Goal: Task Accomplishment & Management: Complete application form

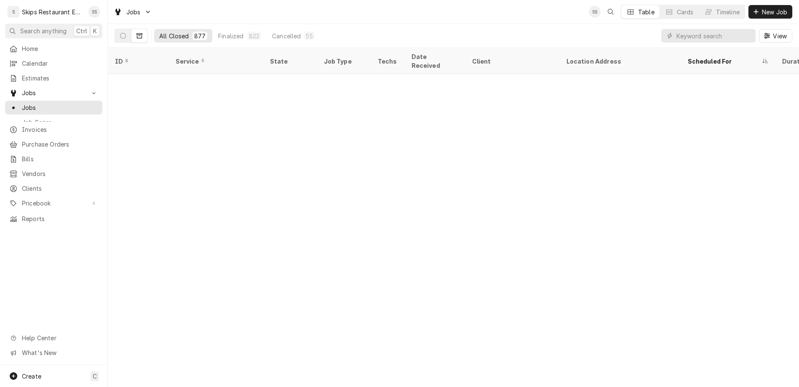
scroll to position [558, 0]
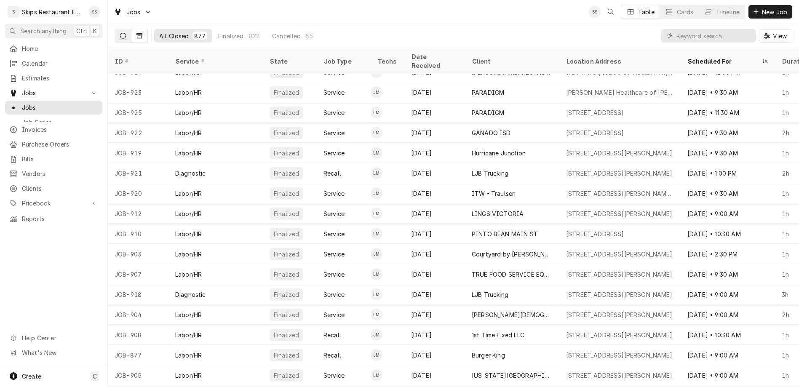
click at [120, 33] on icon "Dynamic Content Wrapper" at bounding box center [123, 36] width 6 height 6
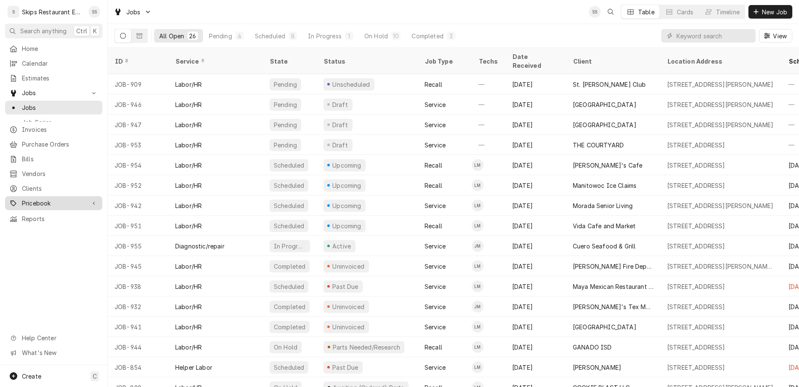
click at [43, 199] on span "Pricebook" at bounding box center [54, 203] width 64 height 9
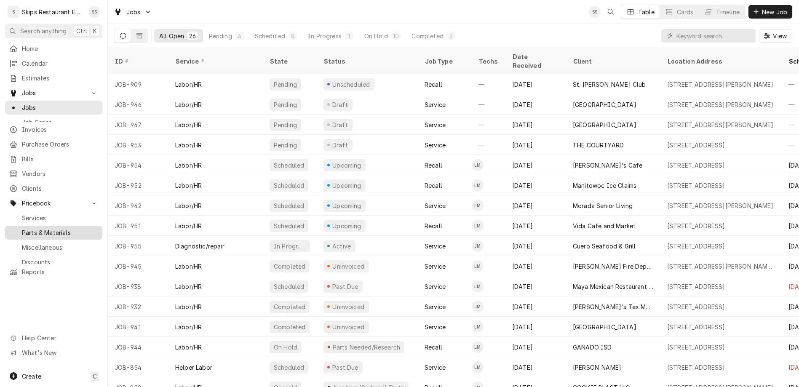
click at [35, 228] on span "Parts & Materials" at bounding box center [60, 232] width 76 height 9
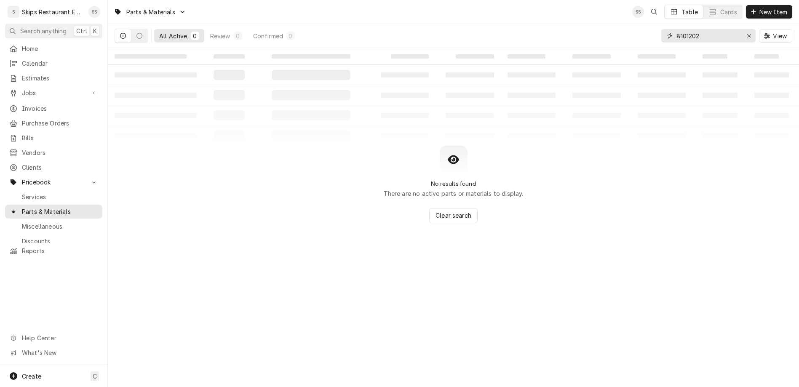
drag, startPoint x: 728, startPoint y: 26, endPoint x: 658, endPoint y: 36, distance: 70.6
click at [676, 36] on input "8101202" at bounding box center [707, 35] width 63 height 13
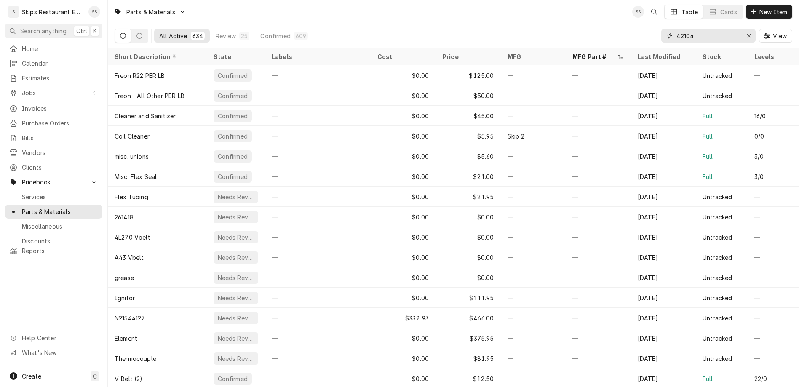
type input "421043"
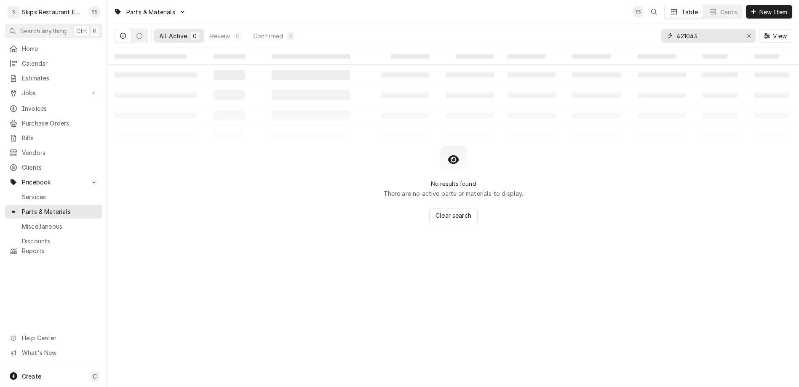
drag, startPoint x: 726, startPoint y: 27, endPoint x: 699, endPoint y: 27, distance: 27.4
click at [699, 29] on input "421043" at bounding box center [707, 35] width 63 height 13
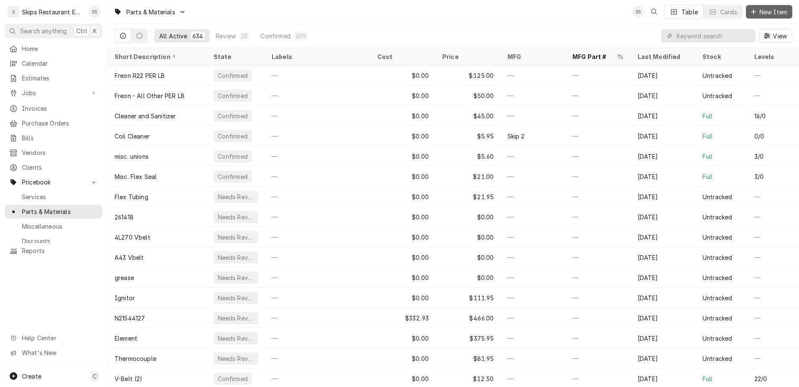
click at [768, 8] on span "New Item" at bounding box center [773, 12] width 31 height 9
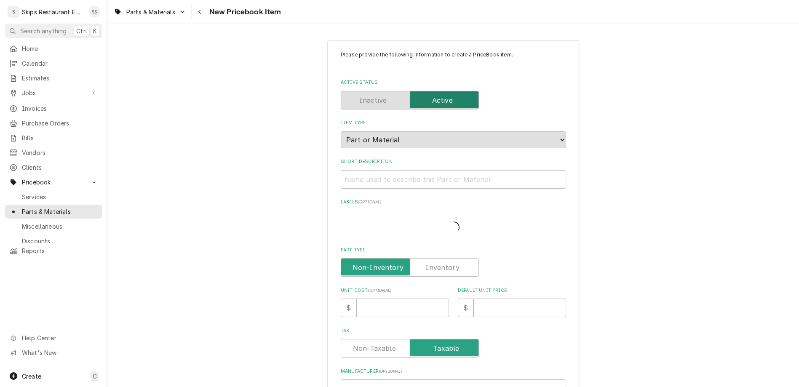
type textarea "x"
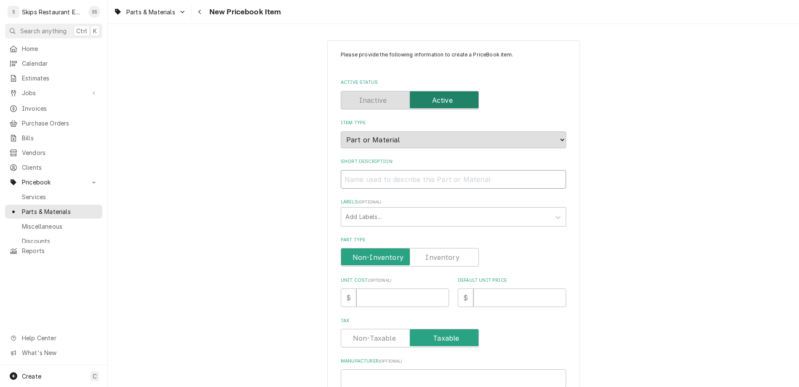
click at [390, 170] on input "Short Description" at bounding box center [453, 179] width 225 height 19
type input "H"
type textarea "x"
type input "Ho"
type textarea "x"
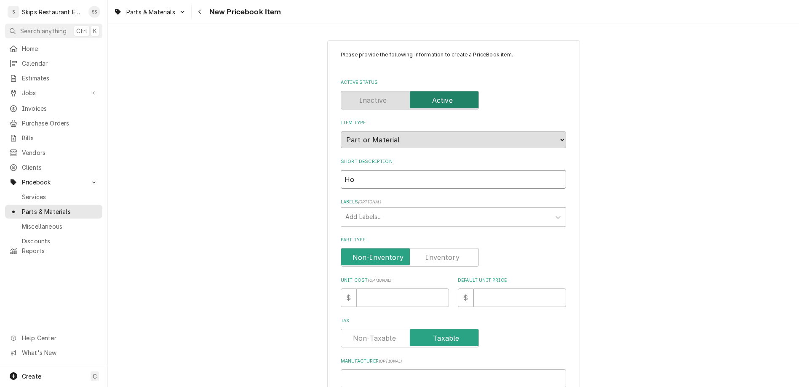
type input "Hob"
type textarea "x"
type input "Hoba"
type textarea "x"
type input "Hobar"
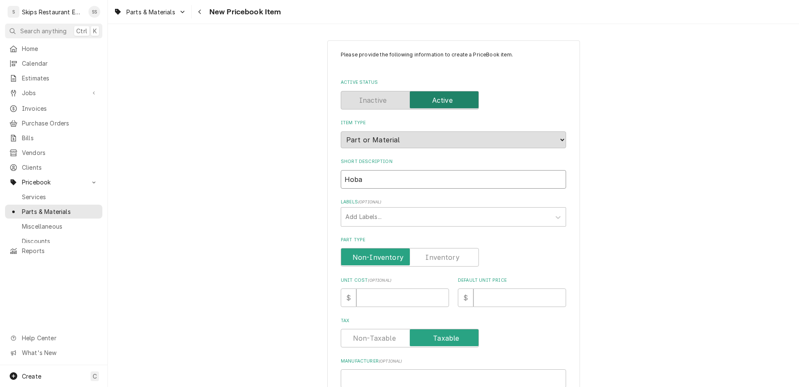
type textarea "x"
type input "Hobart"
type textarea "x"
type input "Hobart"
type textarea "x"
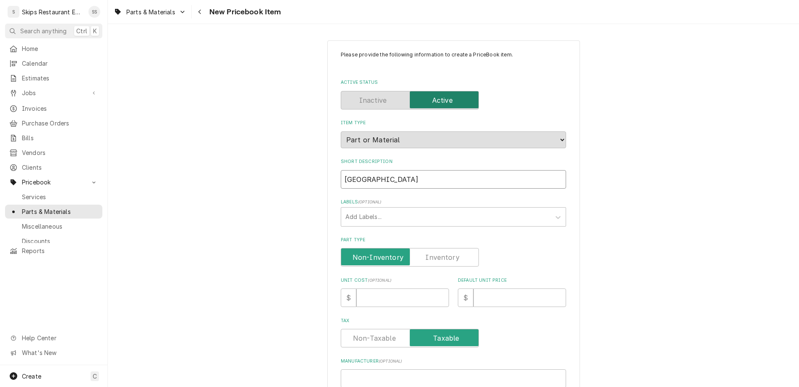
type input "Hobart S"
type textarea "x"
type input "Hobart Sw"
type textarea "x"
type input "Hobart Swi"
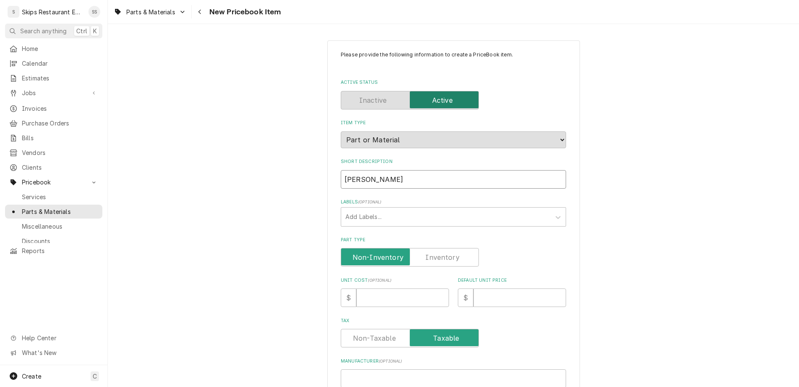
type textarea "x"
type input "Hobart Swit"
type textarea "x"
type input "Hobart Switc"
type textarea "x"
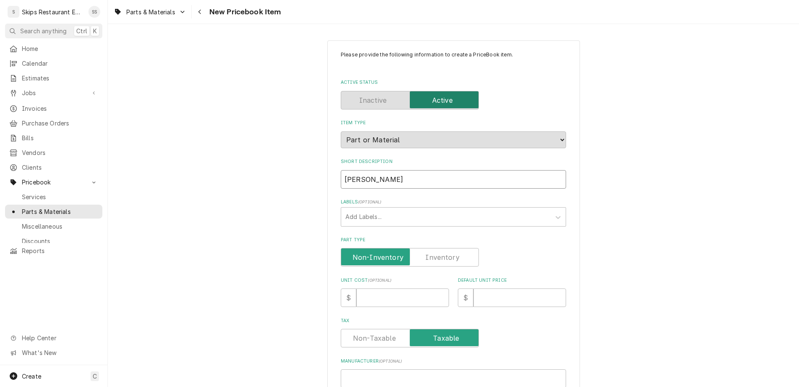
type input "Hobart Switch"
type textarea "x"
type input "Hobart Switch"
click at [420, 248] on label "Part Type" at bounding box center [410, 257] width 138 height 19
click at [420, 248] on input "Part Type" at bounding box center [409, 257] width 131 height 19
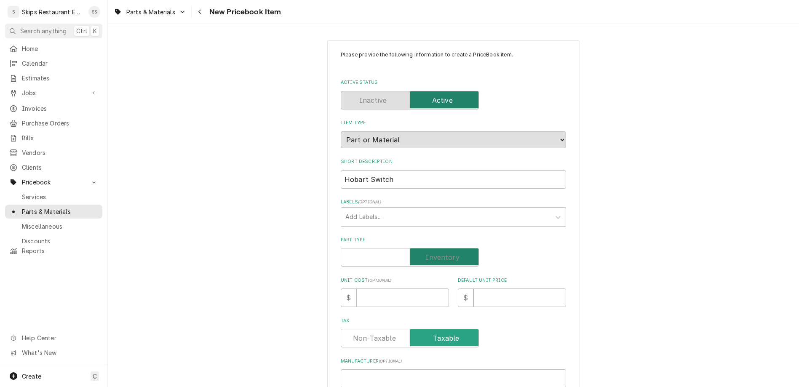
checkbox input "true"
type textarea "x"
click at [473, 288] on input "Default Unit Price" at bounding box center [519, 297] width 93 height 19
type input "2"
type textarea "x"
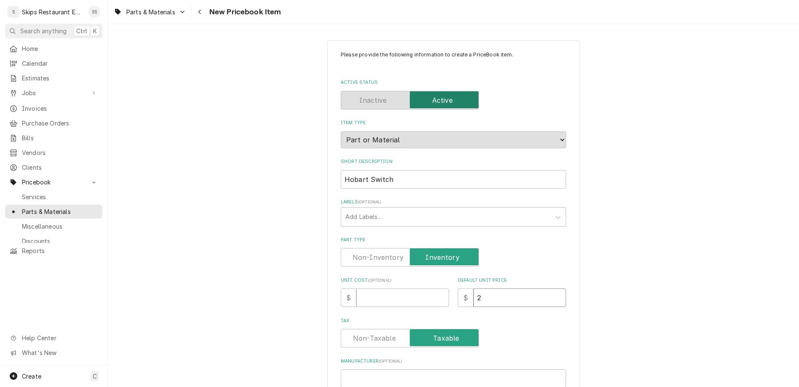
type input "24"
type textarea "x"
type input "242"
type textarea "x"
type input "242.1"
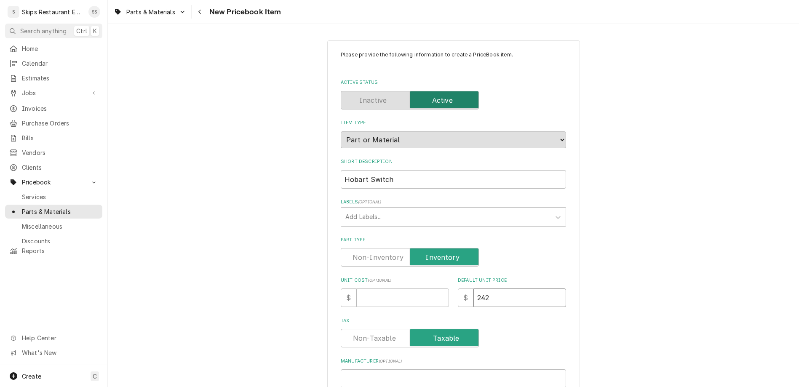
type textarea "x"
type input "242.15"
type textarea "x"
type input "242.15"
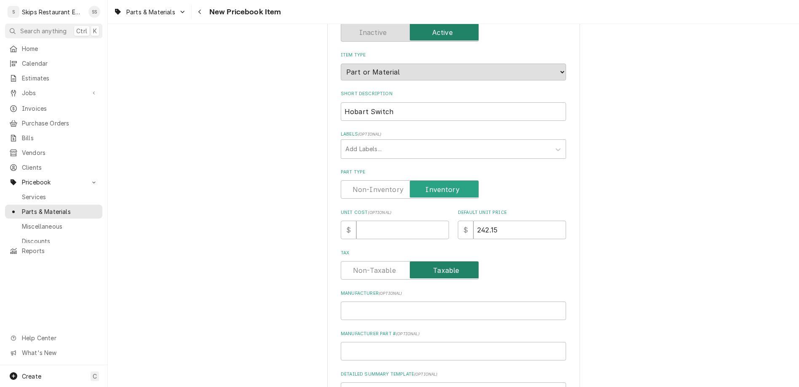
scroll to position [99, 0]
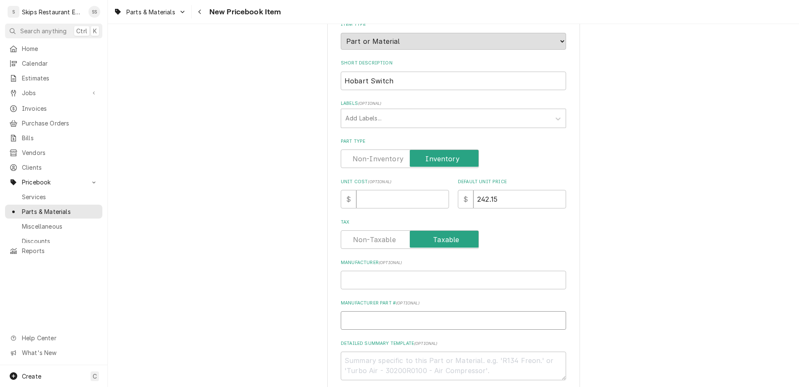
click at [390, 311] on input "Manufacturer Part # ( optional )" at bounding box center [453, 320] width 225 height 19
paste input "421043"
type input "421043"
type textarea "x"
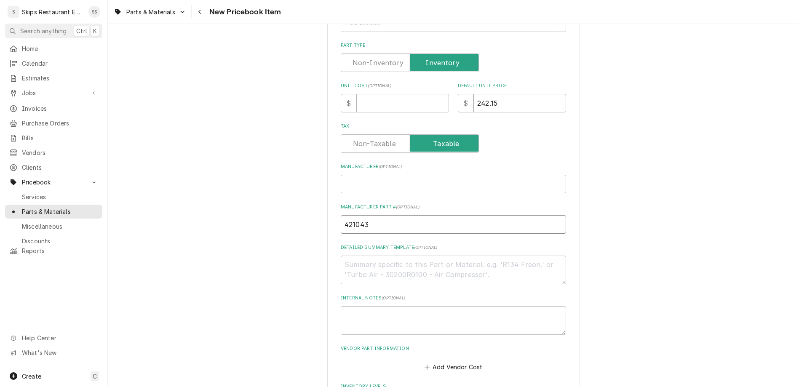
scroll to position [230, 0]
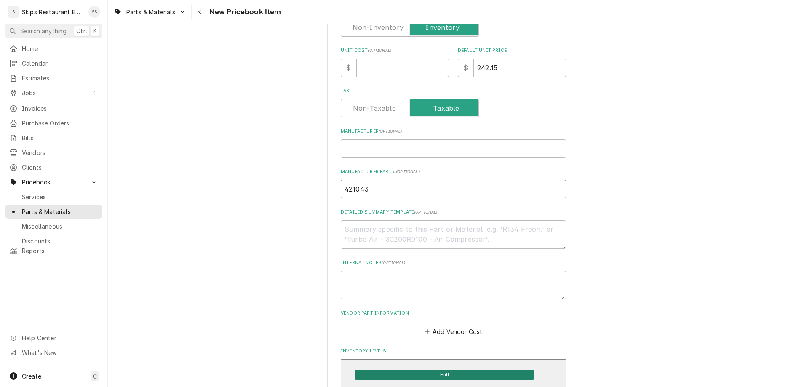
type input "421043"
click at [423, 370] on span "Full" at bounding box center [445, 375] width 180 height 10
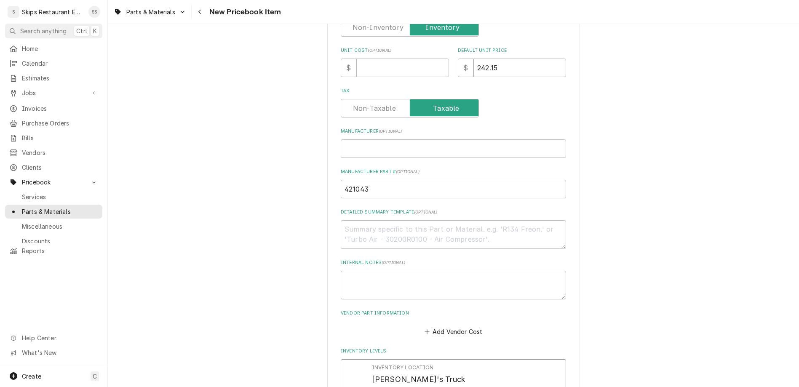
drag, startPoint x: 387, startPoint y: 274, endPoint x: 359, endPoint y: 275, distance: 28.3
type input "1"
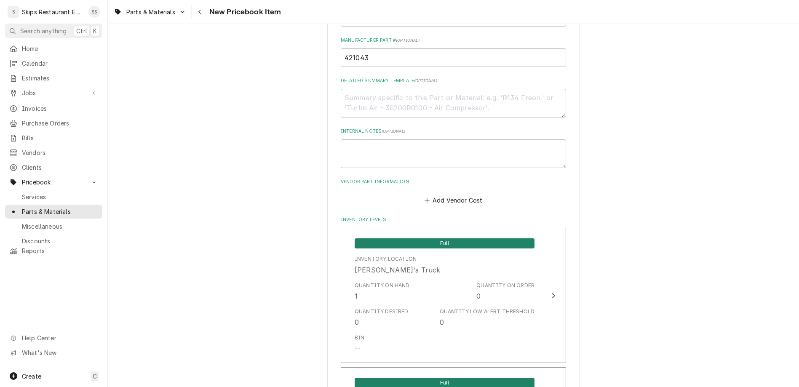
scroll to position [423, 0]
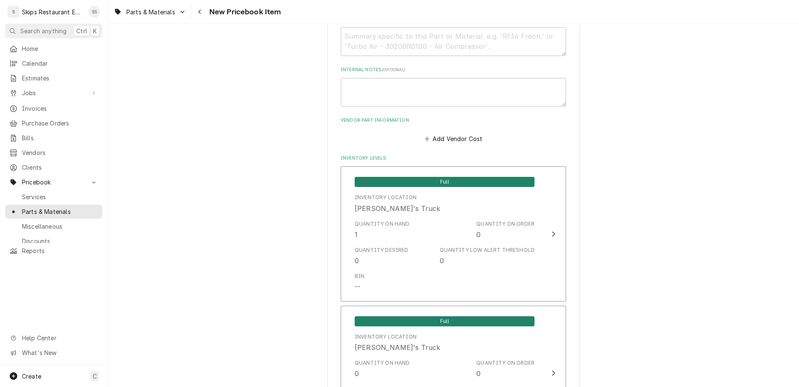
type textarea "x"
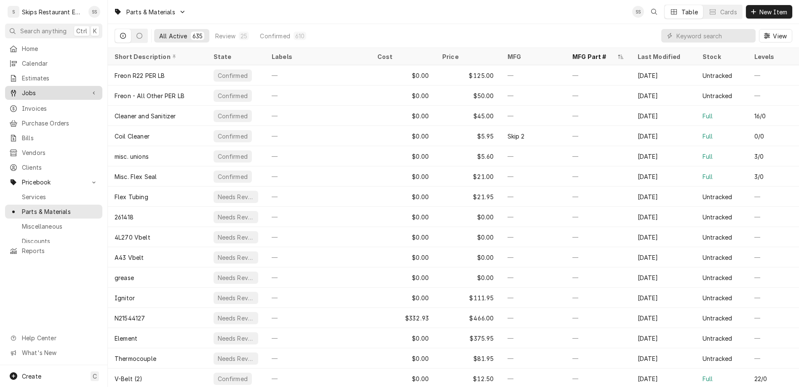
click at [23, 88] on span "Jobs" at bounding box center [54, 92] width 64 height 9
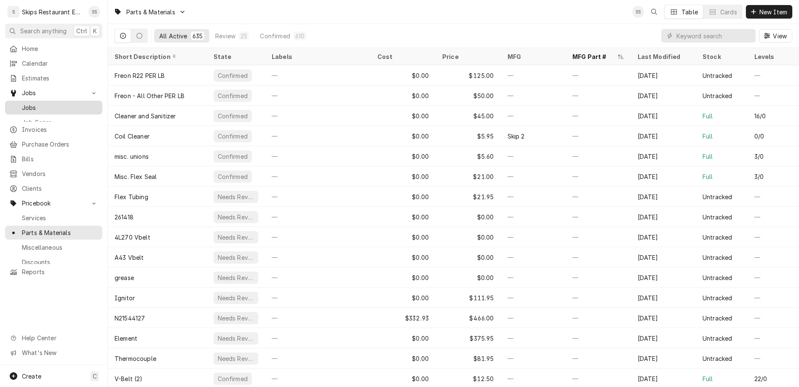
click at [22, 103] on span "Jobs" at bounding box center [60, 107] width 76 height 9
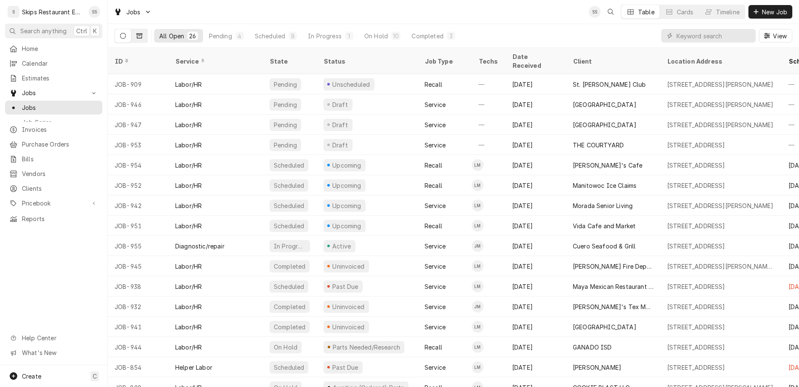
click at [136, 33] on icon "Dynamic Content Wrapper" at bounding box center [139, 36] width 6 height 6
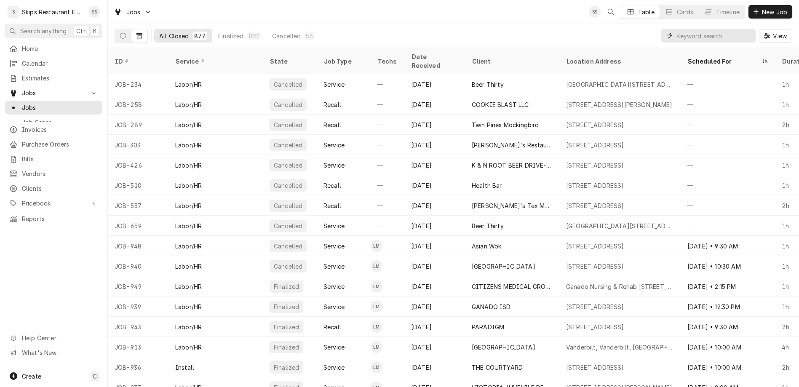
click at [737, 29] on input "Dynamic Content Wrapper" at bounding box center [713, 35] width 75 height 13
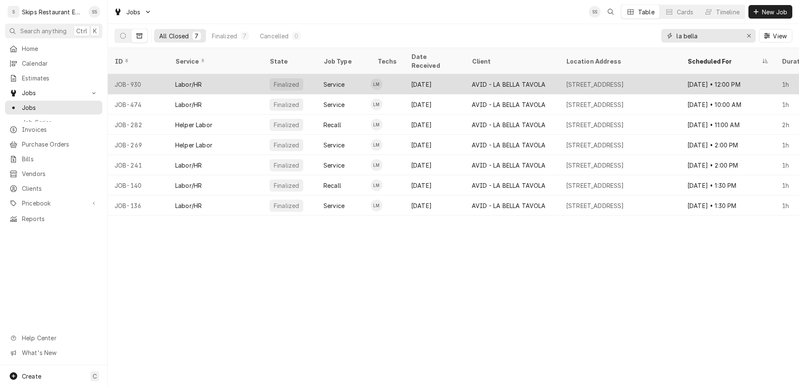
type input "la bella"
click at [404, 74] on div "[DATE]" at bounding box center [434, 84] width 61 height 20
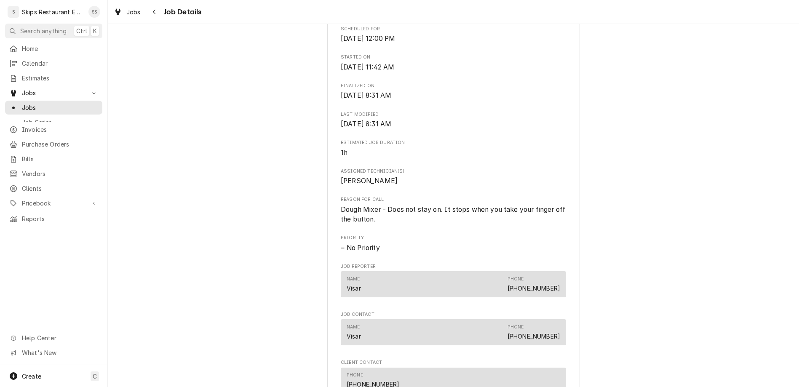
scroll to position [326, 0]
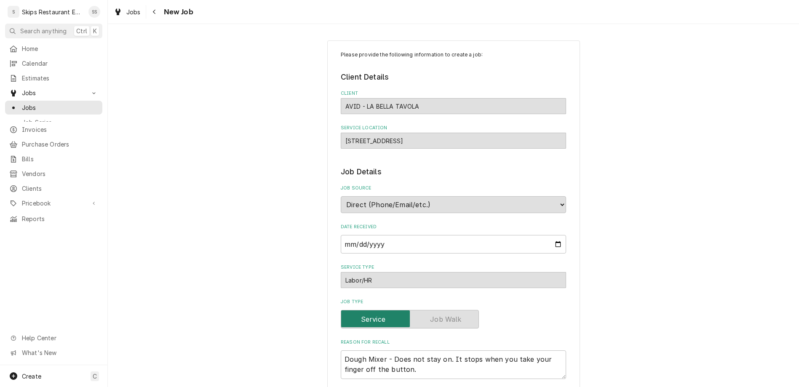
scroll to position [268, 0]
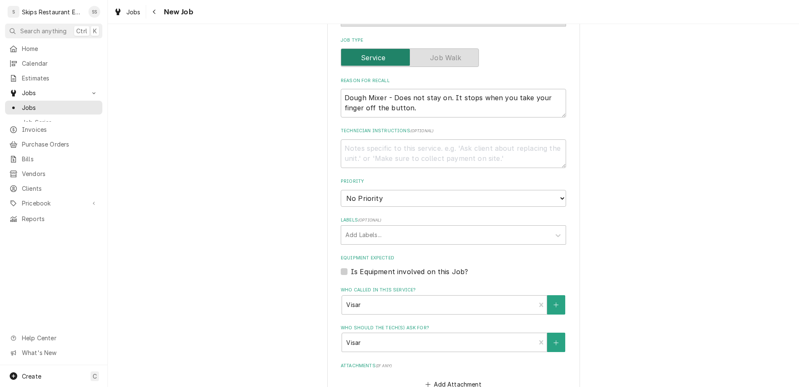
type textarea "x"
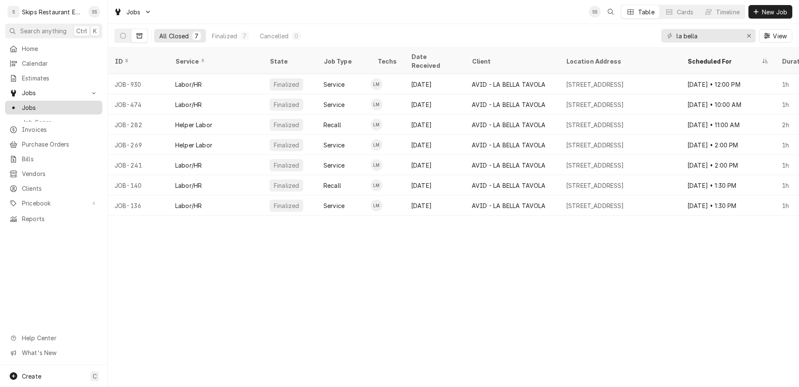
click at [19, 101] on link "Jobs" at bounding box center [53, 108] width 97 height 14
drag, startPoint x: 727, startPoint y: 26, endPoint x: 694, endPoint y: 32, distance: 33.8
click at [694, 32] on input "la bella" at bounding box center [707, 35] width 63 height 13
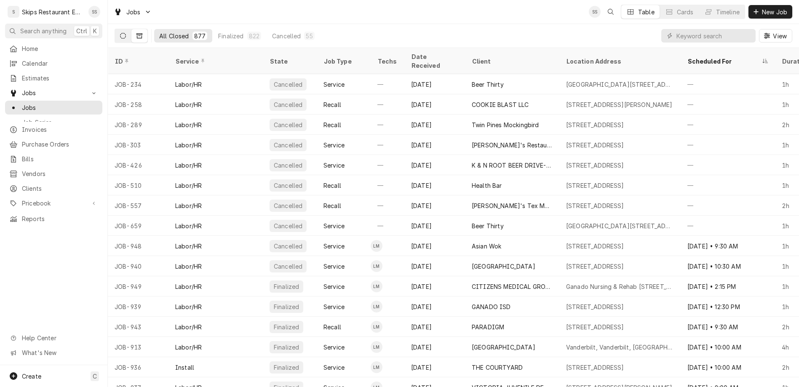
click at [115, 29] on button "Dynamic Content Wrapper" at bounding box center [123, 35] width 16 height 13
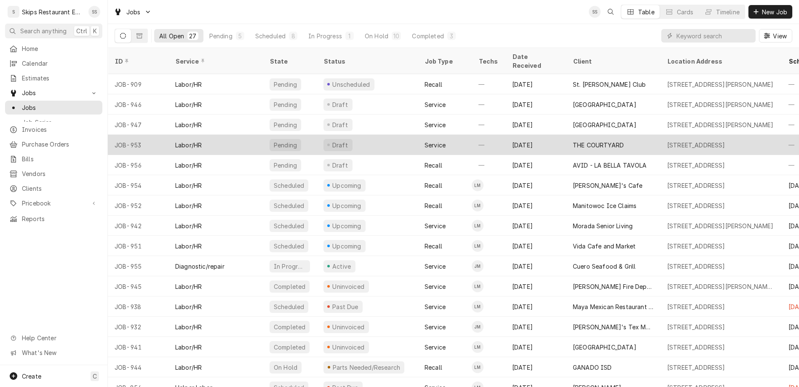
click at [573, 141] on div "THE COURTYARD" at bounding box center [598, 145] width 51 height 9
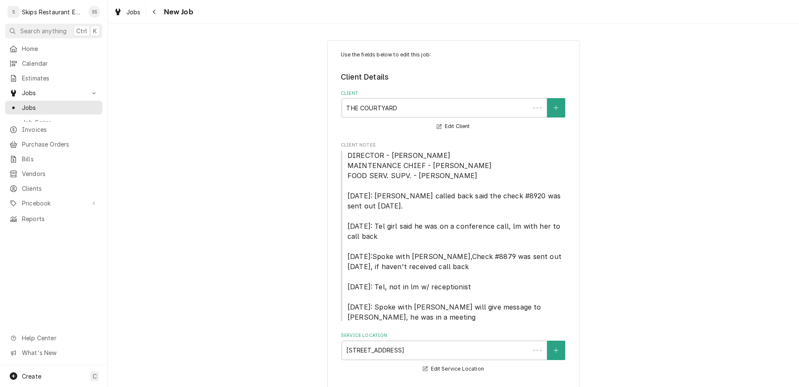
type textarea "x"
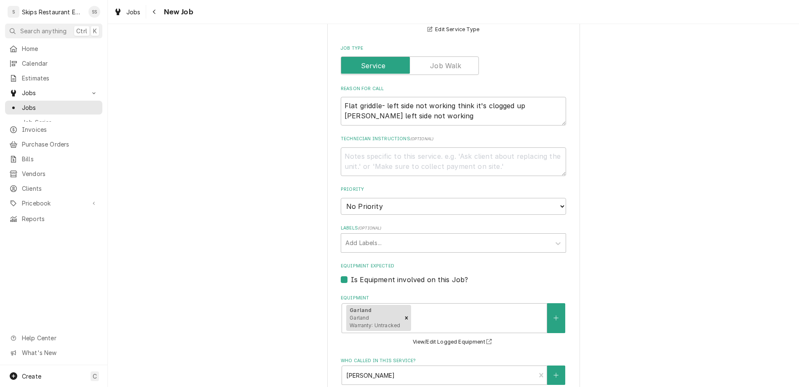
scroll to position [516, 0]
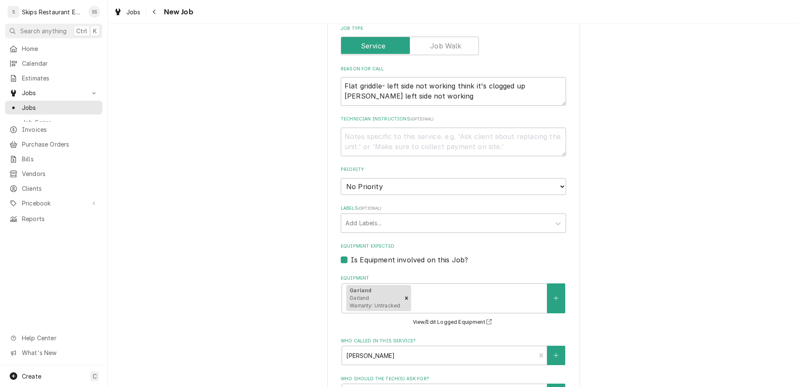
type input "[DATE]"
type textarea "x"
select select "13:00:00"
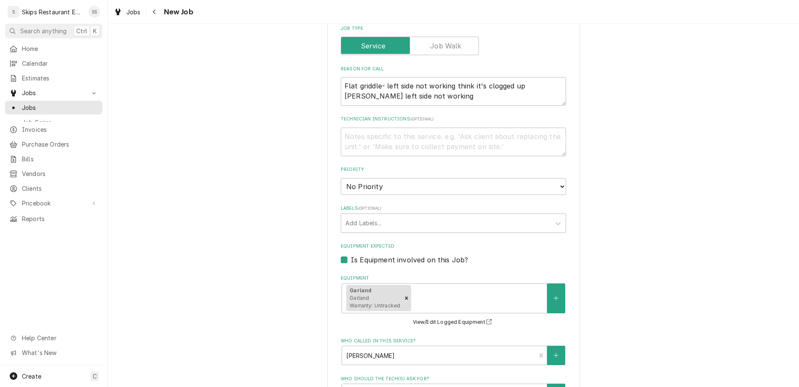
click option "1:00 PM" at bounding box center [0, 0] width 0 height 0
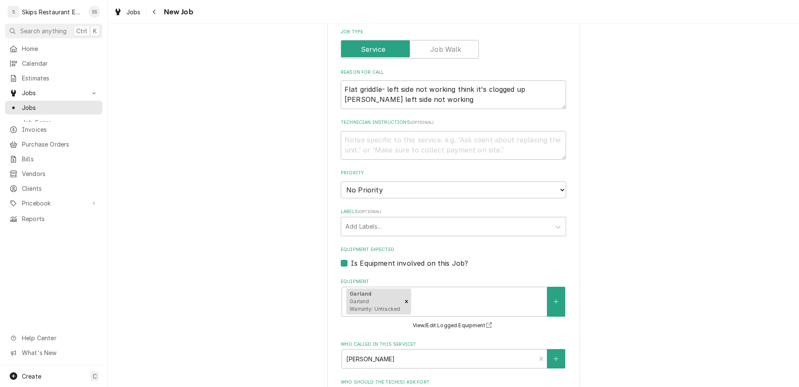
type textarea "x"
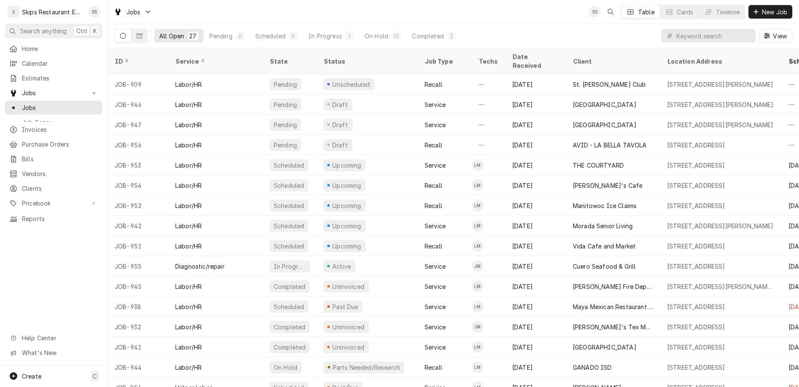
click at [482, 8] on div "Jobs SS Table Cards Timeline New Job" at bounding box center [453, 12] width 691 height 24
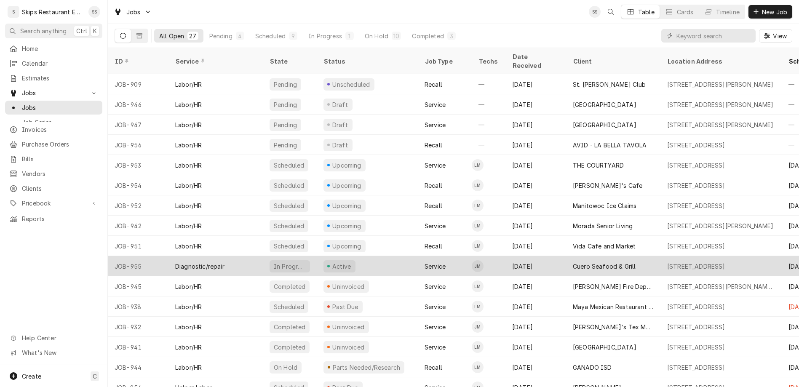
click at [573, 262] on div "Cuero Seafood & Grill" at bounding box center [604, 266] width 63 height 9
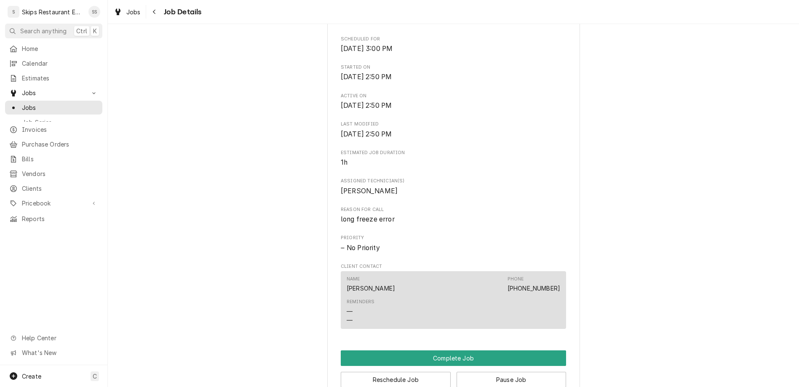
scroll to position [270, 0]
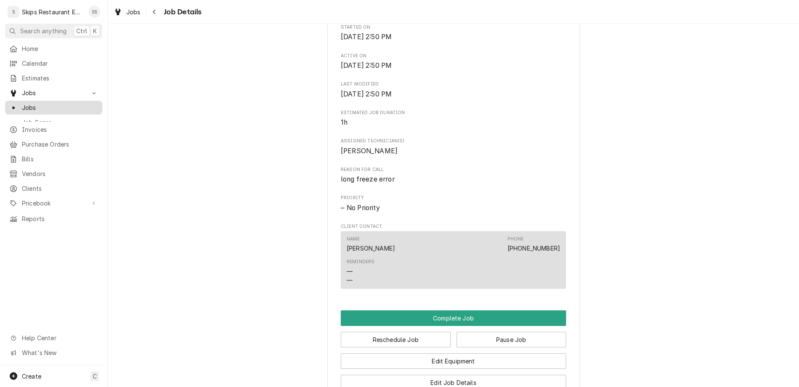
click at [23, 103] on span "Jobs" at bounding box center [60, 107] width 76 height 9
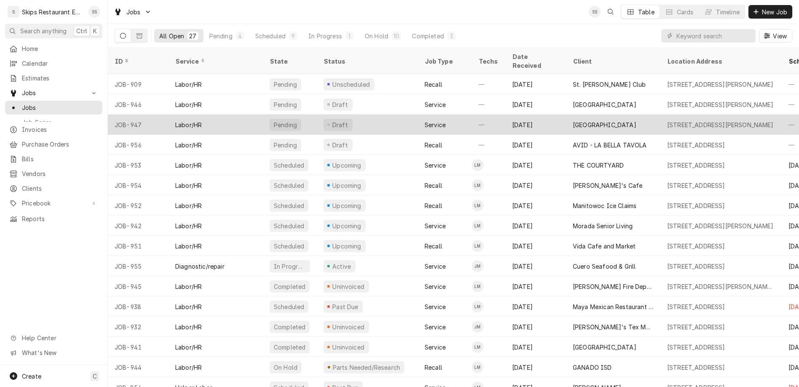
click at [589, 120] on div "[GEOGRAPHIC_DATA]" at bounding box center [605, 124] width 64 height 9
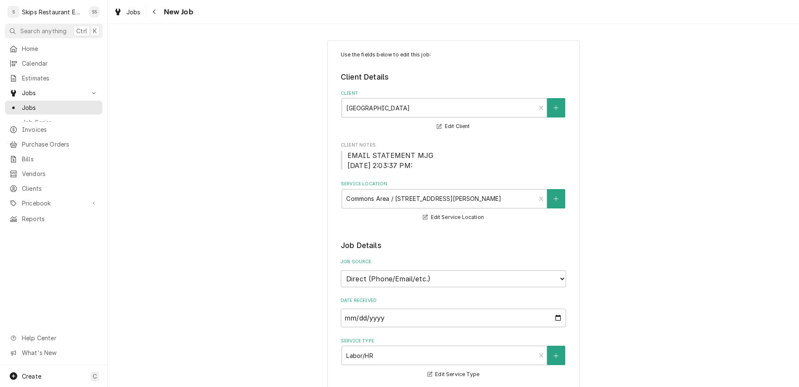
type textarea "x"
click at [22, 103] on span "Jobs" at bounding box center [60, 107] width 76 height 9
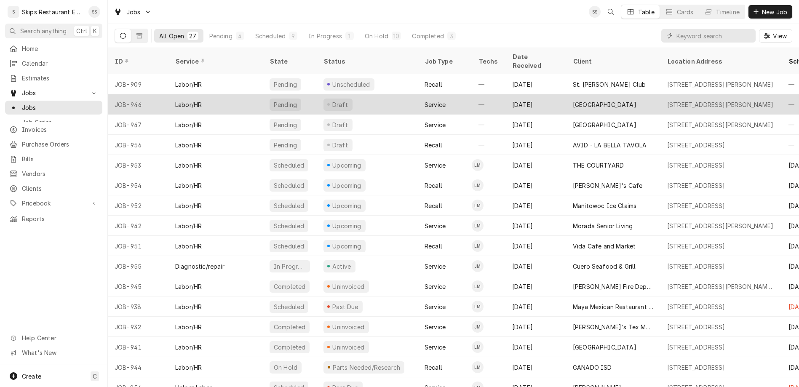
click at [477, 94] on div "—" at bounding box center [489, 104] width 34 height 20
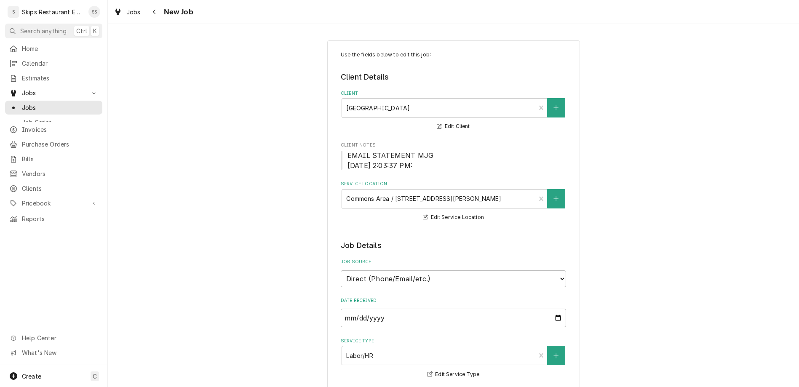
type textarea "x"
click at [22, 103] on span "Jobs" at bounding box center [60, 107] width 76 height 9
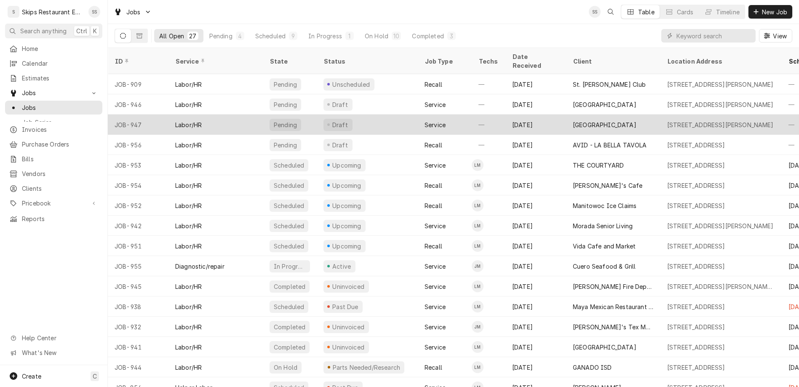
click at [472, 115] on div "—" at bounding box center [489, 125] width 34 height 20
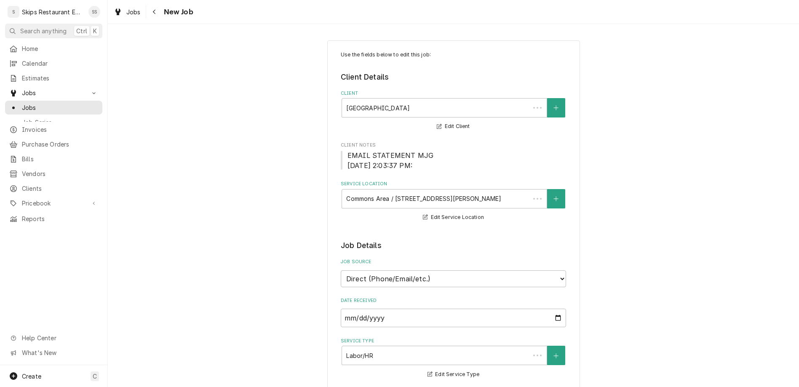
type textarea "x"
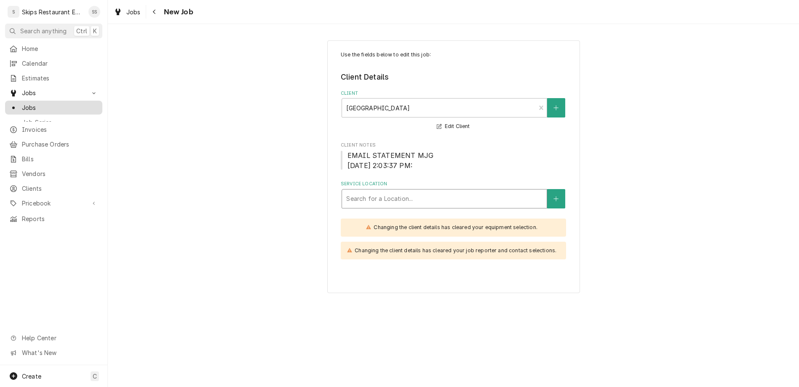
click at [27, 103] on span "Jobs" at bounding box center [60, 107] width 76 height 9
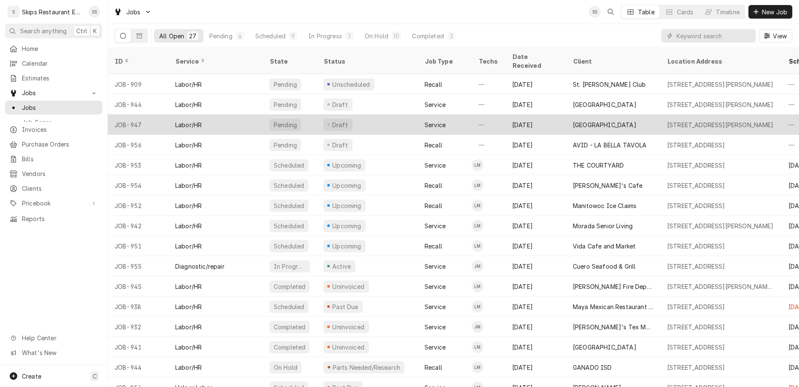
click at [573, 120] on div "[GEOGRAPHIC_DATA]" at bounding box center [605, 124] width 64 height 9
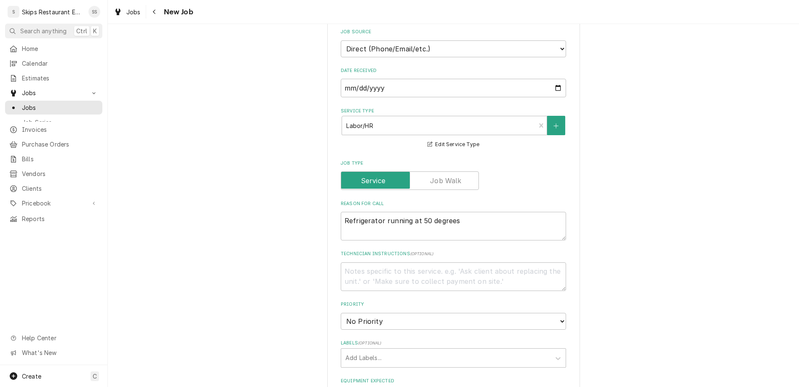
scroll to position [403, 0]
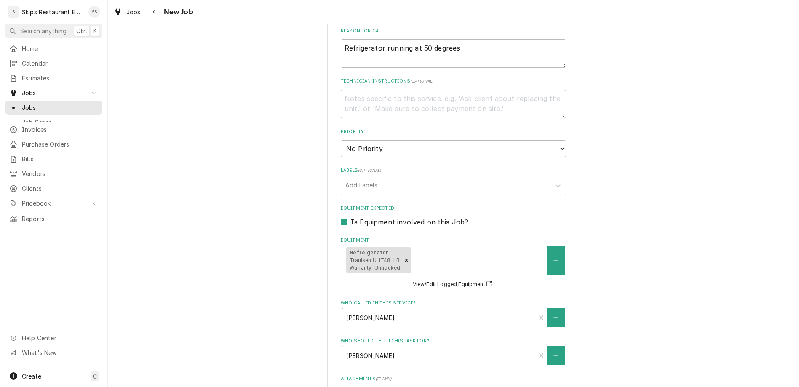
click at [424, 310] on div "Who called in this service?" at bounding box center [438, 317] width 185 height 15
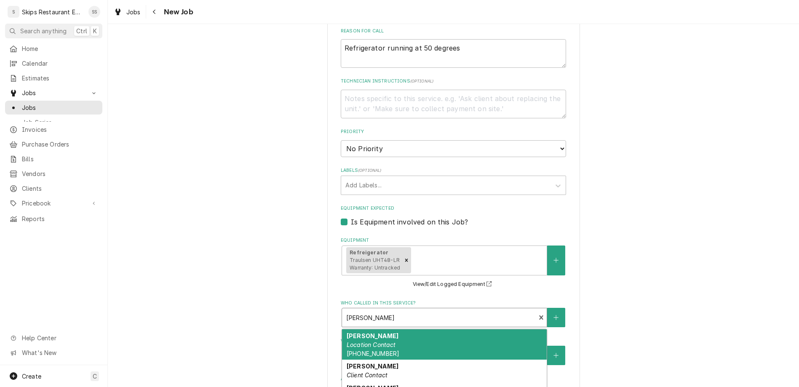
click at [374, 329] on div "Belinda Location Contact (361) 212-6984" at bounding box center [444, 344] width 205 height 31
type textarea "x"
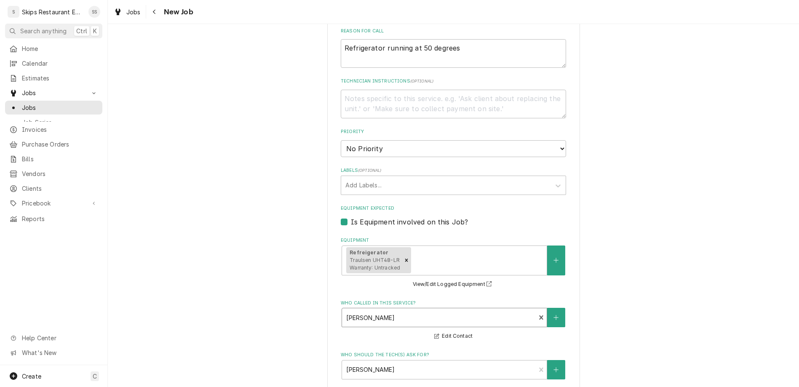
type input "2025-10-01"
type textarea "x"
select select "10:00:00"
click option "10:00 AM" at bounding box center [0, 0] width 0 height 0
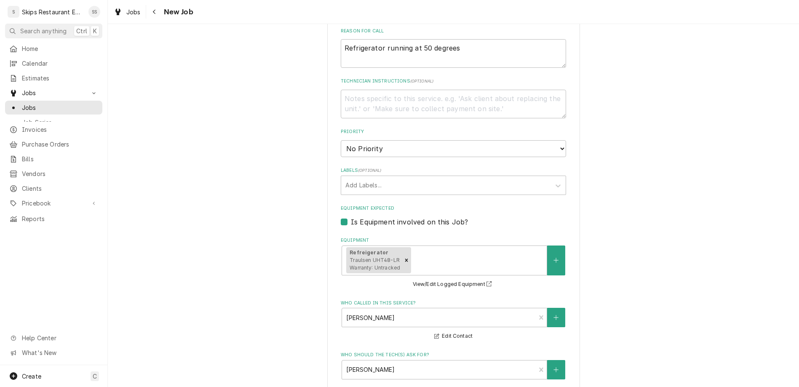
type textarea "x"
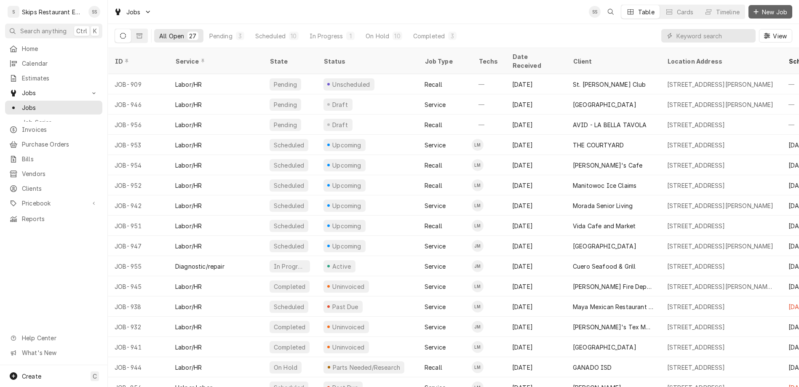
click at [770, 10] on span "New Job" at bounding box center [774, 12] width 29 height 9
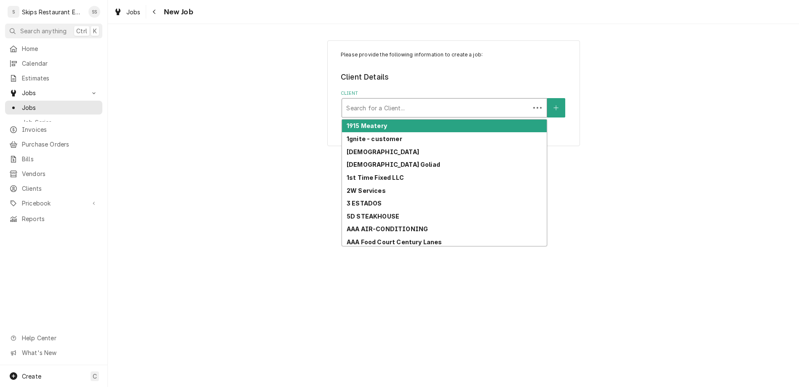
click at [444, 100] on div "Client" at bounding box center [435, 107] width 179 height 15
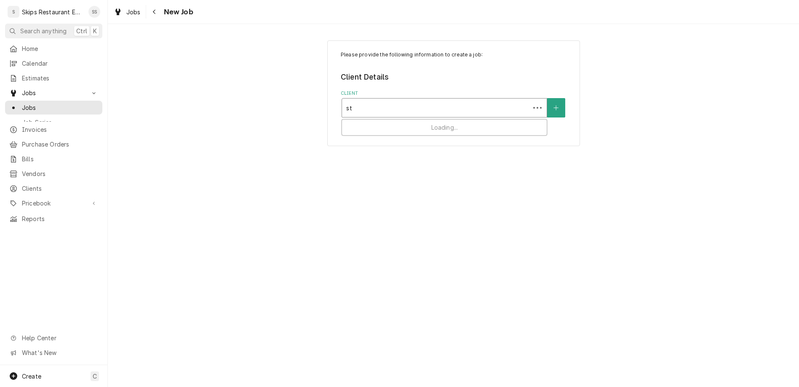
type input "s"
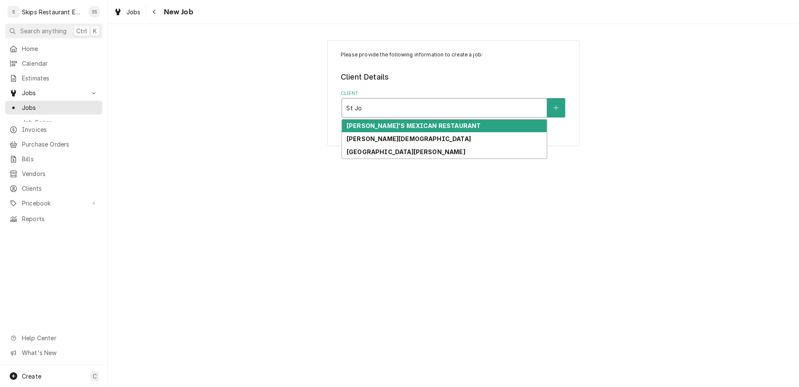
type input "St Jos"
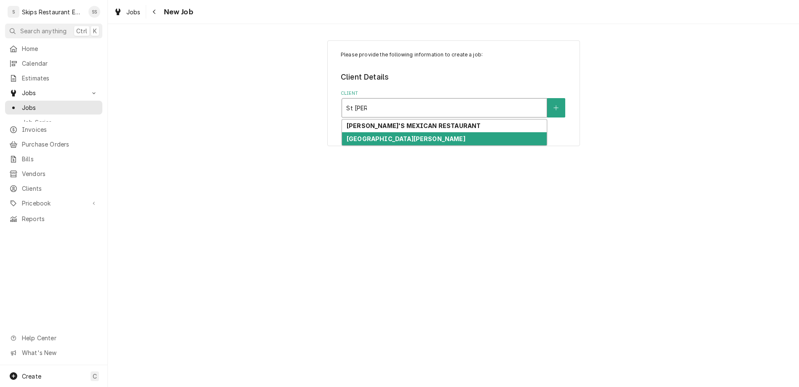
click at [372, 135] on strong "[GEOGRAPHIC_DATA][PERSON_NAME]" at bounding box center [406, 138] width 119 height 7
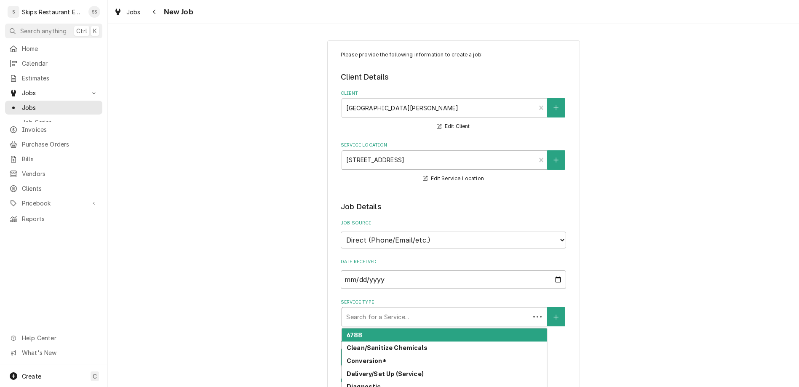
click at [405, 309] on div "Service Type" at bounding box center [435, 316] width 179 height 15
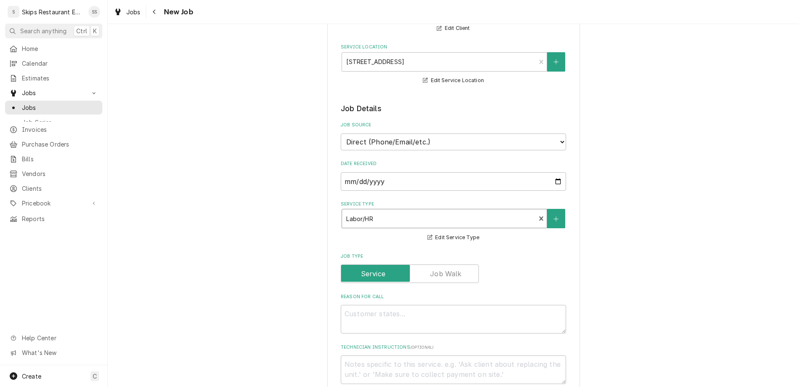
scroll to position [99, 0]
click at [359, 304] on textarea "Reason For Call" at bounding box center [453, 318] width 225 height 29
type textarea "x"
type textarea "O"
type textarea "x"
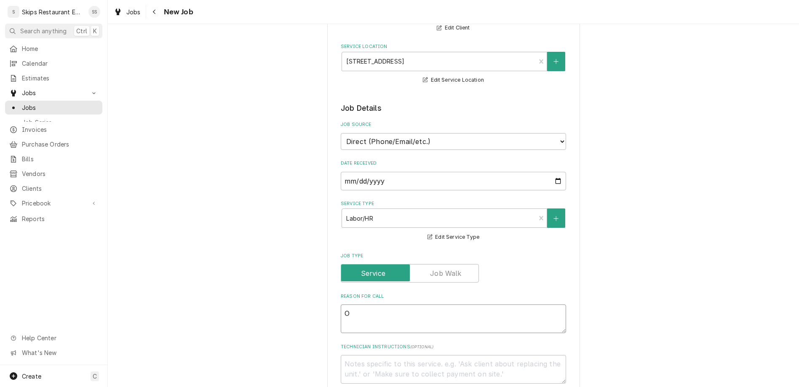
type textarea "Ov"
type textarea "x"
type textarea "Ove"
type textarea "x"
type textarea "Oven"
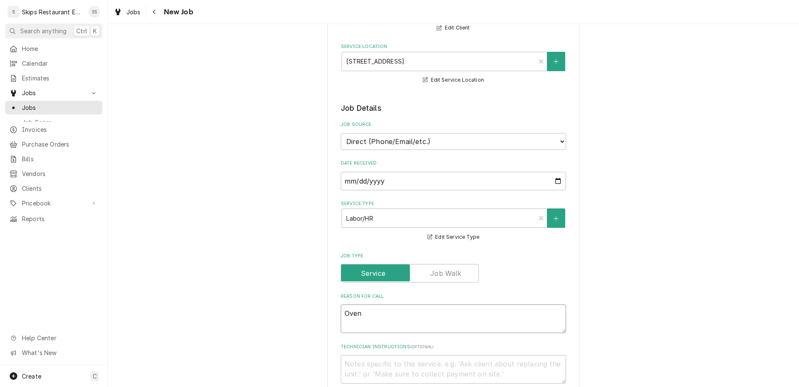
type textarea "x"
type textarea "Oven"
type textarea "x"
type textarea "Oven t"
type textarea "x"
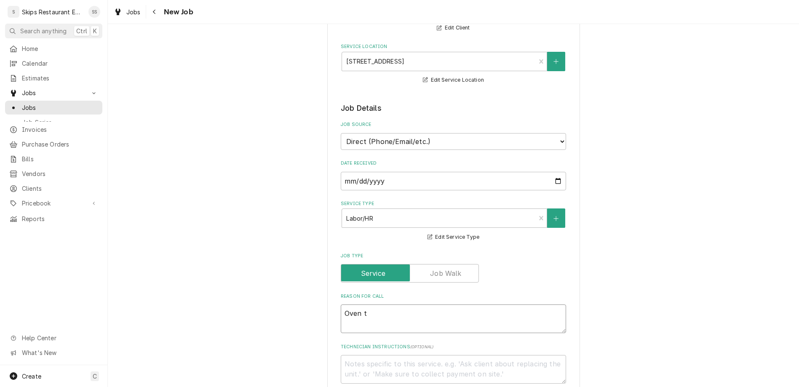
type textarea "Oven tr"
type textarea "x"
type textarea "Oven tru"
type textarea "x"
type textarea "Oven trun"
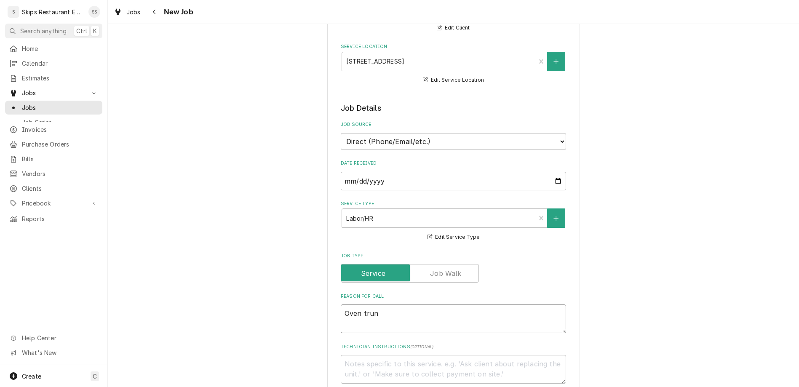
type textarea "x"
type textarea "Oven truns"
type textarea "x"
type textarea "Oven truns"
type textarea "x"
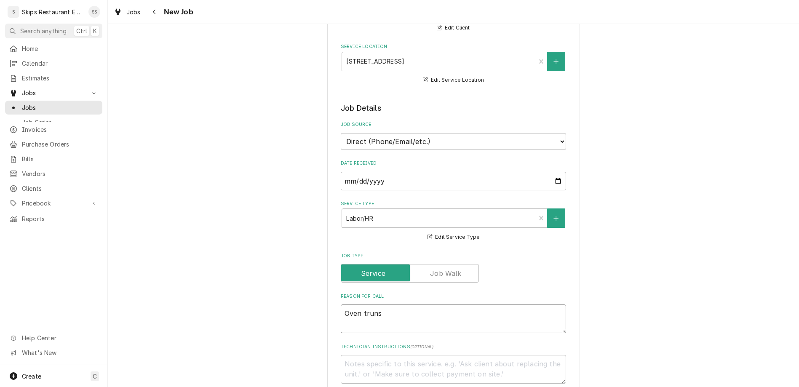
type textarea "Oven truns"
type textarea "x"
type textarea "Oven trun"
type textarea "x"
type textarea "Oven tru"
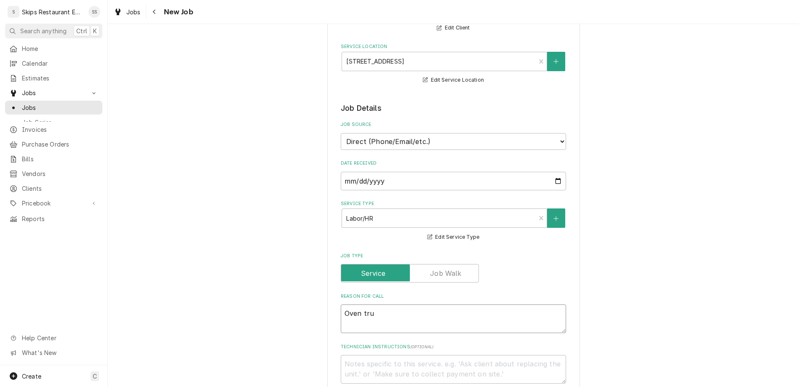
type textarea "x"
type textarea "Oven tr"
type textarea "x"
type textarea "Oven t"
type textarea "x"
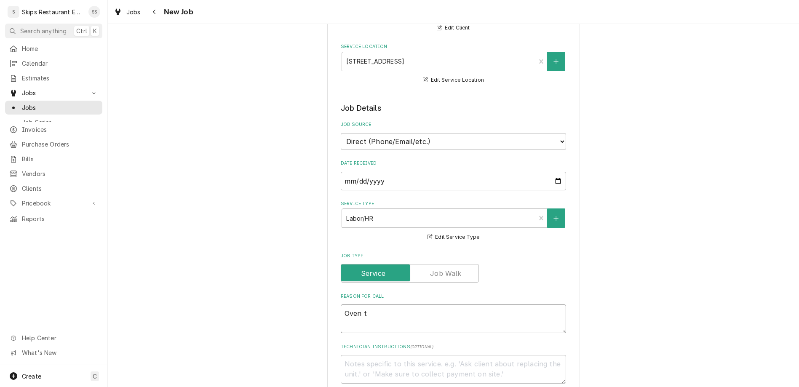
type textarea "Oven tu"
type textarea "x"
type textarea "Oven tur"
type textarea "x"
type textarea "Oven turn"
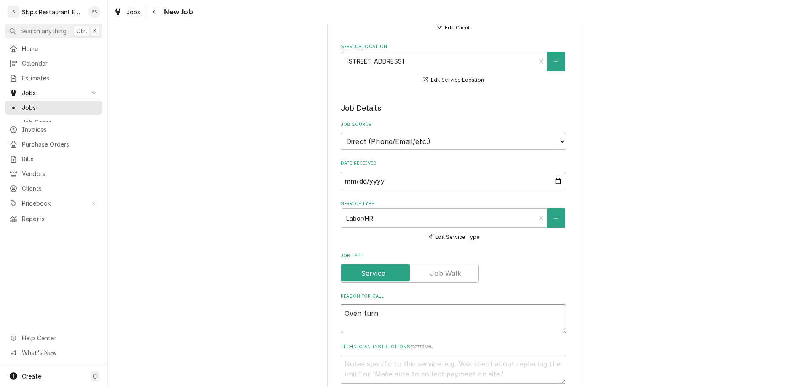
type textarea "x"
type textarea "Oven turns"
type textarea "x"
type textarea "Oven turns"
type textarea "x"
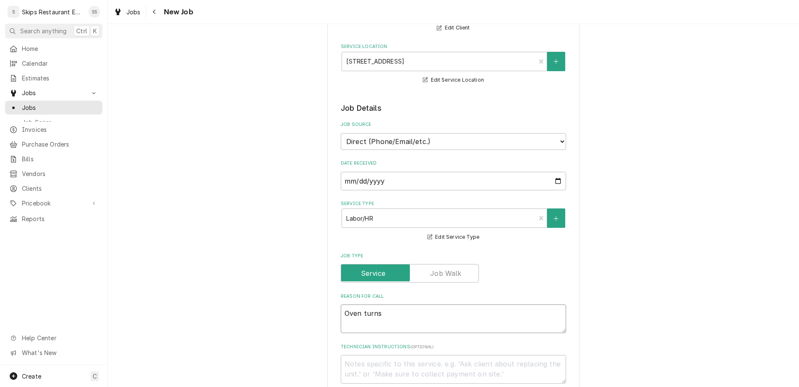
type textarea "Oven turns o"
type textarea "x"
type textarea "Oven turns on"
type textarea "x"
type textarea "Oven turns on"
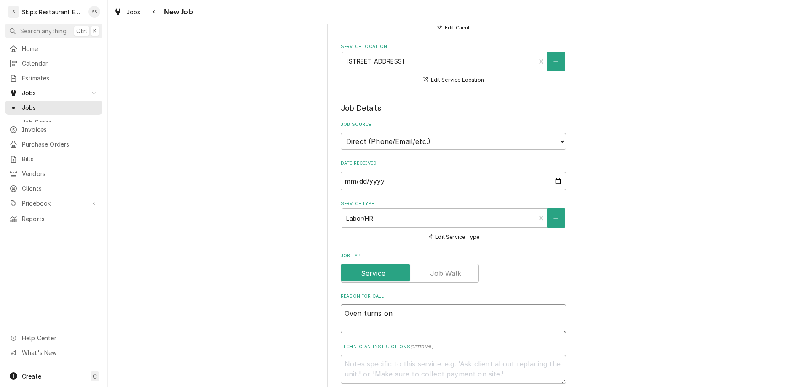
type textarea "x"
type textarea "Oven turns on a"
type textarea "x"
type textarea "Oven turns on an"
type textarea "x"
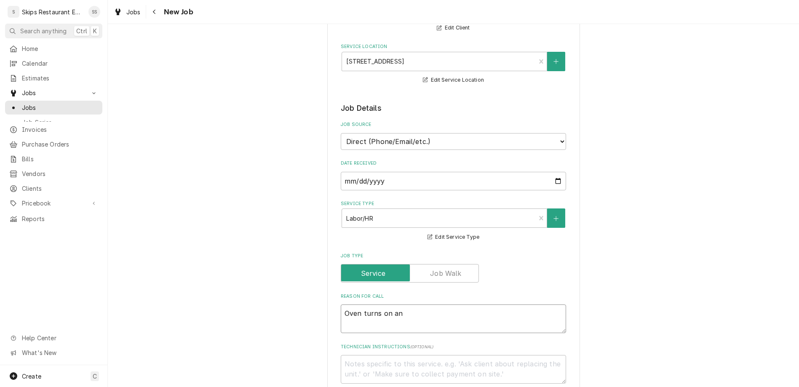
type textarea "Oven turns on and"
type textarea "x"
type textarea "Oven turns on and"
type textarea "x"
type textarea "Oven turns on and p"
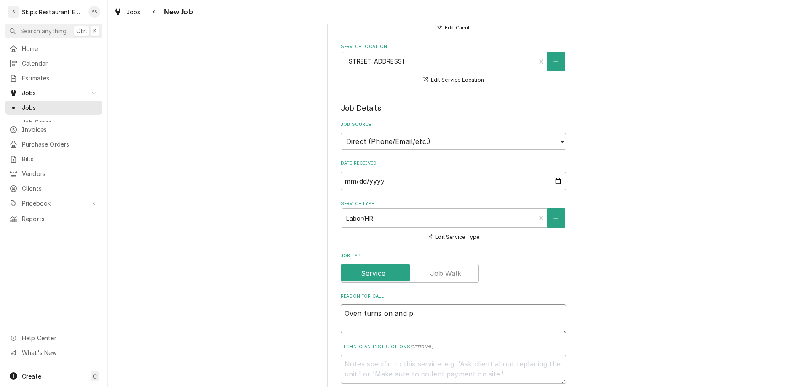
type textarea "x"
type textarea "Oven turns on and pa"
type textarea "x"
type textarea "Oven turns on and par"
type textarea "x"
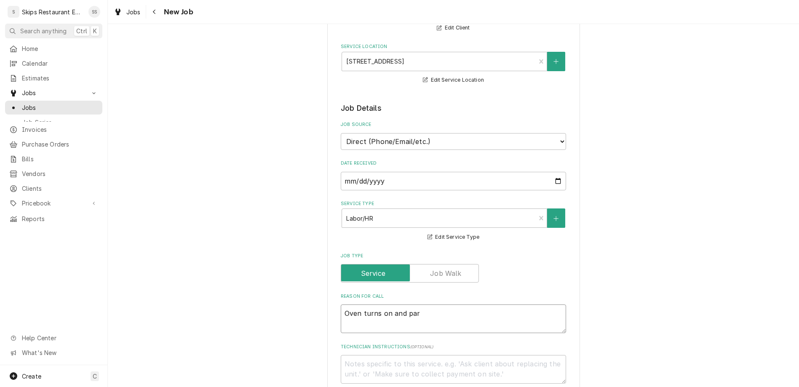
type textarea "Oven turns on and part"
type textarea "x"
type textarea "Oven turns on and parti"
type textarea "x"
type textarea "Oven turns on and partia"
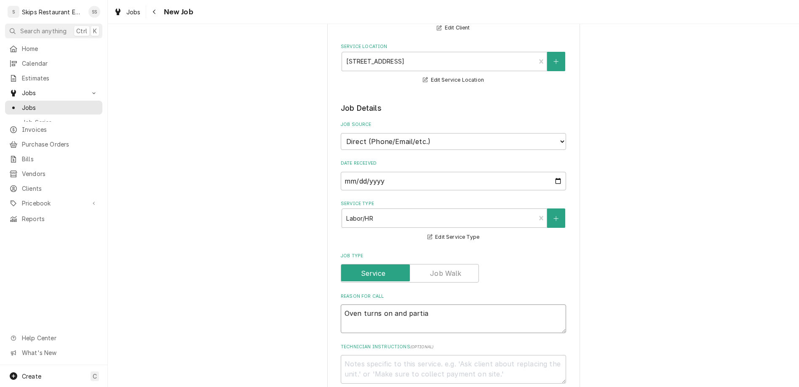
type textarea "x"
type textarea "Oven turns on and partial"
type textarea "x"
type textarea "Oven turns on and partiall"
type textarea "x"
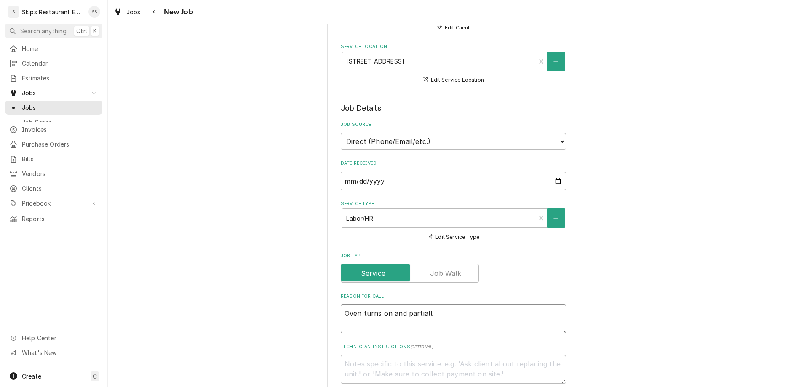
type textarea "Oven turns on and partially"
type textarea "x"
type textarea "Oven turns on and partially"
type textarea "x"
type textarea "Oven turns on and partially c"
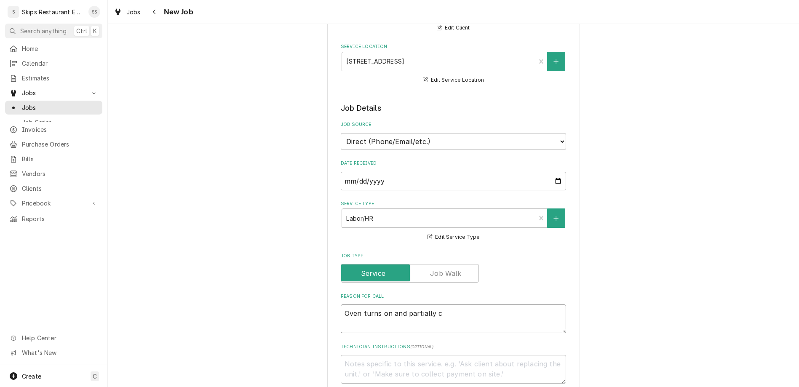
type textarea "x"
type textarea "Oven turns on and partially co"
type textarea "x"
type textarea "Oven turns on and partially coo"
type textarea "x"
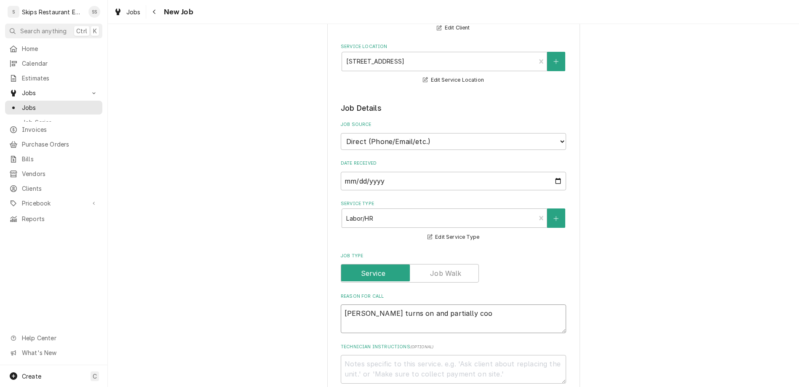
type textarea "Oven turns on and partially cook"
type textarea "x"
type textarea "Oven turns on and partially cooks"
type textarea "x"
type textarea "Oven turns on and partially cooks"
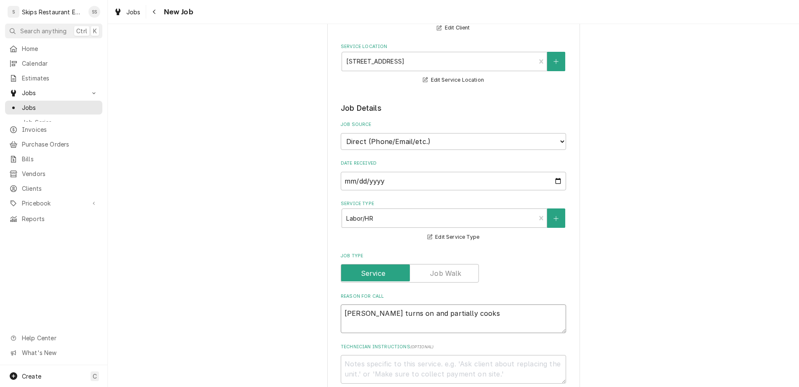
type textarea "x"
type textarea "Oven turns on and partially cooks"
type textarea "x"
type textarea "Oven turns on and partially cooks,"
type textarea "x"
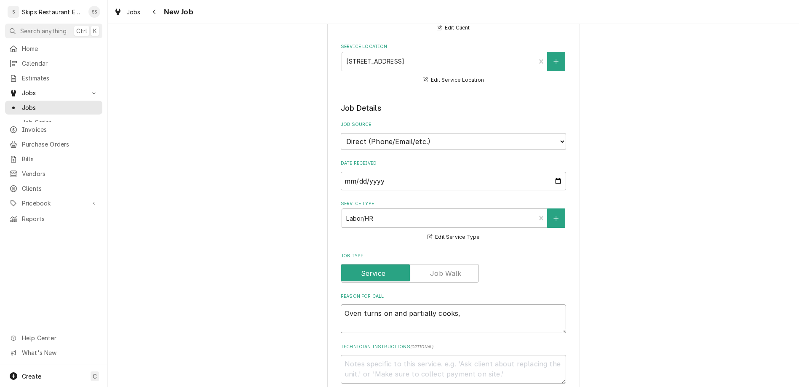
type textarea "Oven turns on and partially cooks,"
type textarea "x"
type textarea "Oven turns on and partially cooks, t"
type textarea "x"
type textarea "Oven turns on and partially cooks, th"
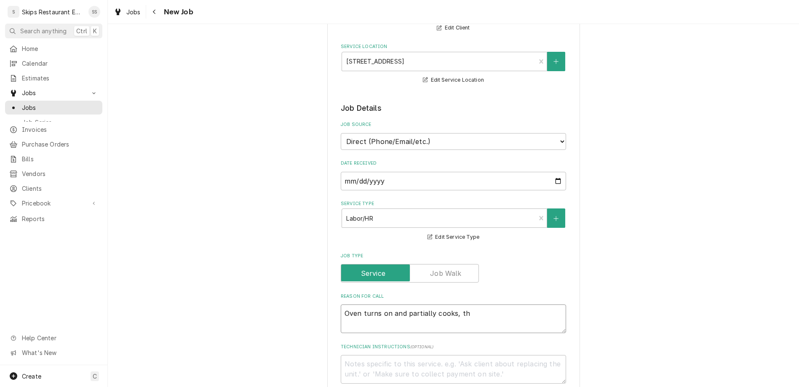
type textarea "x"
type textarea "Oven turns on and partially cooks, the"
type textarea "x"
type textarea "Oven turns on and partially cooks, then"
type textarea "x"
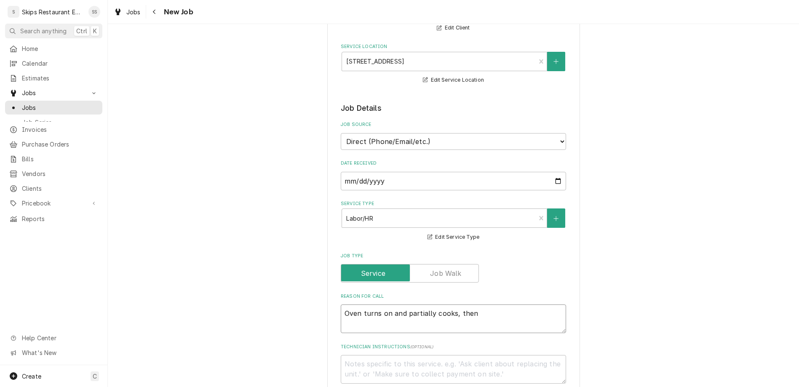
type textarea "Oven turns on and partially cooks, then"
type textarea "x"
type textarea "Oven turns on and partially cooks, then t"
type textarea "x"
type textarea "Oven turns on and partially cooks, then tu"
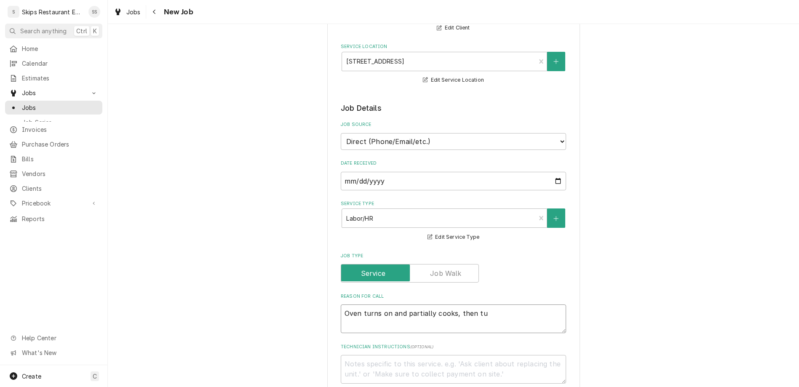
type textarea "x"
type textarea "Oven turns on and partially cooks, then tur"
type textarea "x"
type textarea "Oven turns on and partially cooks, then turn"
type textarea "x"
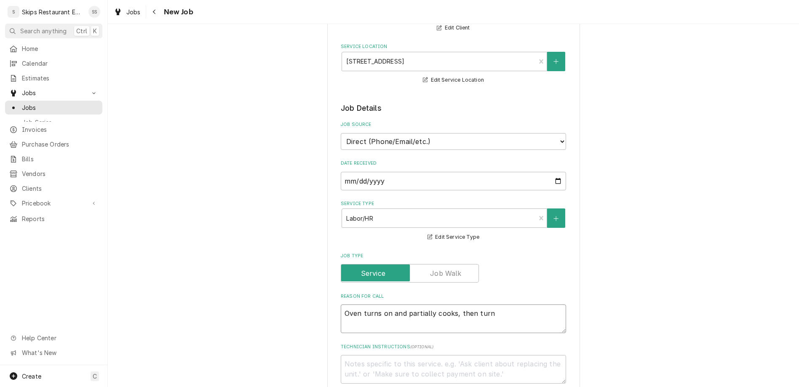
type textarea "Oven turns on and partially cooks, then turns"
type textarea "x"
type textarea "Oven turns on and partially cooks, then turns"
type textarea "x"
type textarea "Oven turns on and partially cooks, then turns h"
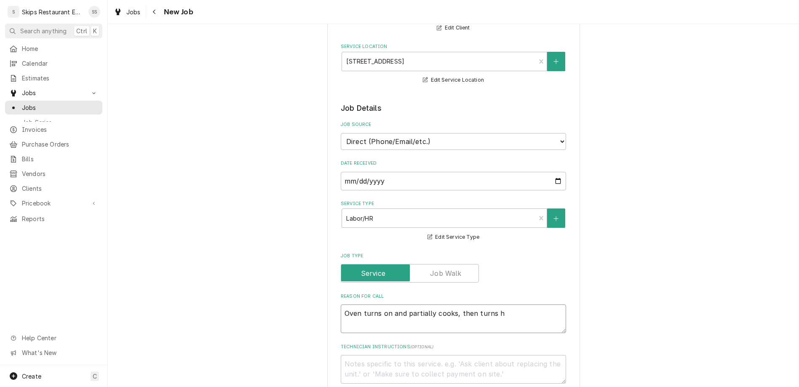
type textarea "x"
type textarea "Oven turns on and partially cooks, then turns he"
type textarea "x"
type textarea "Oven turns on and partially cooks, then turns hea"
type textarea "x"
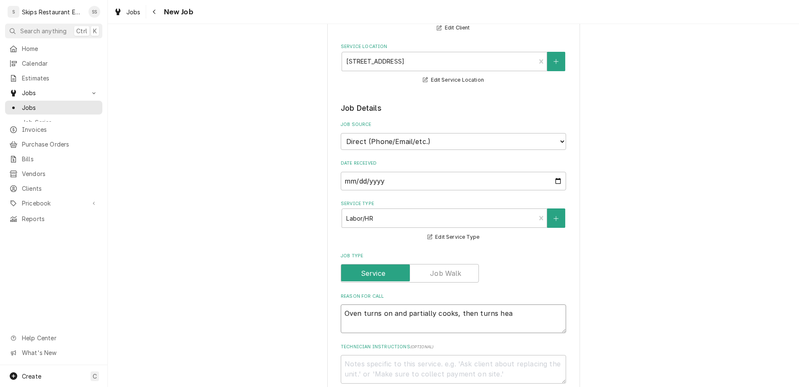
type textarea "Oven turns on and partially cooks, then turns heat"
type textarea "x"
type textarea "Oven turns on and partially cooks, then turns heat"
type textarea "x"
type textarea "Oven turns on and partially cooks, then turns heat o"
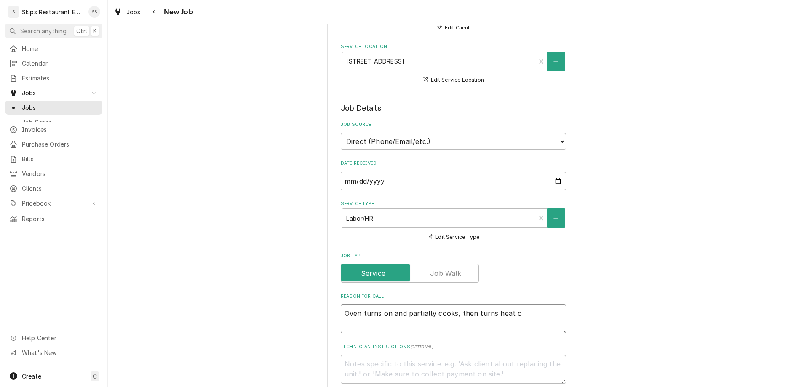
type textarea "x"
type textarea "Oven turns on and partially cooks, then turns heat of"
type textarea "x"
type textarea "Oven turns on and partially cooks, then turns heat off"
type textarea "x"
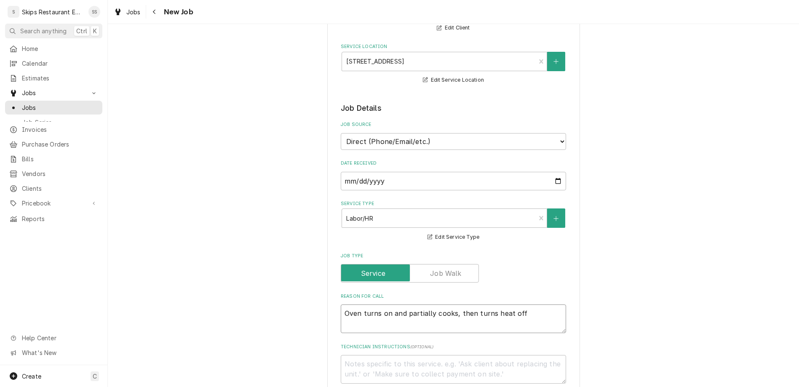
type textarea "Oven turns on and partially cooks, then turns heat off."
type textarea "x"
type textarea "Oven turns on and partially cooks, then turns heat off."
type textarea "x"
type textarea "Oven turns on and partially cooks, then turns heat off."
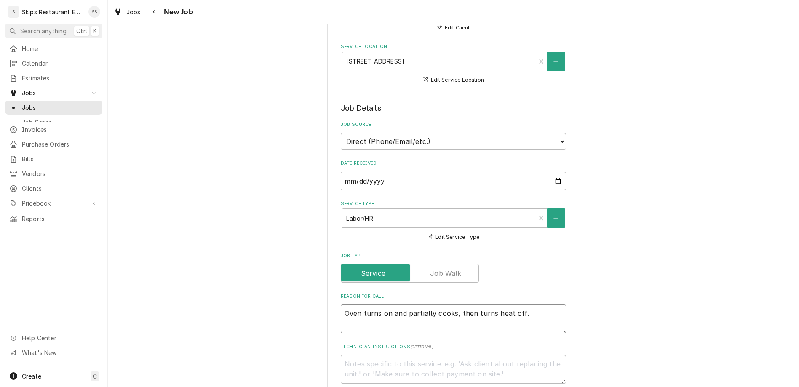
type textarea "x"
type textarea "Oven turns on and partially cooks, then turns heat off. R"
type textarea "x"
type textarea "Oven turns on and partially cooks, then turns heat off. Ra"
type textarea "x"
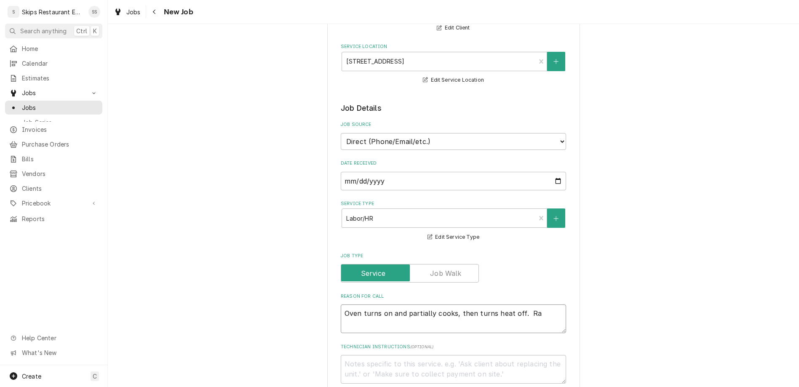
type textarea "Oven turns on and partially cooks, then turns heat off. Rai"
type textarea "x"
type textarea "Oven turns on and partially cooks, then turns heat off. Rais"
type textarea "x"
type textarea "Oven turns on and partially cooks, then turns heat off. Raise"
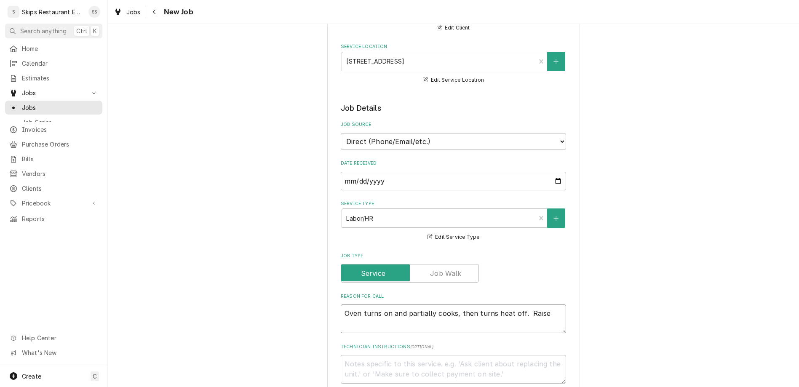
type textarea "x"
type textarea "Oven turns on and partially cooks, then turns heat off. Raise"
type textarea "x"
type textarea "Oven turns on and partially cooks, then turns heat off. Raise t"
type textarea "x"
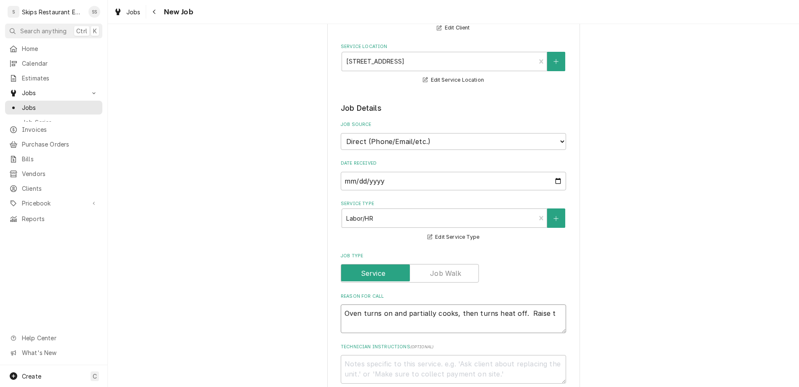
type textarea "Oven turns on and partially cooks, then turns heat off. Raise te"
type textarea "x"
type textarea "Oven turns on and partially cooks, then turns heat off. Raise tem"
type textarea "x"
type textarea "Oven turns on and partially cooks, then turns heat off. Raise temp"
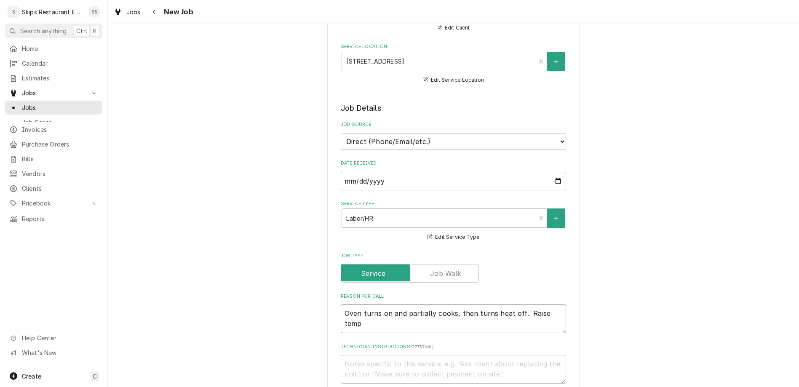
type textarea "x"
type textarea "Oven turns on and partially cooks, then turns heat off. Raise temp"
type textarea "x"
type textarea "Oven turns on and partially cooks, then turns heat off. Raise temp a"
type textarea "x"
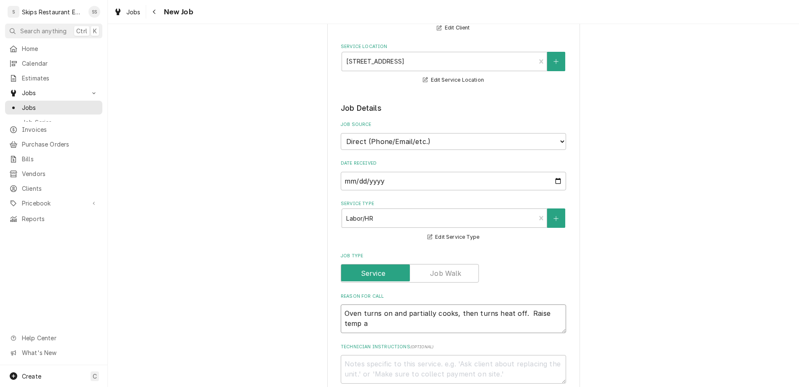
type textarea "Oven turns on and partially cooks, then turns heat off. Raise temp an"
type textarea "x"
type textarea "Oven turns on and partially cooks, then turns heat off. Raise temp and"
type textarea "x"
type textarea "Oven turns on and partially cooks, then turns heat off. Raise temp and"
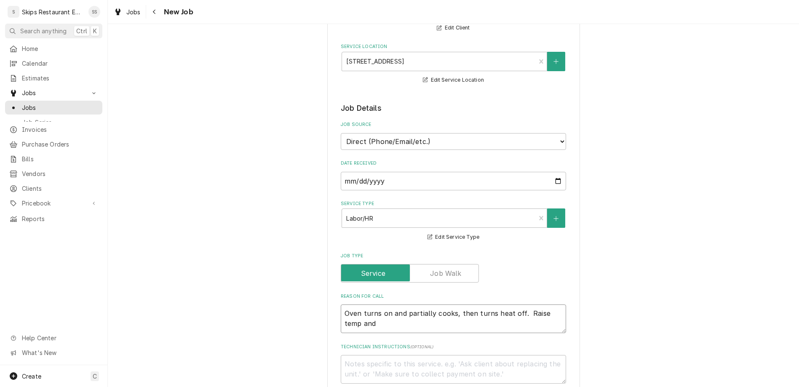
type textarea "x"
type textarea "Oven turns on and partially cooks, then turns heat off. Raise temp and i"
type textarea "x"
type textarea "Oven turns on and partially cooks, then turns heat off. Raise temp and it"
type textarea "x"
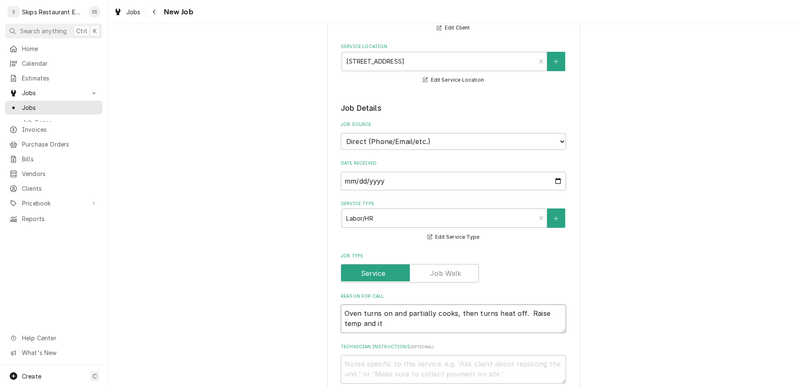
type textarea "Oven turns on and partially cooks, then turns heat off. Raise temp and it"
type textarea "x"
type textarea "Oven turns on and partially cooks, then turns heat off. Raise temp and it w"
type textarea "x"
type textarea "Oven turns on and partially cooks, then turns heat off. Raise temp and it wi"
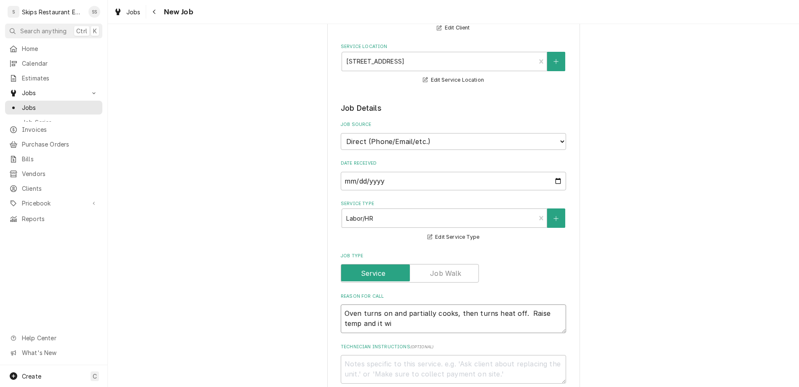
type textarea "x"
type textarea "Oven turns on and partially cooks, then turns heat off. Raise temp and it wil"
type textarea "x"
type textarea "Oven turns on and partially cooks, then turns heat off. Raise temp and it will"
type textarea "x"
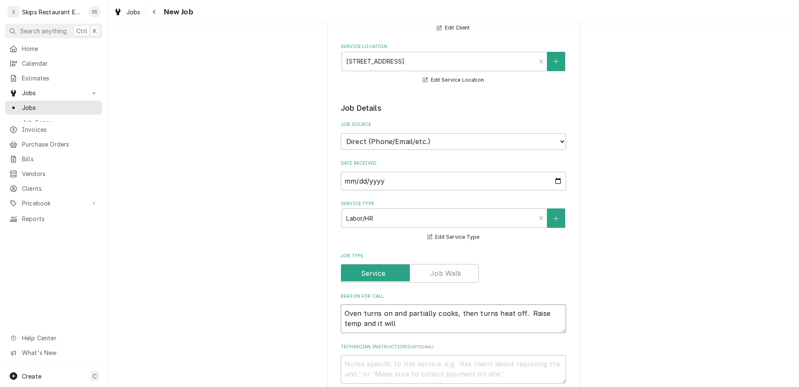
type textarea "Oven turns on and partially cooks, then turns heat off. Raise temp and it will"
type textarea "x"
type textarea "Oven turns on and partially cooks, then turns heat off. Raise temp and it will s"
type textarea "x"
type textarea "Oven turns on and partially cooks, then turns heat off. Raise temp and it will …"
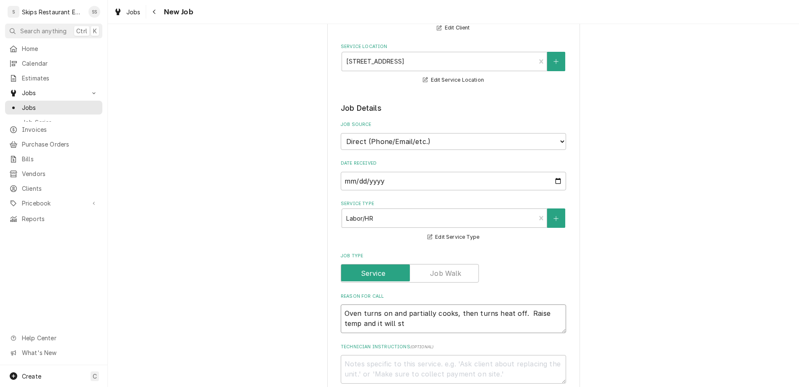
type textarea "x"
type textarea "Oven turns on and partially cooks, then turns heat off. Raise temp and it will …"
type textarea "x"
type textarea "Oven turns on and partially cooks, then turns heat off. Raise temp and it will …"
type textarea "x"
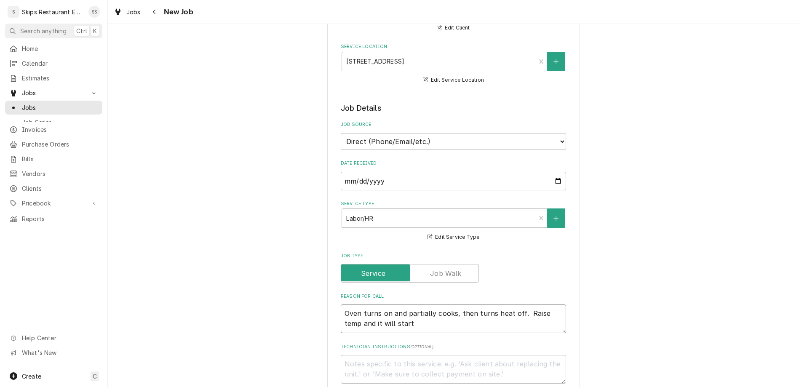
type textarea "Oven turns on and partially cooks, then turns heat off. Raise temp and it will …"
type textarea "x"
type textarea "Oven turns on and partially cooks, then turns heat off. Raise temp and it will …"
type textarea "x"
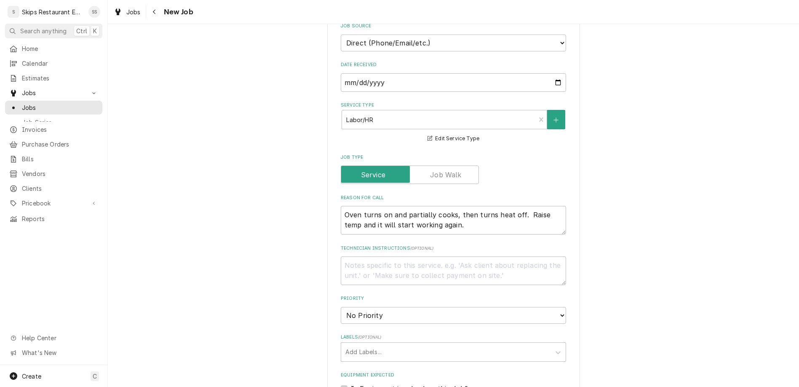
click at [355, 384] on label "Is Equipment involved on this Job?" at bounding box center [409, 389] width 117 height 10
click at [355, 384] on input "Equipment Expected" at bounding box center [463, 393] width 225 height 19
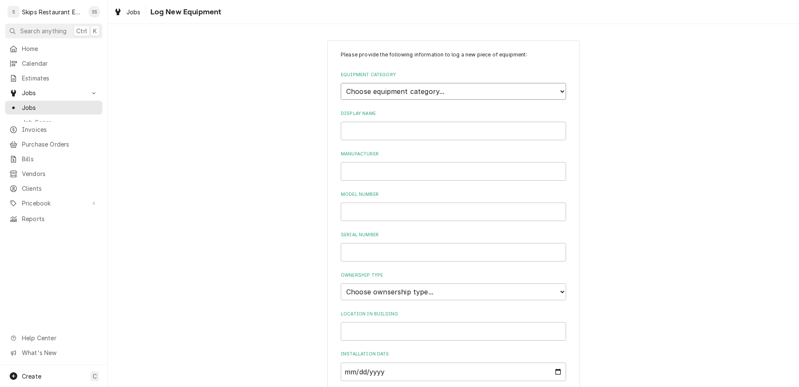
click at [341, 83] on select "Choose equipment category... Cooking Equipment Fryers Ice Machines Ovens and Ra…" at bounding box center [453, 91] width 225 height 17
click option "Ovens and Ranges" at bounding box center [0, 0] width 0 height 0
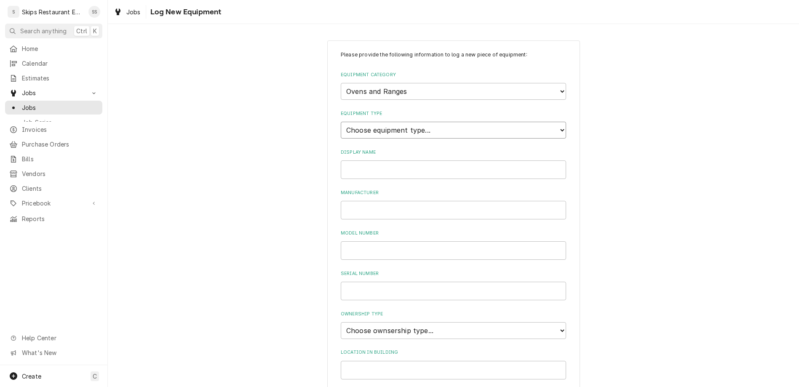
click at [341, 122] on select "Choose equipment type... Combi Oven Convection Oven Countertop Electric Range C…" at bounding box center [453, 130] width 225 height 17
click option "Convection Oven" at bounding box center [0, 0] width 0 height 0
click at [377, 160] on input "Display Name" at bounding box center [453, 169] width 225 height 19
click at [410, 241] on input "BCS22" at bounding box center [453, 250] width 225 height 19
click at [364, 241] on input "BCS22" at bounding box center [453, 250] width 225 height 19
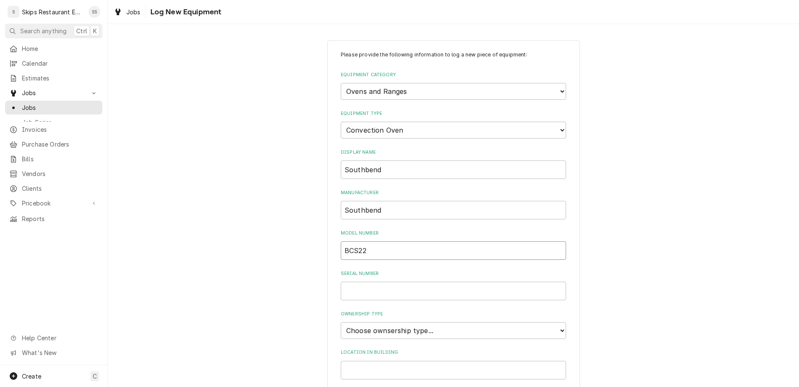
click at [362, 241] on input "BCS22" at bounding box center [453, 250] width 225 height 19
click at [386, 241] on input "BGS22" at bounding box center [453, 250] width 225 height 19
click at [341, 322] on select "Choose ownsership type... Unknown Owned Leased Rented" at bounding box center [453, 330] width 225 height 17
click option "Owned" at bounding box center [0, 0] width 0 height 0
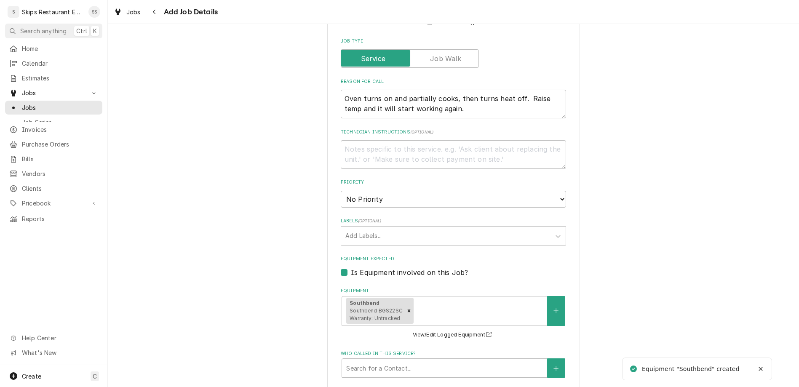
scroll to position [328, 0]
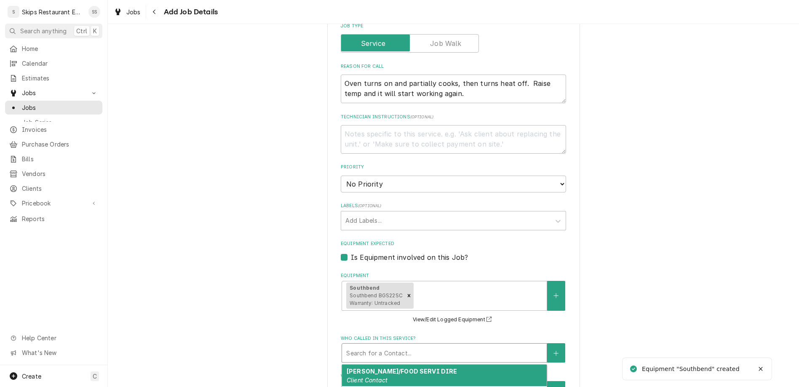
click at [400, 345] on div "Who called in this service?" at bounding box center [444, 352] width 196 height 15
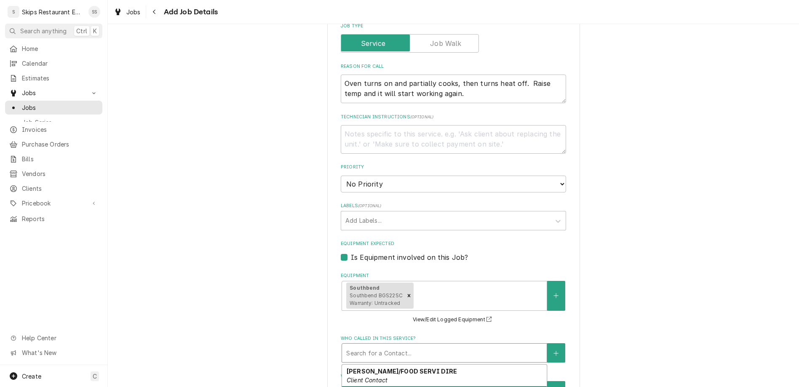
click at [385, 387] on strong "LINDA/FOOD SERVI DIRE (Work Phone)" at bounding box center [423, 392] width 153 height 7
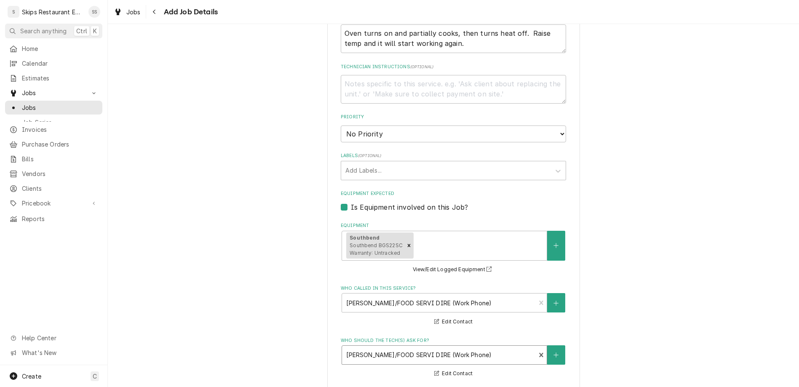
click option "9:00 AM" at bounding box center [0, 0] width 0 height 0
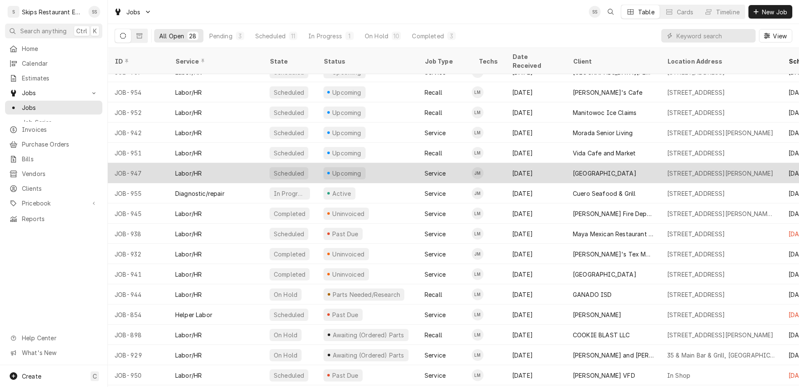
scroll to position [60, 0]
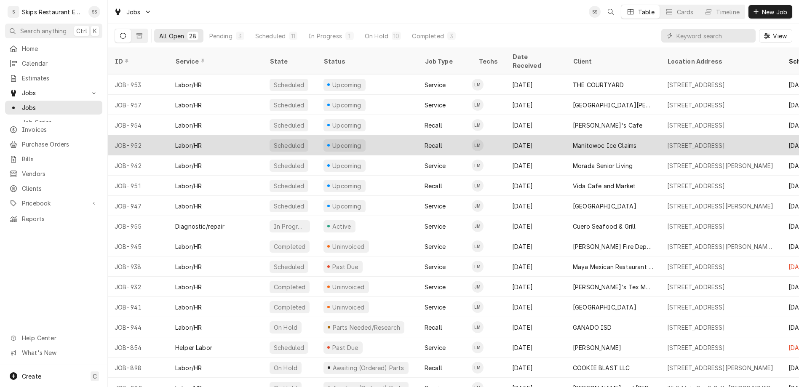
click at [660, 135] on div "[STREET_ADDRESS]" at bounding box center [720, 145] width 121 height 20
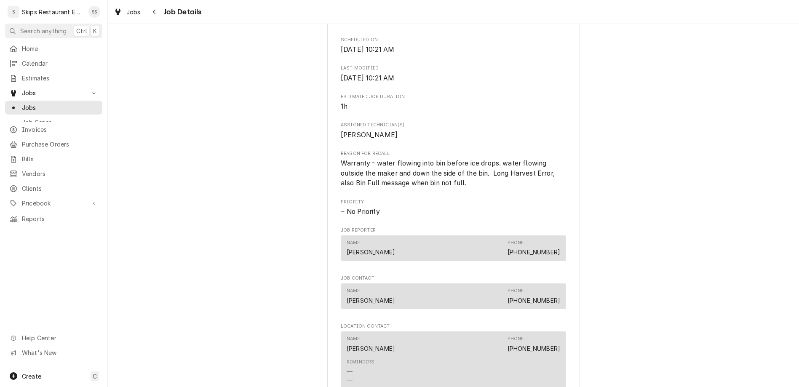
scroll to position [308, 0]
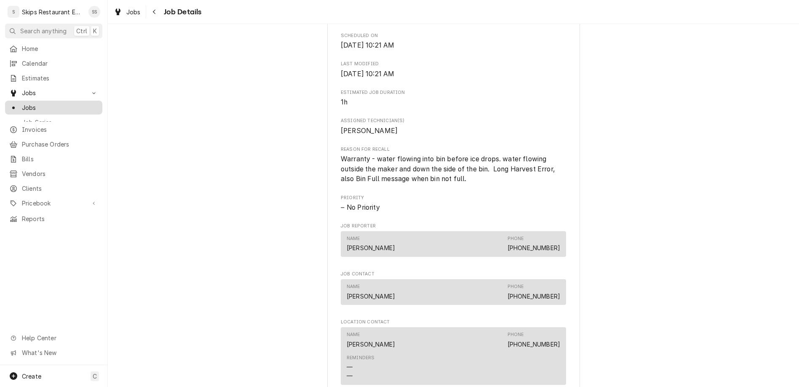
click at [22, 103] on span "Jobs" at bounding box center [60, 107] width 76 height 9
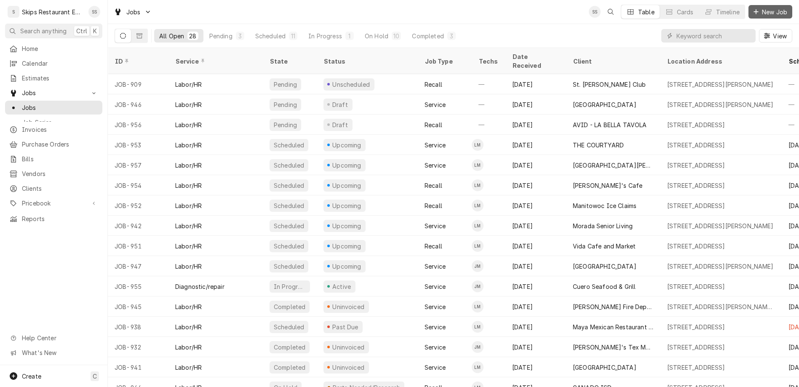
click at [772, 10] on span "New Job" at bounding box center [774, 12] width 29 height 9
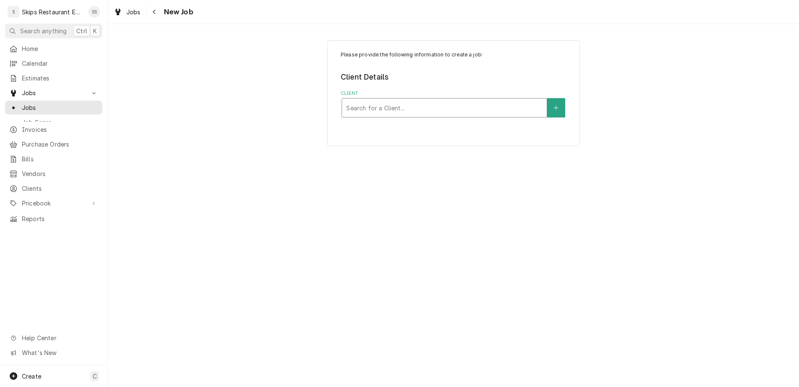
click at [438, 100] on div "Client" at bounding box center [444, 107] width 196 height 15
type input "victoria c"
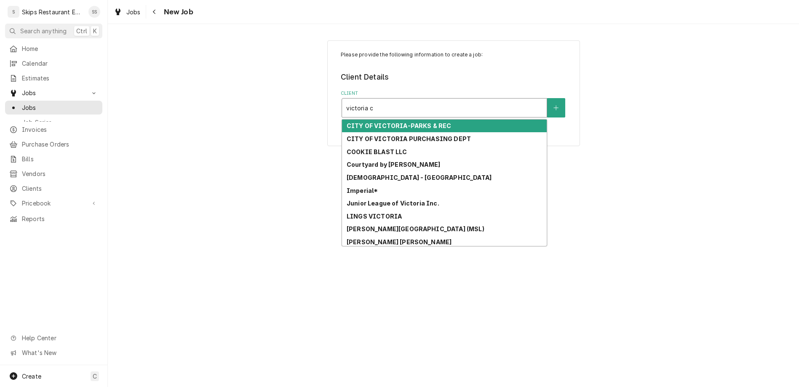
click at [403, 122] on strong "CITY OF VICTORIA-PARKS & REC" at bounding box center [399, 125] width 104 height 7
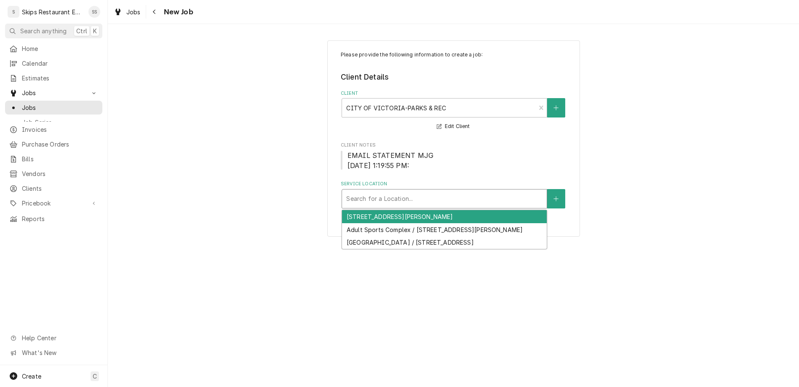
click at [412, 191] on div "Service Location" at bounding box center [444, 198] width 196 height 15
click at [554, 196] on icon "Create New Location" at bounding box center [556, 198] width 5 height 5
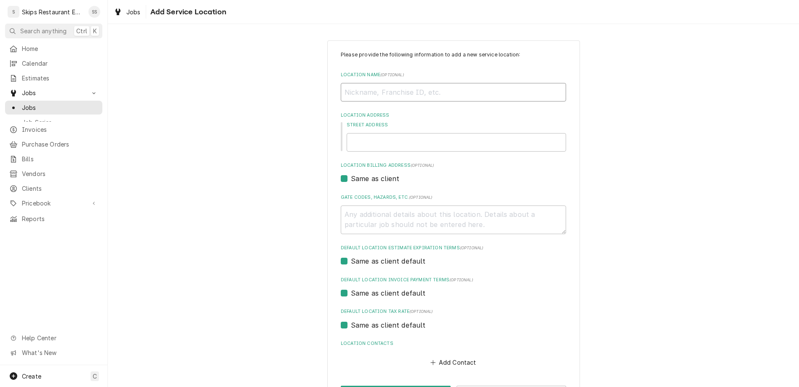
click at [388, 83] on input "Location Name ( optional )" at bounding box center [453, 92] width 225 height 19
type textarea "x"
type input "2"
type textarea "x"
type input "29"
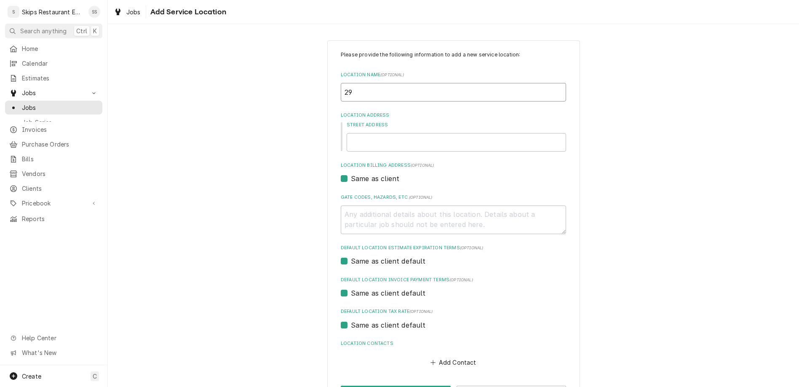
type textarea "x"
type input "290"
type textarea "x"
type input "2905"
type textarea "x"
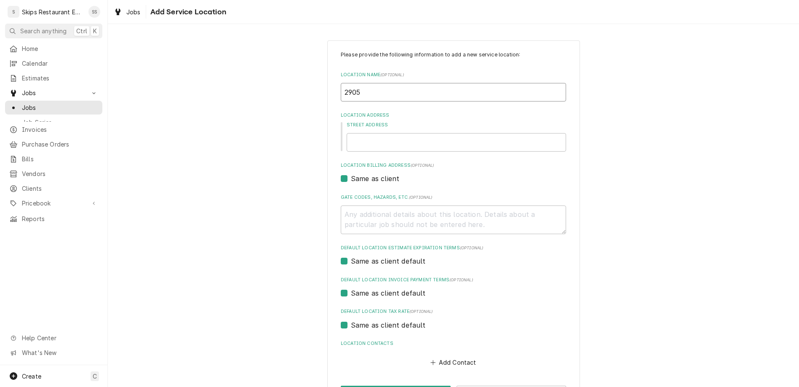
type input "2905"
type textarea "x"
type input "2905 E"
type textarea "x"
type input "2905 E"
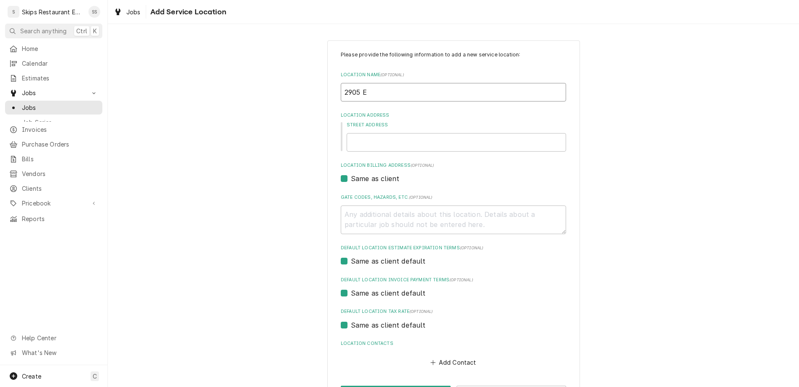
type textarea "x"
type input "2905 E Nor"
type textarea "x"
type input "2905 E Nort"
type textarea "x"
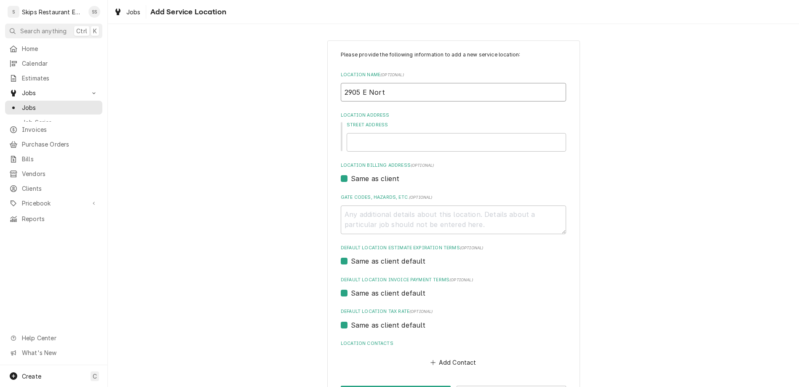
type input "2905 E North"
type textarea "x"
type input "2905 E North"
type textarea "x"
type input "2905 E North S"
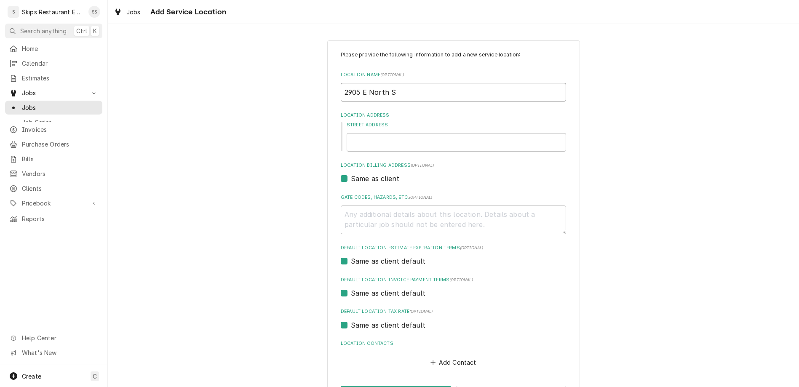
type textarea "x"
type input "2905 E North St"
drag, startPoint x: 400, startPoint y: 67, endPoint x: 333, endPoint y: 67, distance: 67.4
click at [341, 83] on input "2905 E North St" at bounding box center [453, 92] width 225 height 19
type textarea "x"
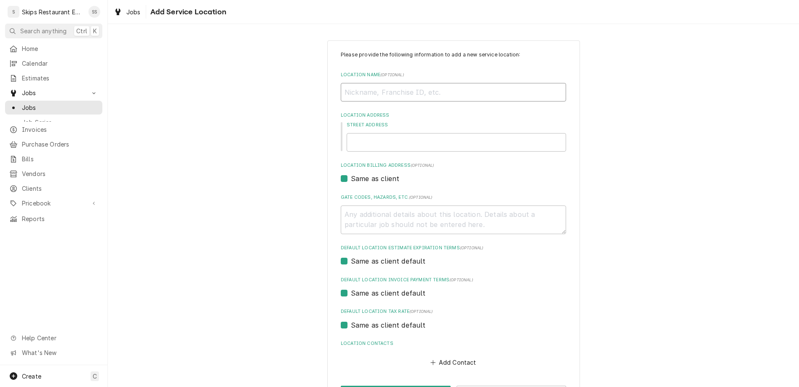
type textarea "x"
type input "C"
type textarea "x"
type input "Co"
type textarea "x"
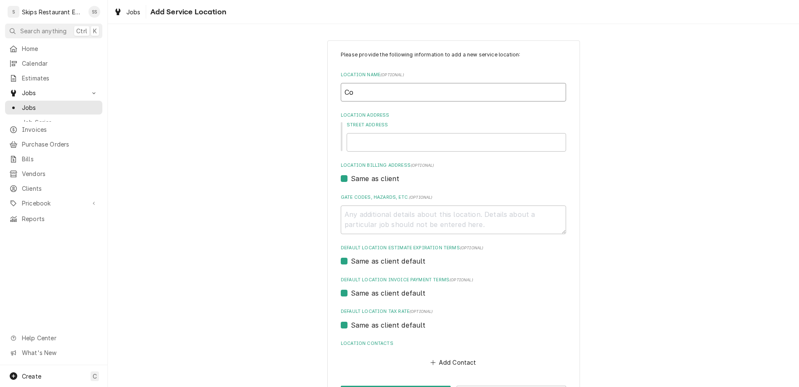
type input "Com"
type textarea "x"
type input "Comm"
type textarea "x"
type input "Commu"
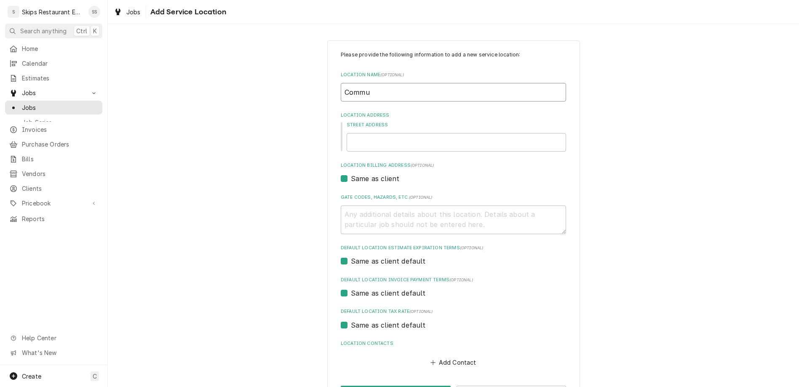
type textarea "x"
type input "Commun"
type textarea "x"
type input "Communi"
type textarea "x"
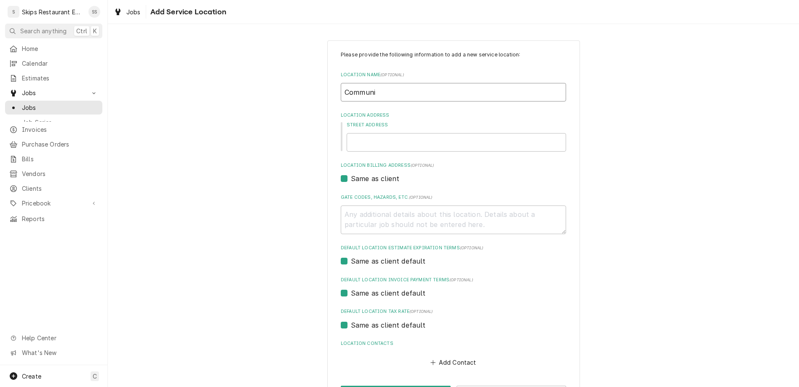
type input "Communit"
type textarea "x"
type input "Community"
type textarea "x"
type input "Community"
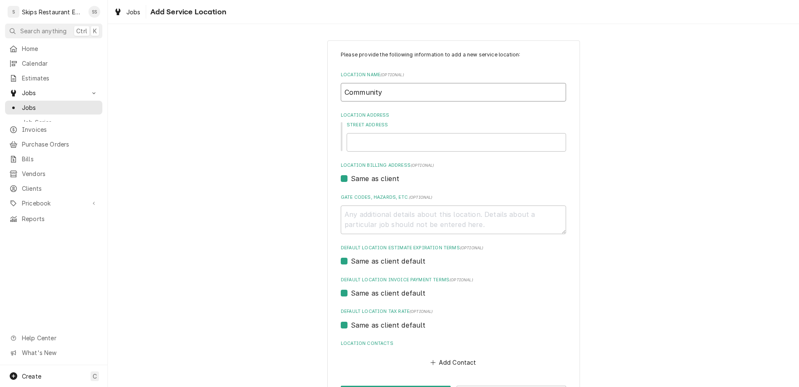
type textarea "x"
type input "Community C"
type textarea "x"
type input "Community Ce"
type textarea "x"
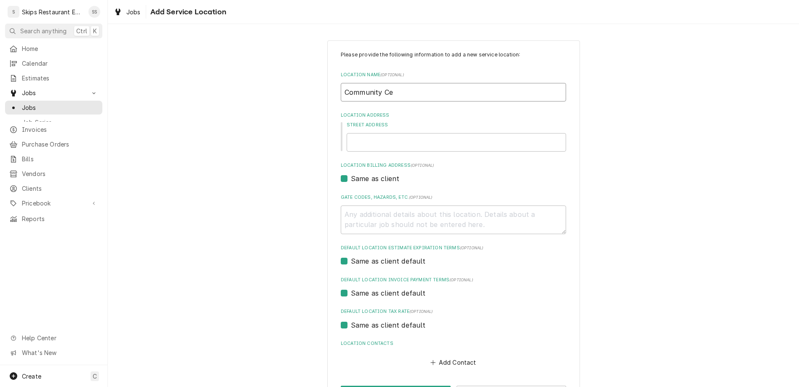
type input "Community Cen"
type textarea "x"
type input "Community Cent"
type textarea "x"
type input "Community Cente"
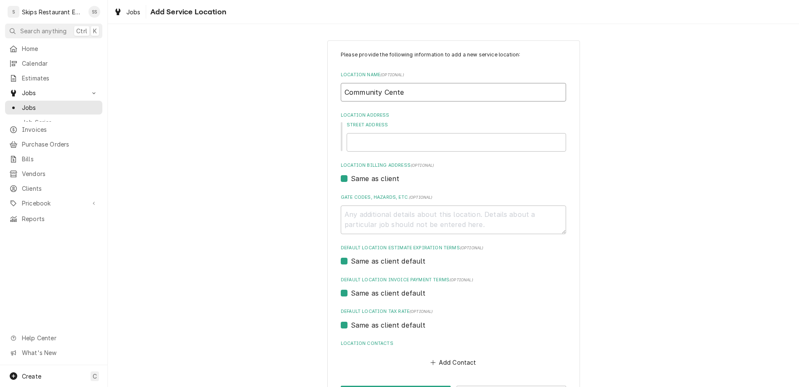
type textarea "x"
type input "Community Center"
type textarea "x"
type input "Community Center"
click at [372, 133] on input "Street Address" at bounding box center [456, 142] width 219 height 19
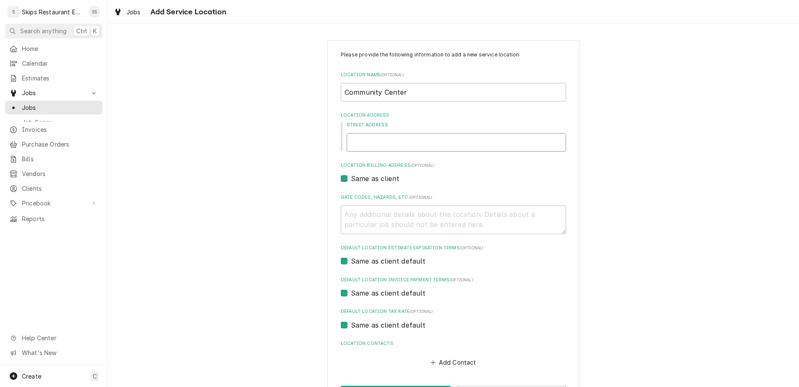
paste input "2905 E North St"
type textarea "x"
type input "2905 E North St"
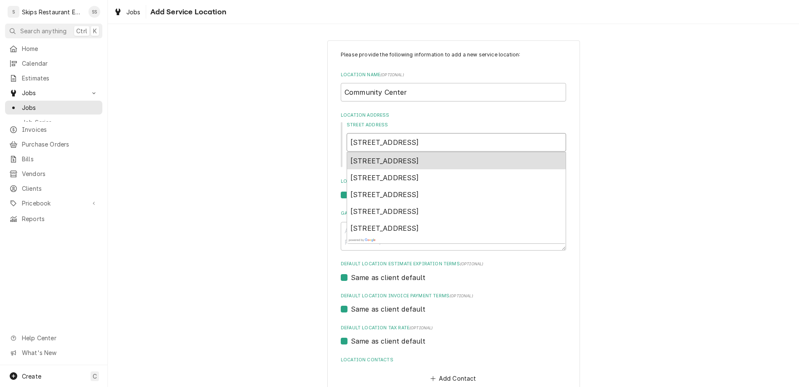
click at [383, 157] on span "2905 East North Street, Victoria, TX, USA" at bounding box center [384, 161] width 69 height 8
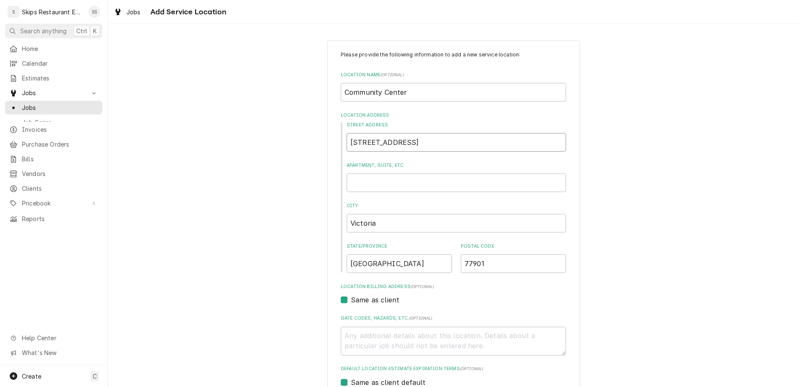
type textarea "x"
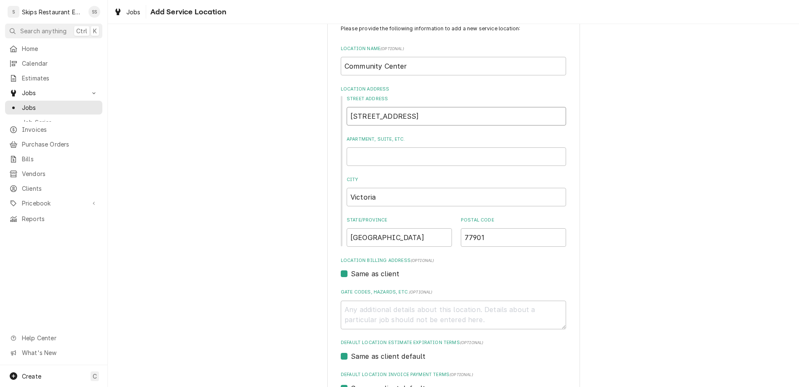
type input "2905 E North St"
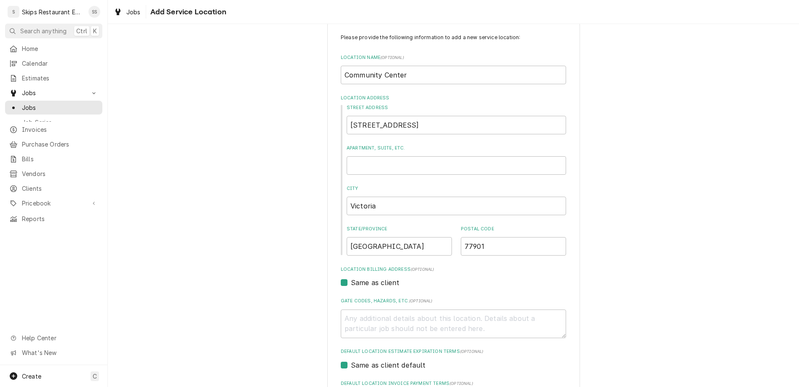
scroll to position [26, 0]
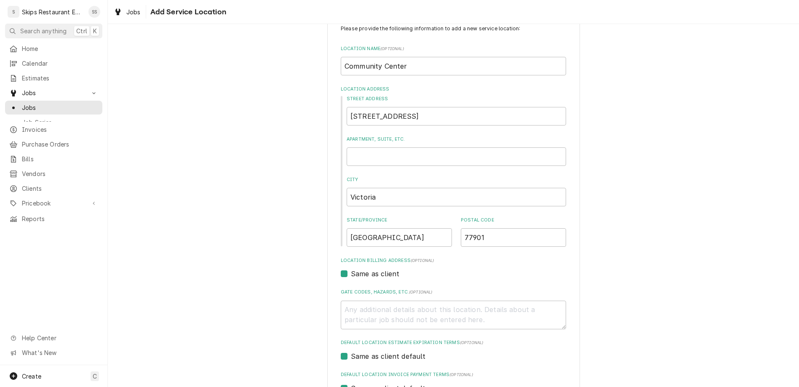
type textarea "x"
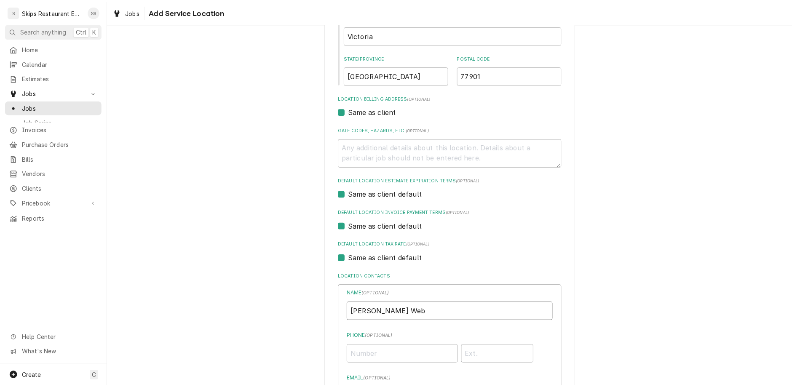
scroll to position [190, 0]
type input "Elizabeth Web"
click at [387, 343] on input "Phone ( optional )" at bounding box center [402, 352] width 112 height 19
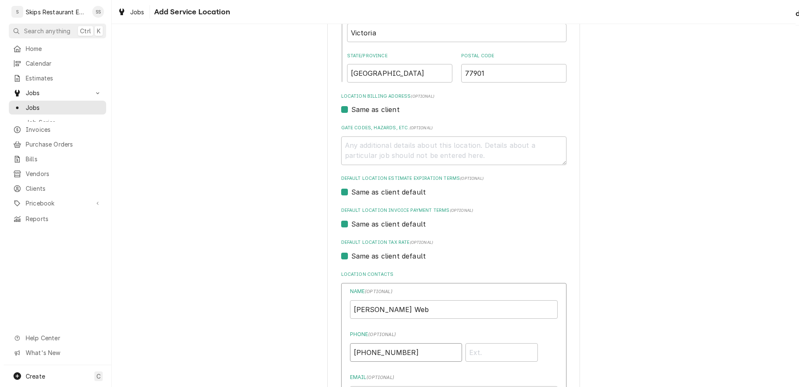
scroll to position [238, 0]
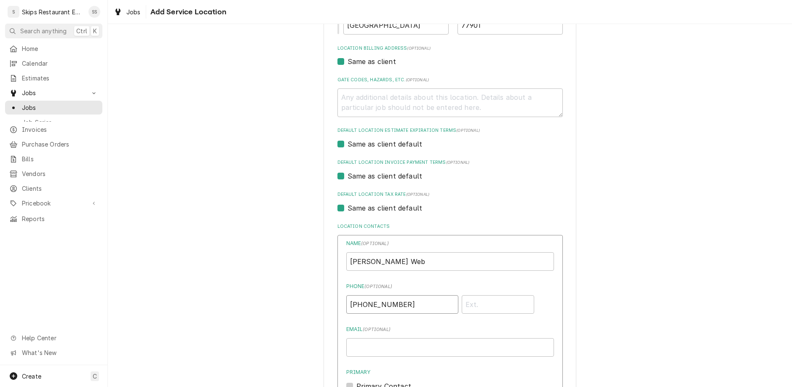
type input "(361) 649-3497"
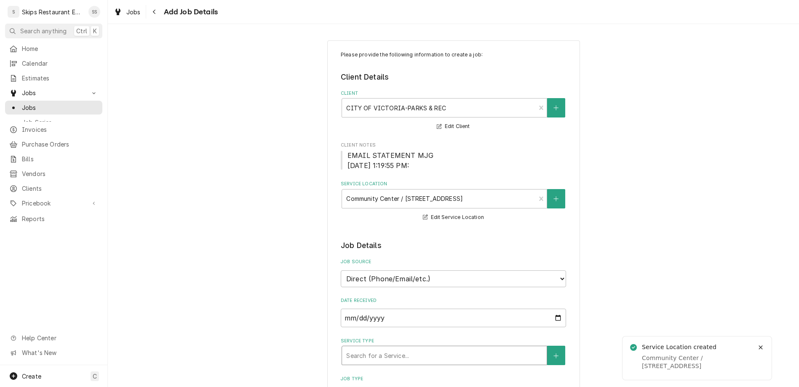
click at [392, 348] on div "Service Type" at bounding box center [444, 355] width 196 height 15
type textarea "x"
type textarea "N"
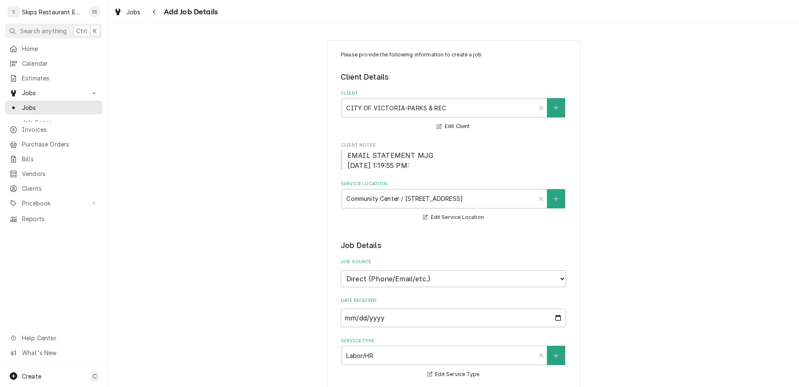
type textarea "x"
type textarea "No"
type textarea "x"
type textarea "Not"
type textarea "x"
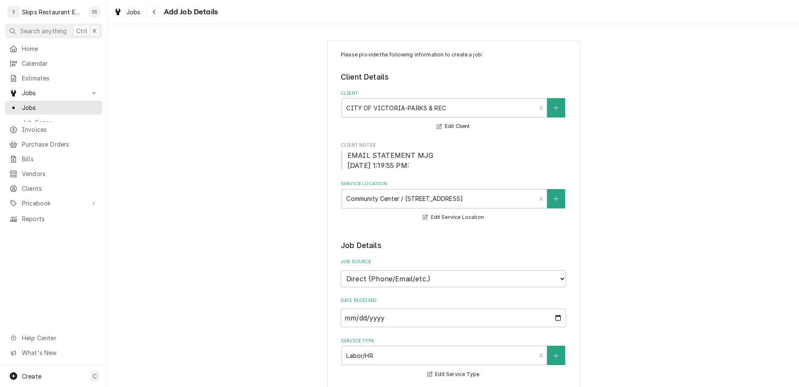
type textarea "Not"
type textarea "x"
type textarea "Not H"
type textarea "x"
type textarea "Not"
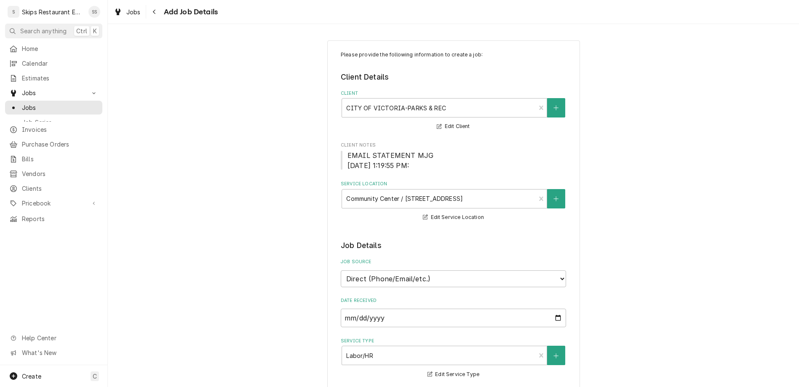
type textarea "x"
type textarea "Not h"
type textarea "x"
type textarea "Not hea"
type textarea "x"
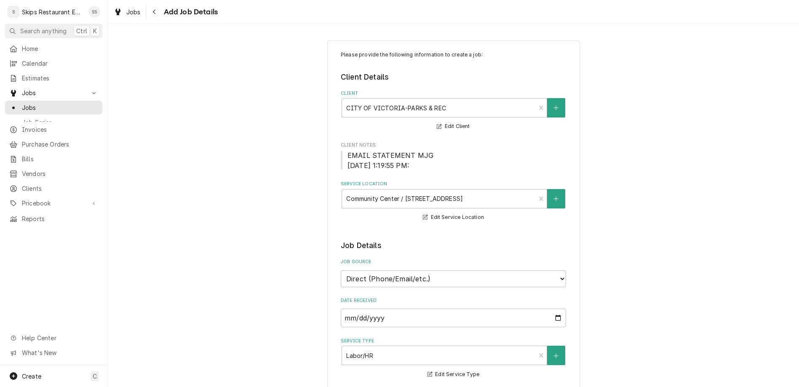
type textarea "Not heat"
type textarea "x"
type textarea "Not heati"
type textarea "x"
type textarea "Not heatin"
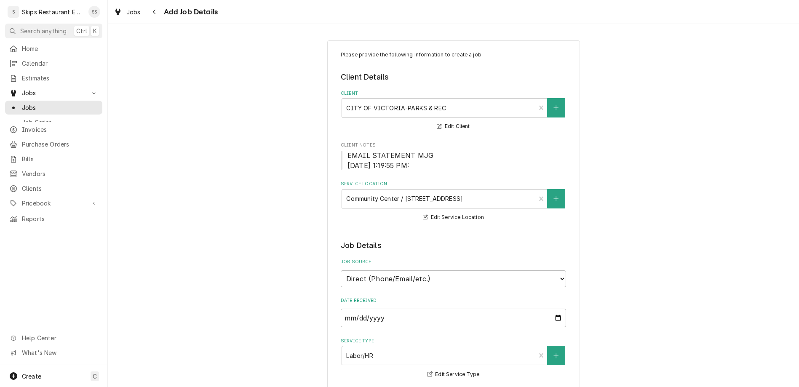
type textarea "x"
type textarea "Not heating"
type textarea "x"
type textarea "Not heating"
type textarea "x"
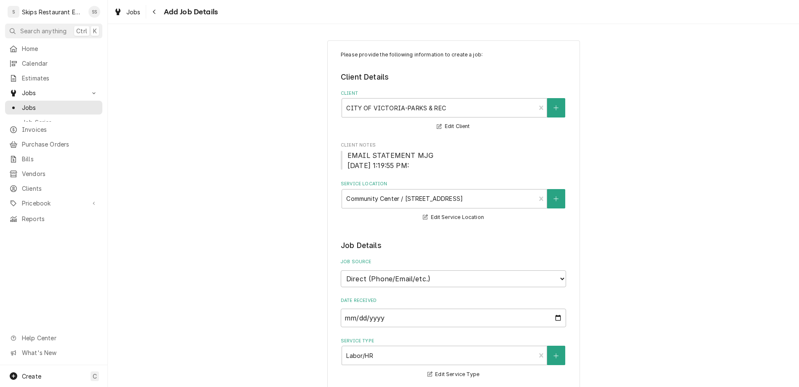
type textarea "Not heating u"
type textarea "x"
type textarea "Not heating up"
type textarea "x"
type textarea "Not heating up"
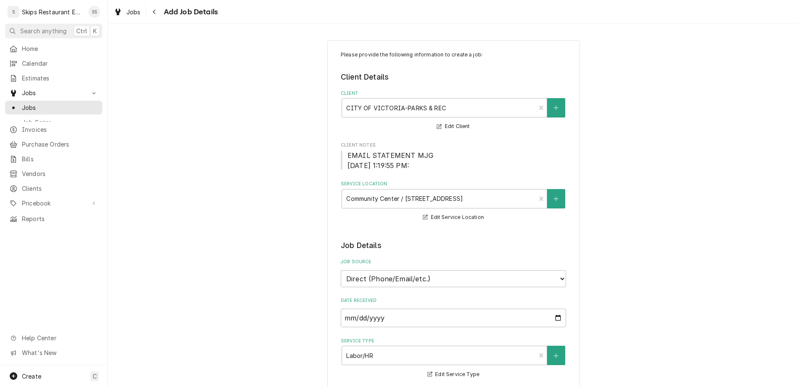
type textarea "x"
type textarea "Not heating up a"
type textarea "x"
type textarea "Not heating up al"
type textarea "x"
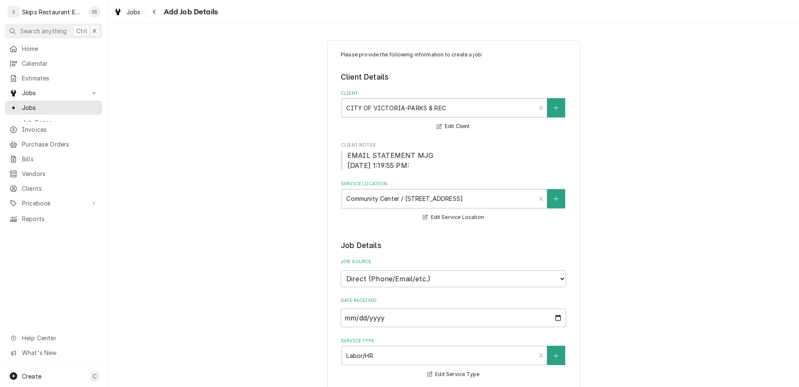
type textarea "Not heating up all"
type textarea "x"
type textarea "Not heating up all"
type textarea "x"
type textarea "Not heating up all t"
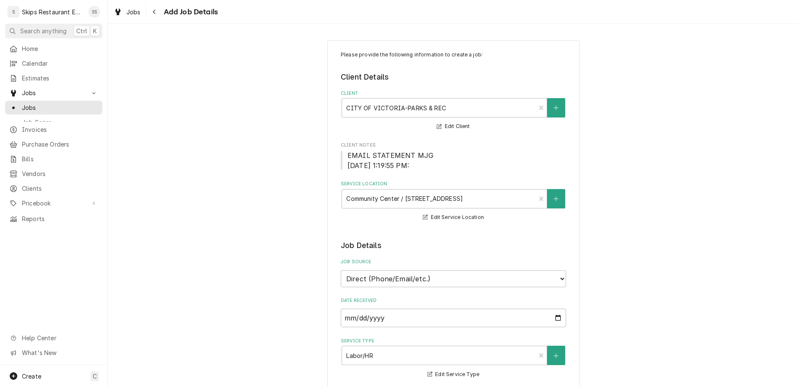
type textarea "x"
type textarea "Not heating up all th"
type textarea "x"
type textarea "Not heating up all the"
type textarea "x"
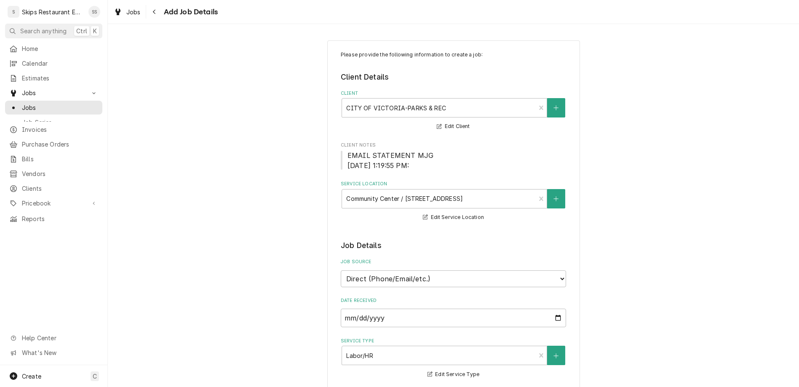
type textarea "Not heating up all the"
type textarea "x"
type textarea "Not heating up all the w"
type textarea "x"
type textarea "Not heating up all the wa"
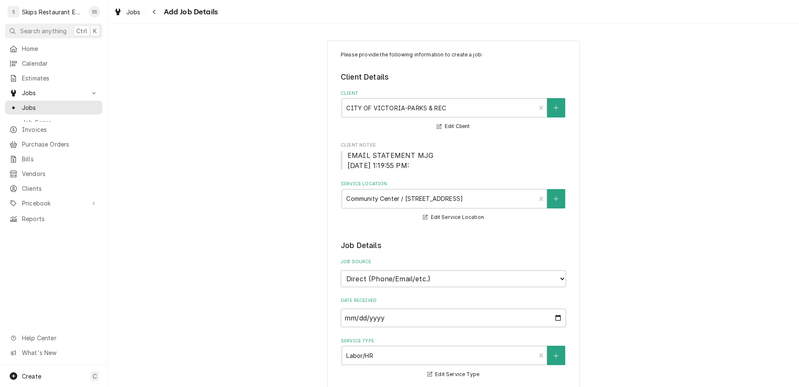
type textarea "x"
type textarea "Not heating up all the way"
type textarea "x"
type textarea "Not heating up all the way."
type textarea "x"
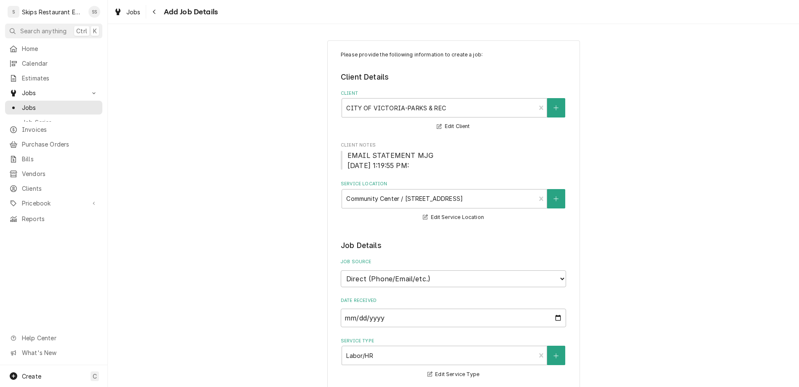
type textarea "Not heating up all the way."
type textarea "x"
type textarea "Not heating up all the way. N"
type textarea "x"
type textarea "Not heating up all the way. Ne"
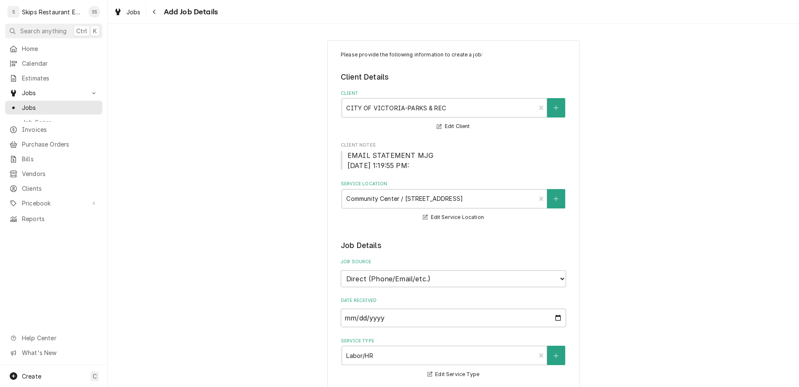
type textarea "x"
type textarea "Not heating up all the way. Nev"
type textarea "x"
type textarea "Not heating up all the way. Neve"
type textarea "x"
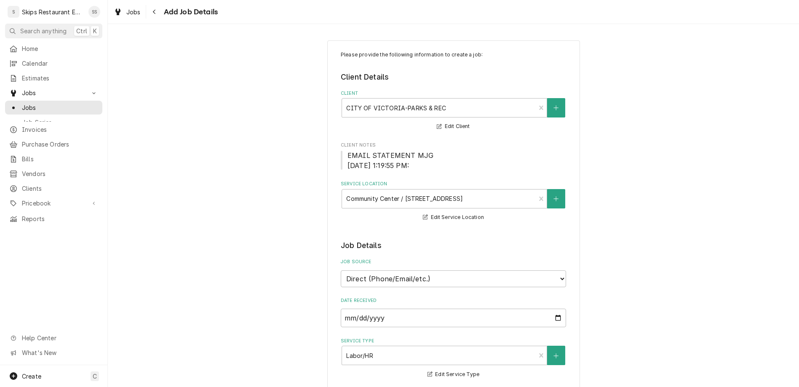
type textarea "Not heating up all the way. Never"
type textarea "x"
type textarea "Not heating up all the way. Never"
type textarea "x"
type textarea "Not heating up all the way. Never a"
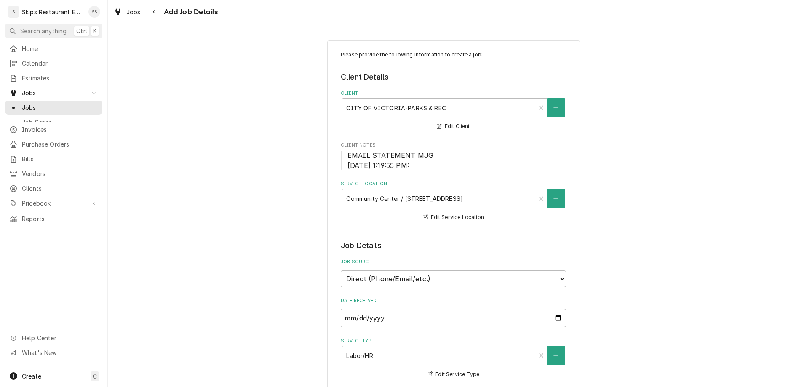
type textarea "x"
type textarea "Not heating up all the way. Never ac"
type textarea "x"
type textarea "Not heating up all the way. Never ach"
type textarea "x"
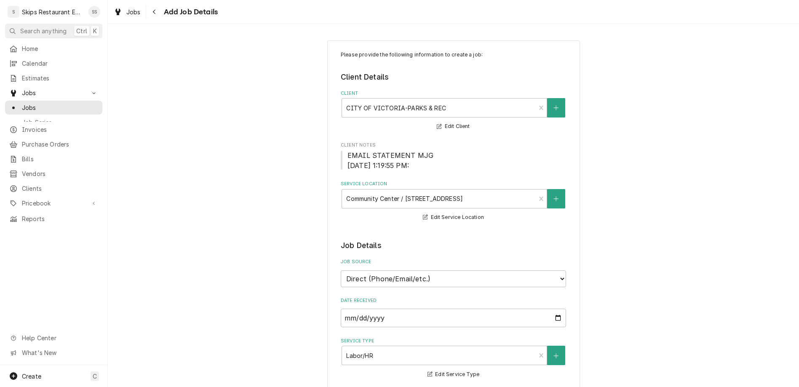
type textarea "Not heating up all the way. Never achi"
type textarea "x"
type textarea "Not heating up all the way. Never ach"
type textarea "x"
type textarea "Not heating up all the way. Never ache"
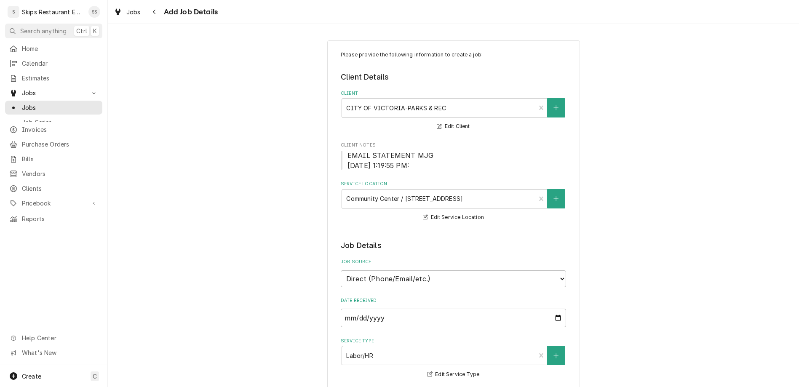
type textarea "x"
type textarea "Not heating up all the way. Never achei"
type textarea "x"
type textarea "Not heating up all the way. Never ache"
type textarea "x"
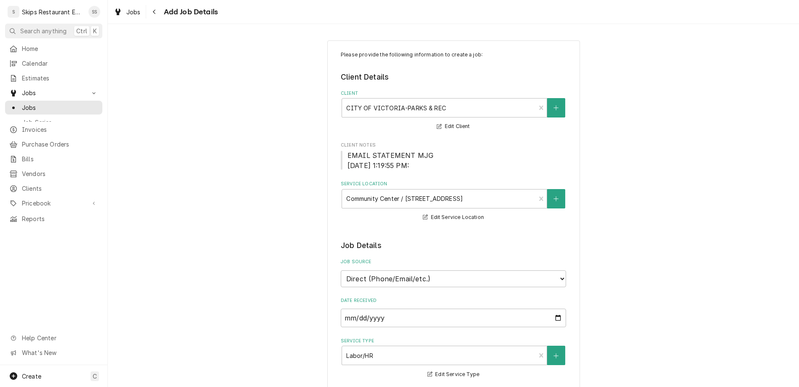
type textarea "Not heating up all the way. Never ach"
type textarea "x"
type textarea "Not heating up all the way. Never achi"
type textarea "x"
type textarea "Not heating up all the way. Never achie"
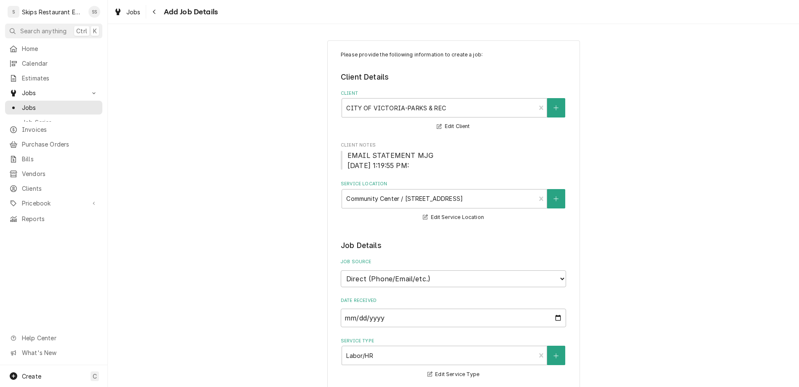
type textarea "x"
type textarea "Not heating up all the way. Never achiev"
type textarea "x"
type textarea "Not heating up all the way. Never achieve"
type textarea "x"
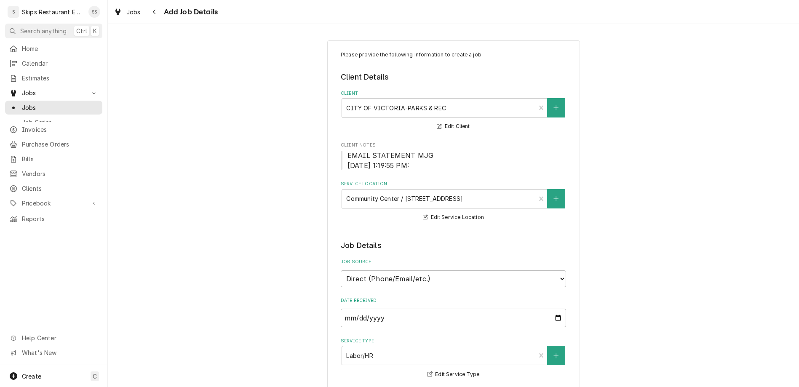
type textarea "Not heating up all the way. Never achieves"
type textarea "x"
type textarea "Not heating up all the way. Never achieves"
type textarea "x"
type textarea "Not heating up all the way. Never achieves s"
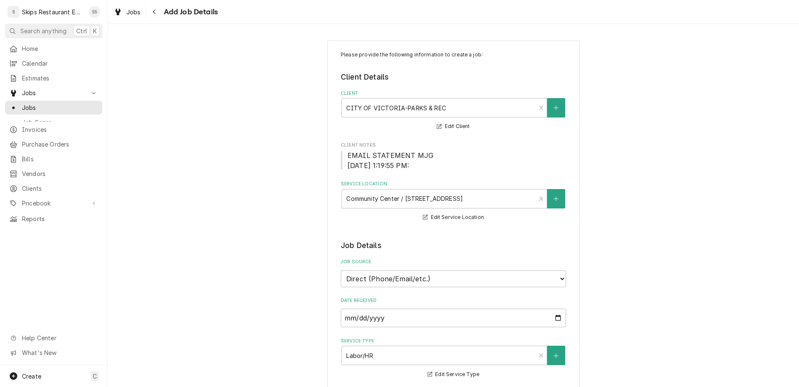
type textarea "x"
type textarea "Not heating up all the way. Never achieves se"
type textarea "x"
type textarea "Not heating up all the way. Never achieves set"
type textarea "x"
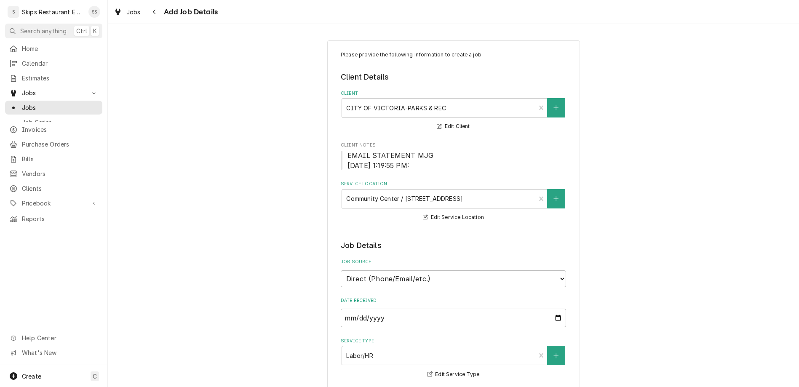
type textarea "Not heating up all the way. Never achieves set"
type textarea "x"
type textarea "Not heating up all the way. Never achieves set t"
type textarea "x"
type textarea "Not heating up all the way. Never achieves set te"
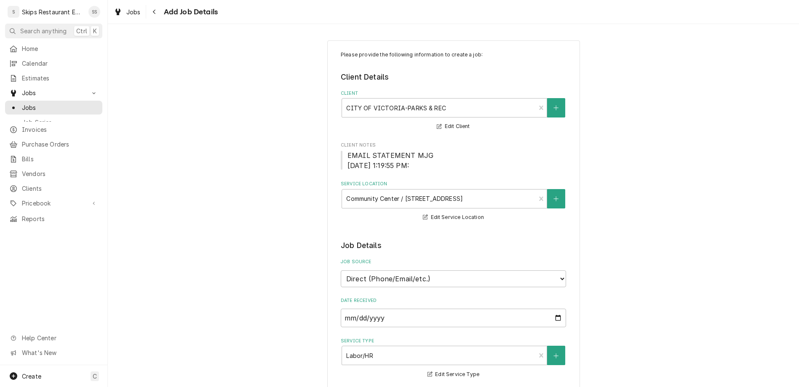
type textarea "x"
type textarea "Not heating up all the way. Never achieves set tep"
type textarea "x"
type textarea "Not heating up all the way. Never achieves set te"
type textarea "x"
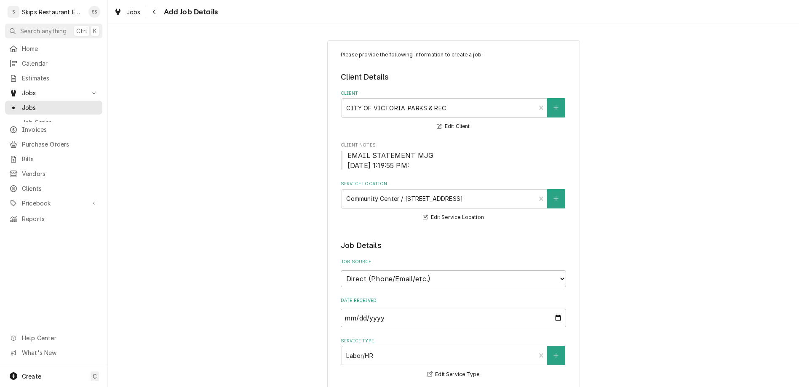
type textarea "Not heating up all the way. Never achieves set tem"
type textarea "x"
type textarea "Not heating up all the way. Never achieves set temp"
type textarea "x"
type textarea "Not heating up all the way. Never achieves set temp."
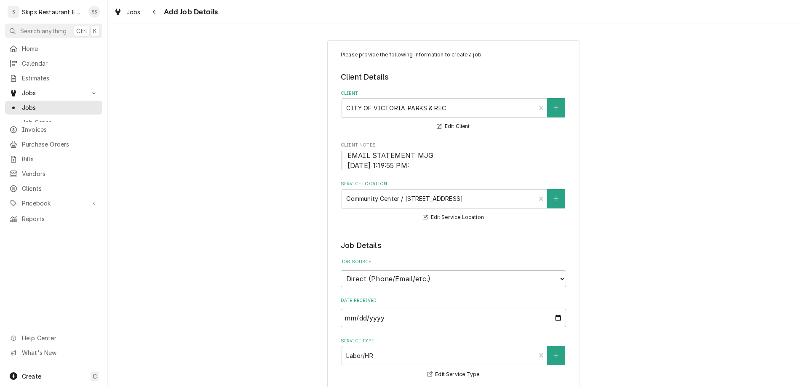
type textarea "x"
type textarea "Not heating up all the way. Never achieves set temp."
type textarea "x"
type textarea "Not heating up all the way. Never achieves set temp."
type textarea "x"
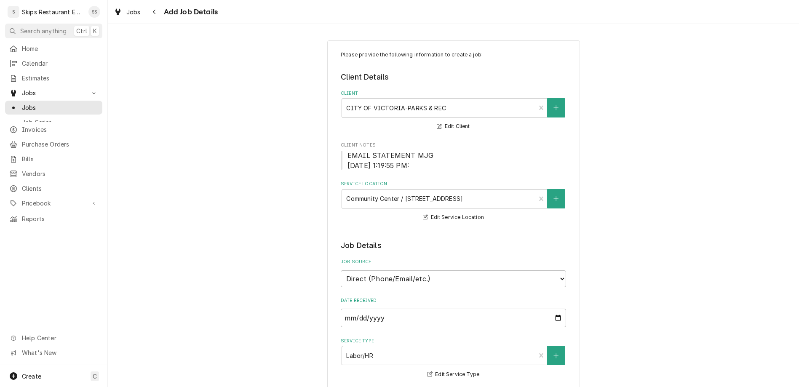
type textarea "Not heating up all the way. Never achieves set temp. P"
type textarea "x"
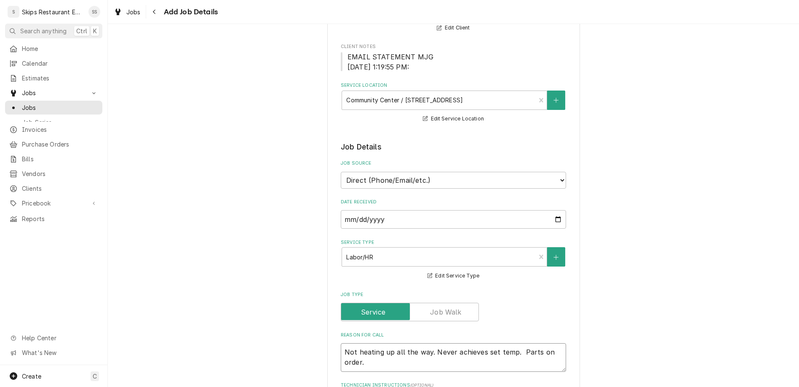
scroll to position [230, 0]
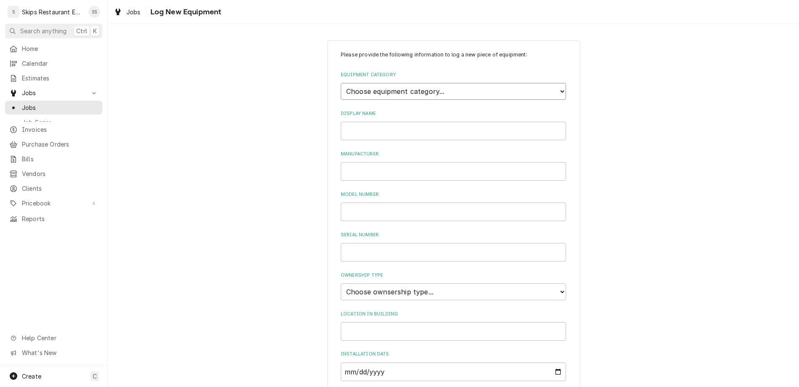
click at [341, 83] on select "Choose equipment category... Cooking Equipment Fryers Ice Machines Ovens and Ra…" at bounding box center [453, 91] width 225 height 17
click option "Ovens and Ranges" at bounding box center [0, 0] width 0 height 0
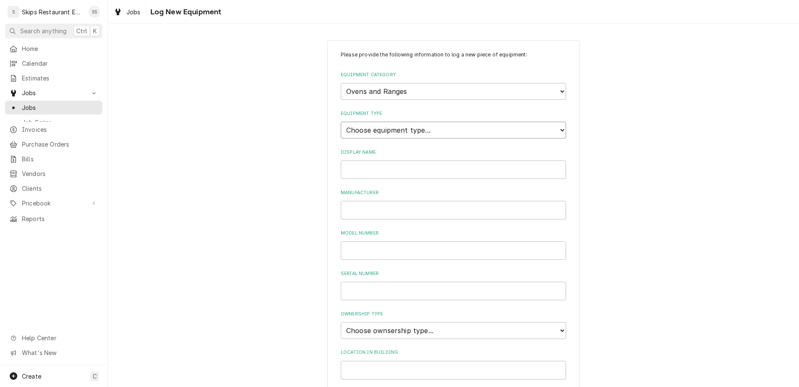
click at [341, 122] on select "Choose equipment type... Combi Oven Convection Oven Countertop Electric Range C…" at bounding box center [453, 130] width 225 height 17
click option "Gas Range" at bounding box center [0, 0] width 0 height 0
click at [381, 160] on input "Display Name" at bounding box center [453, 169] width 225 height 19
click at [341, 322] on select "Choose ownsership type... Unknown Owned Leased Rented" at bounding box center [453, 330] width 225 height 17
click option "Owned" at bounding box center [0, 0] width 0 height 0
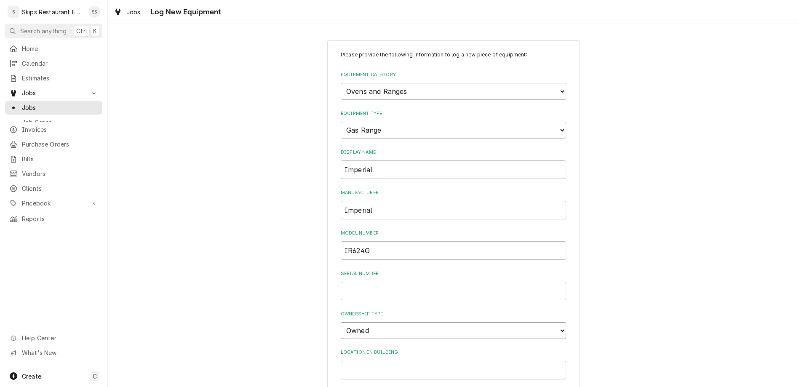
scroll to position [39, 0]
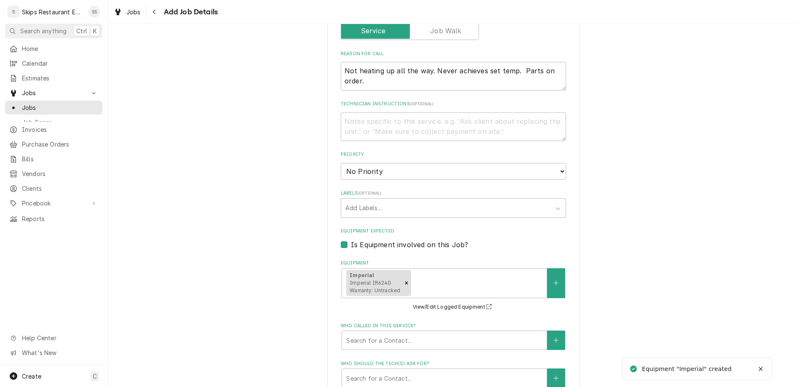
scroll to position [386, 0]
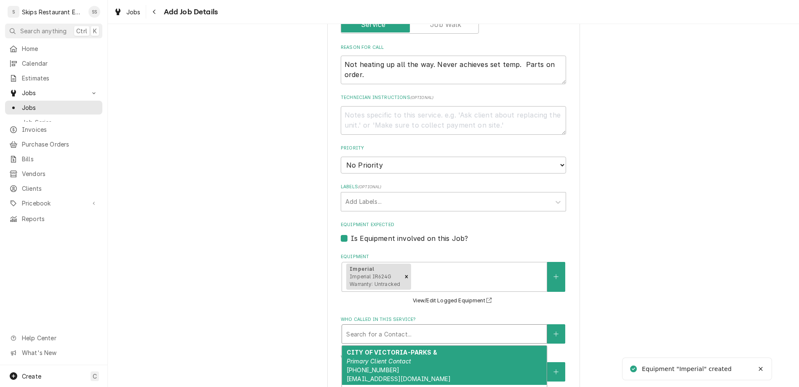
click at [382, 326] on div "Who called in this service?" at bounding box center [444, 333] width 196 height 15
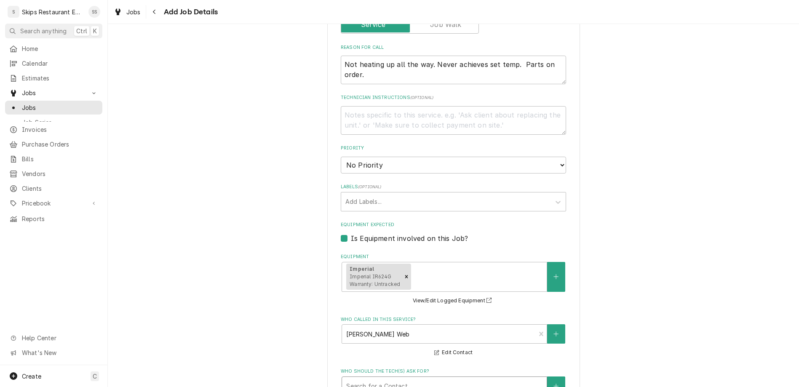
click at [382, 379] on div "Who should the tech(s) ask for?" at bounding box center [444, 386] width 196 height 15
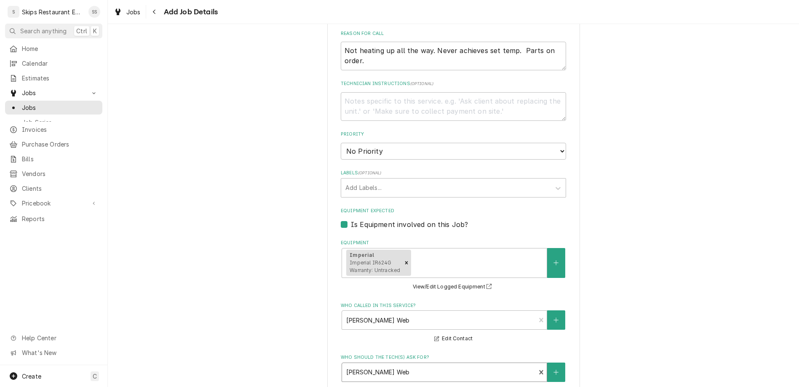
scroll to position [408, 0]
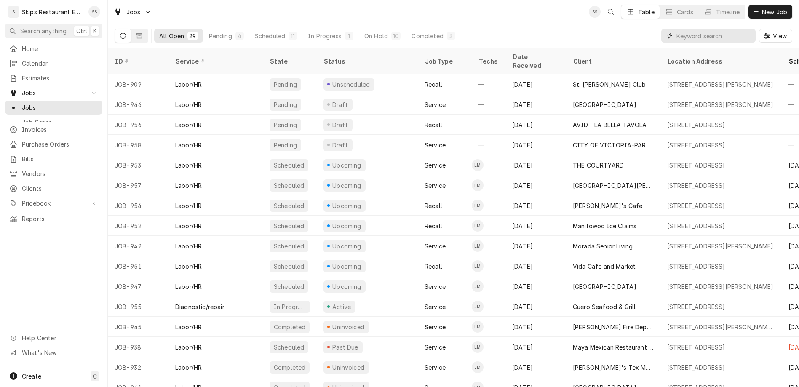
click at [718, 29] on input "Dynamic Content Wrapper" at bounding box center [713, 35] width 75 height 13
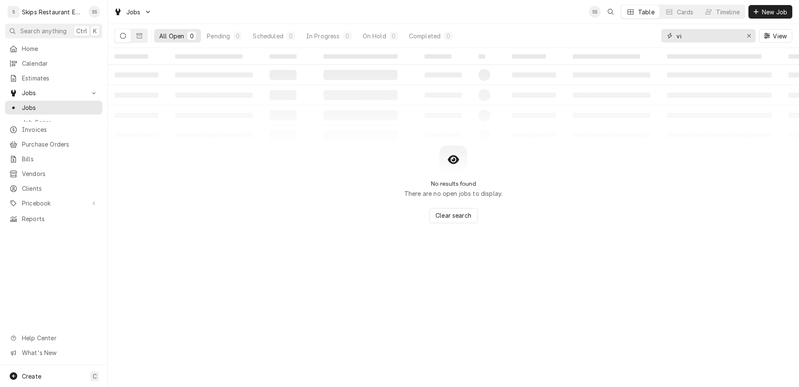
type input "v"
type input "juvenile"
click at [772, 9] on span "New Job" at bounding box center [774, 12] width 29 height 9
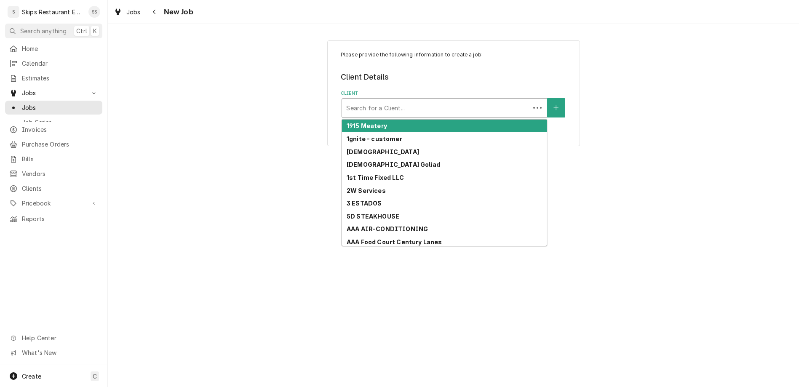
click at [390, 100] on div "Client" at bounding box center [435, 107] width 179 height 15
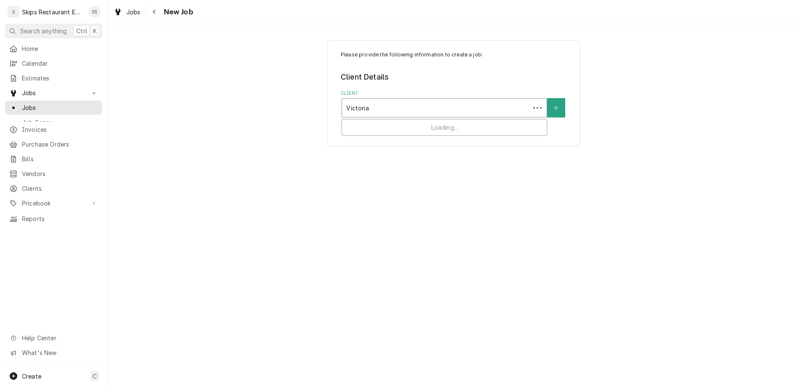
type input "[PERSON_NAME]"
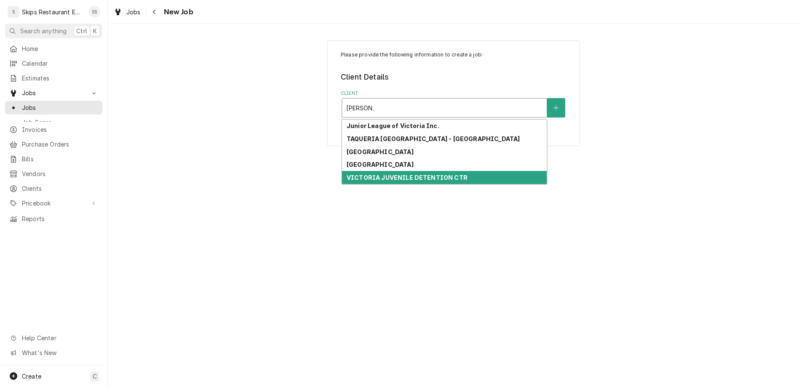
click at [388, 174] on strong "VICTORIA JUVENILE DETENTION CTR" at bounding box center [407, 177] width 121 height 7
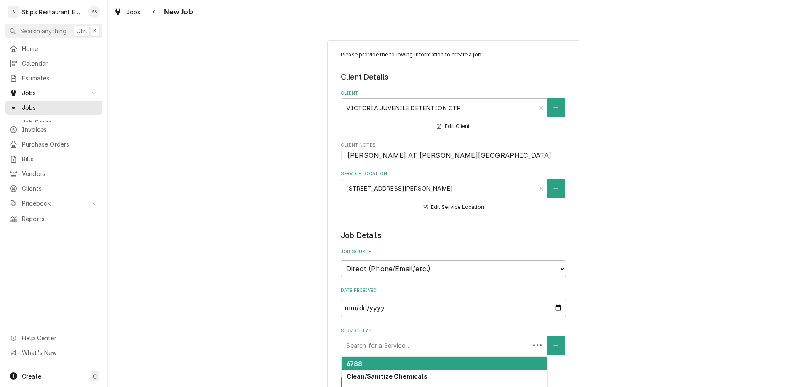
click at [398, 338] on div "Service Type" at bounding box center [435, 345] width 179 height 15
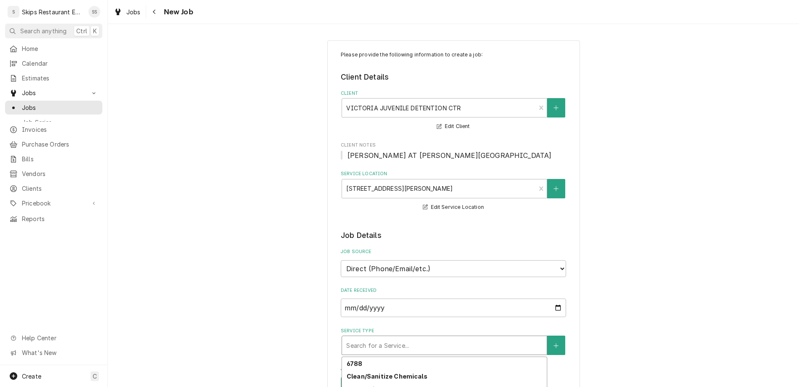
type textarea "x"
type textarea "B"
type textarea "x"
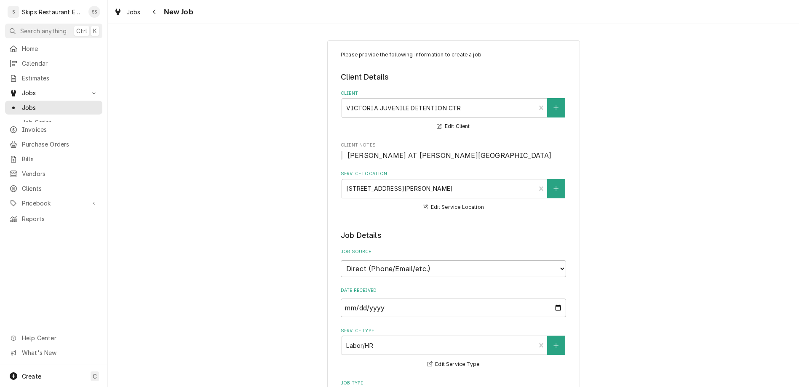
type textarea "Be"
type textarea "x"
type textarea "Bel"
type textarea "x"
type textarea "Belt"
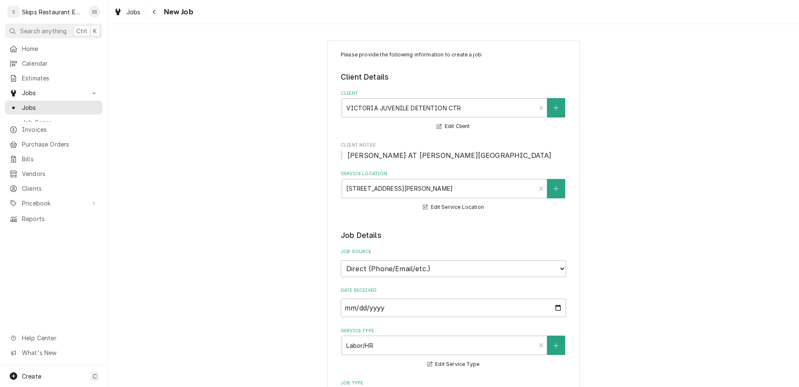
type textarea "x"
type textarea "Belt"
type textarea "x"
type textarea "Belt k"
type textarea "x"
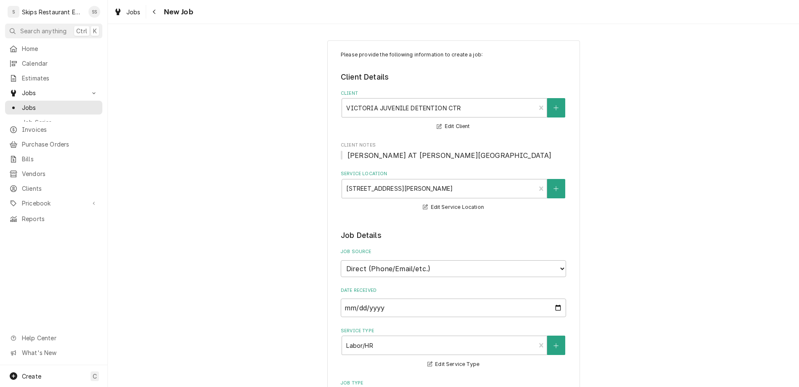
type textarea "Belt ke"
type textarea "x"
type textarea "Belt kee"
type textarea "x"
type textarea "Belt keep"
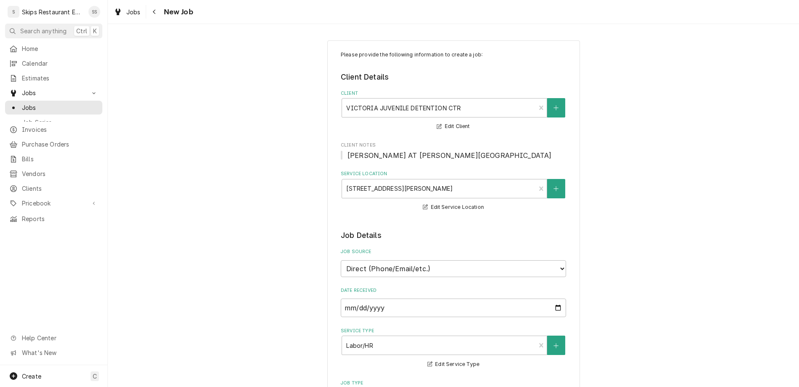
type textarea "x"
type textarea "Belt keeps"
type textarea "x"
type textarea "Belt keeps"
type textarea "x"
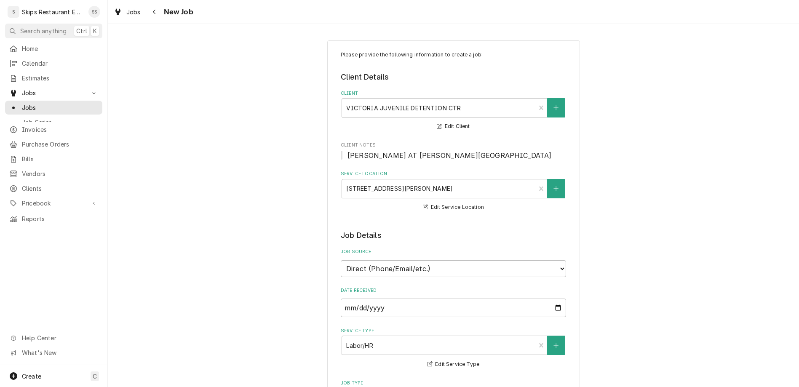
type textarea "Belt keeps co"
type textarea "x"
type textarea "Belt keeps com"
type textarea "x"
type textarea "Belt keeps comp"
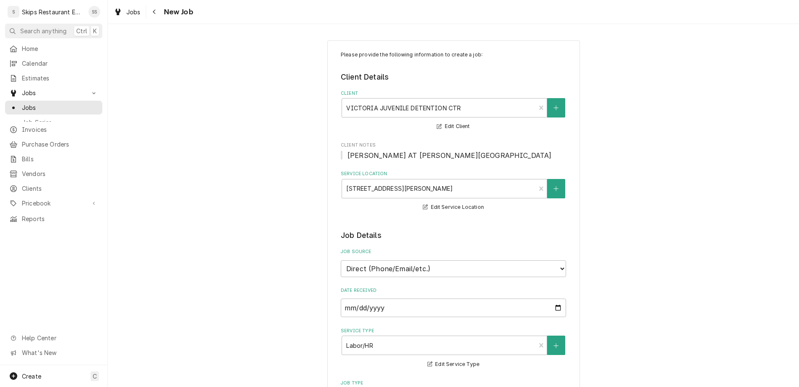
type textarea "x"
type textarea "Belt keeps com"
type textarea "x"
type textarea "Belt keeps comi"
type textarea "x"
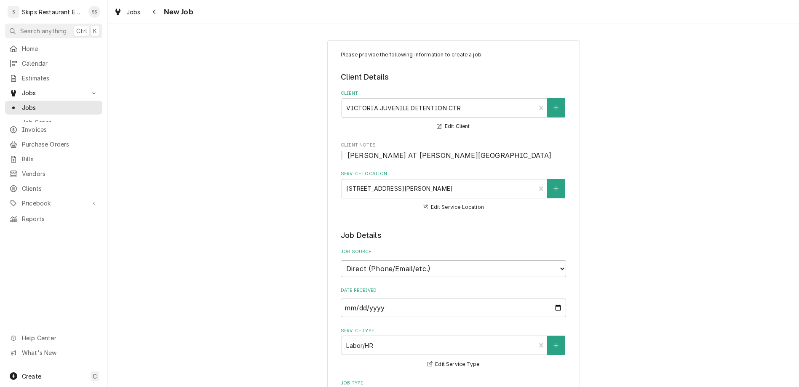
type textarea "Belt keeps comin"
type textarea "x"
type textarea "Belt keeps coming"
type textarea "x"
type textarea "Belt keeps coming"
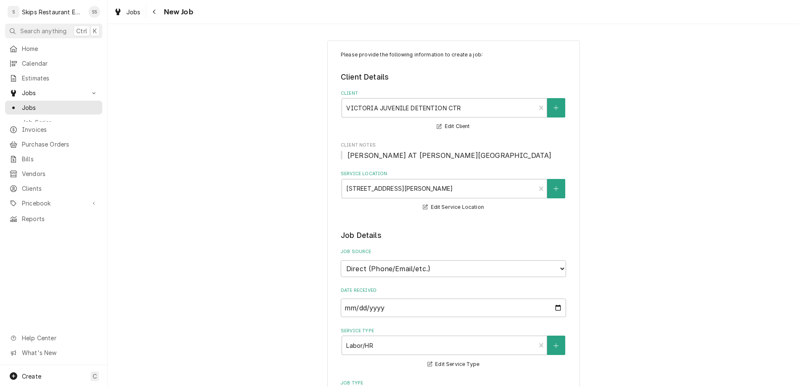
type textarea "x"
type textarea "Belt keeps coming o"
type textarea "x"
type textarea "Belt keeps coming of"
type textarea "x"
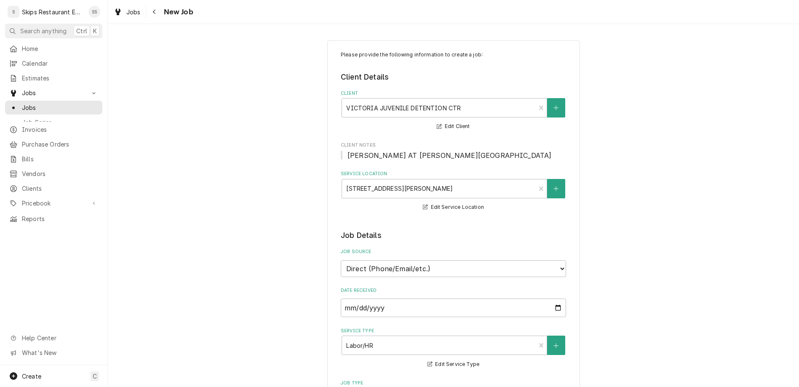
type textarea "Belt keeps coming off"
type textarea "x"
type textarea "Belt keeps coming off"
type textarea "x"
type textarea "Belt keeps coming off k"
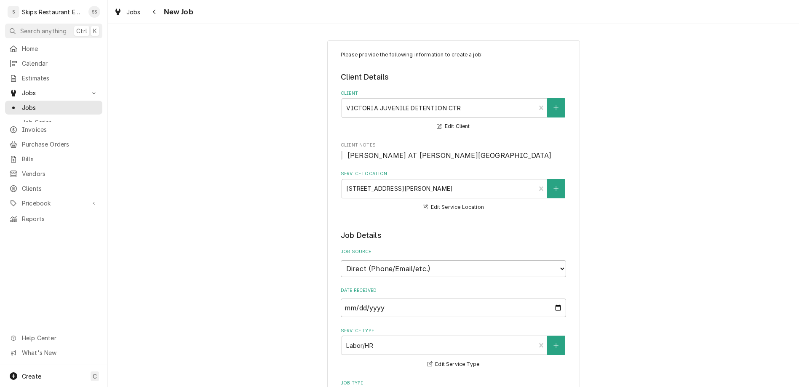
type textarea "x"
type textarea "Belt keeps coming off ki"
type textarea "x"
type textarea "Belt keeps coming off kit"
type textarea "x"
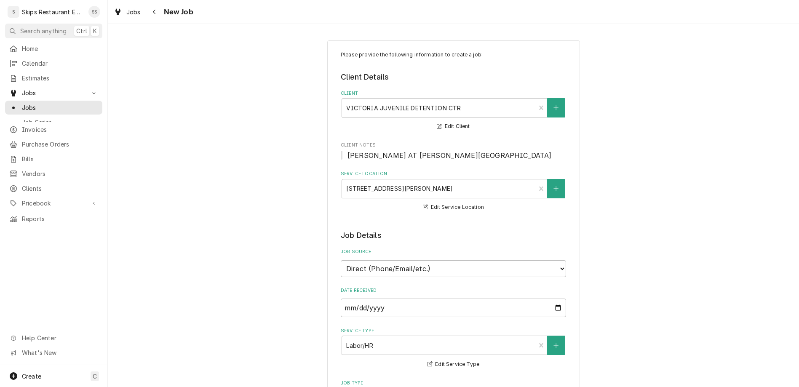
type textarea "Belt keeps coming off kitc"
type textarea "x"
type textarea "Belt keeps coming off kitch"
type textarea "x"
type textarea "Belt keeps coming off kitchn"
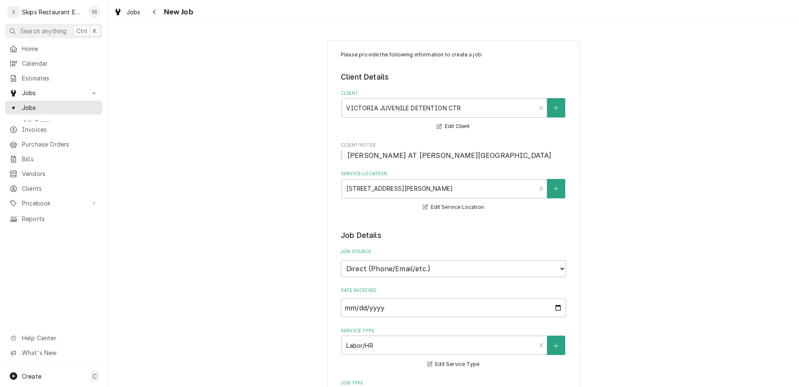
type textarea "x"
type textarea "Belt keeps coming off kitch"
type textarea "x"
type textarea "Belt keeps coming off kitche"
type textarea "x"
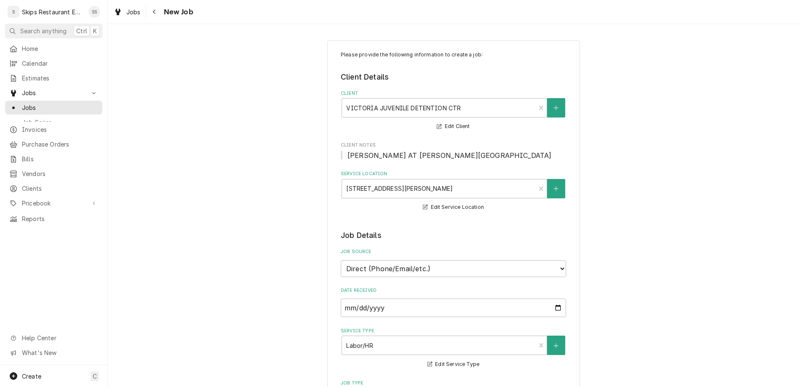
type textarea "Belt keeps coming off kitchen"
type textarea "x"
type textarea "Belt keeps coming off kitchen"
type textarea "x"
type textarea "Belt keeps coming off kitchen e"
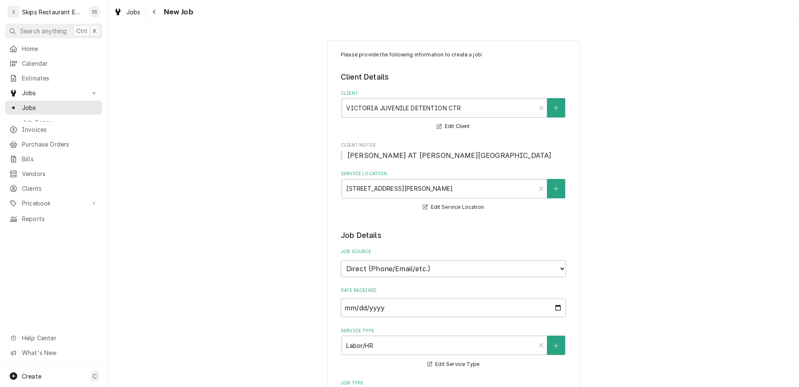
type textarea "x"
type textarea "Belt keeps coming off kitchen ex"
type textarea "x"
type textarea "Belt keeps coming off kitchen exh"
type textarea "x"
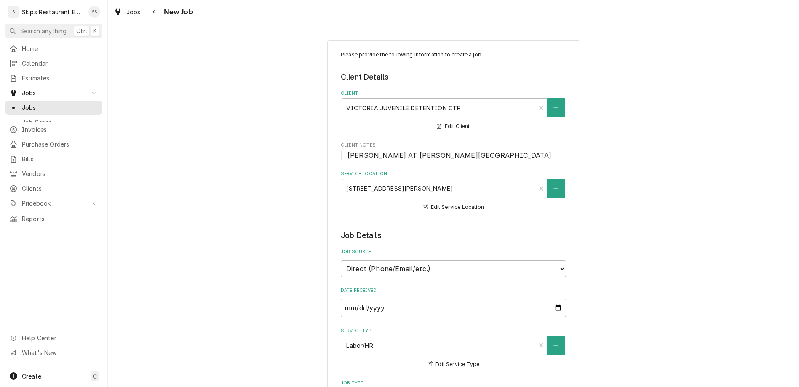
type textarea "Belt keeps coming off kitchen exha"
type textarea "x"
type textarea "Belt keeps coming off kitchen exhau"
type textarea "x"
type textarea "Belt keeps coming off kitchen exhaus"
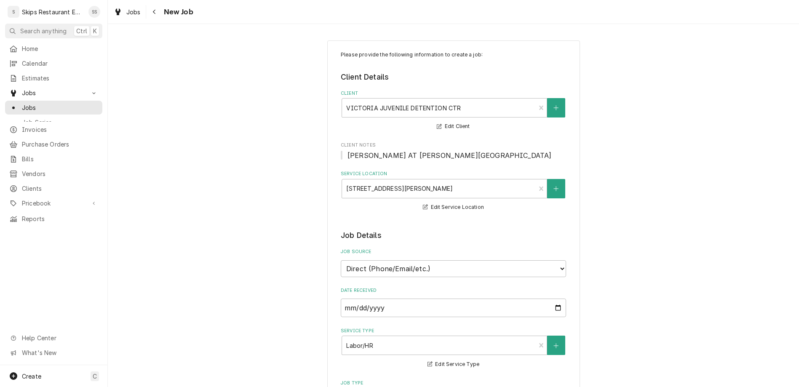
type textarea "x"
type textarea "Belt keeps coming off kitchen exhause"
type textarea "x"
type textarea "Belt keeps coming off kitchen exhaus"
type textarea "x"
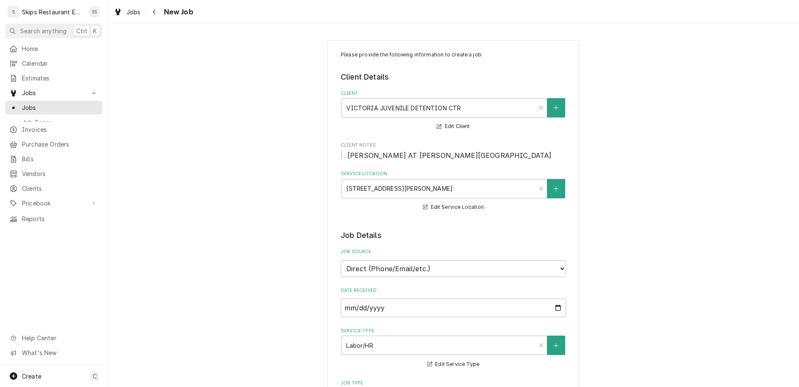
type textarea "Belt keeps coming off kitchen exhaust"
type textarea "x"
type textarea "Belt keeps coming off kitchen exhaust"
type textarea "x"
type textarea "Belt keeps coming off kitchen exhaust f"
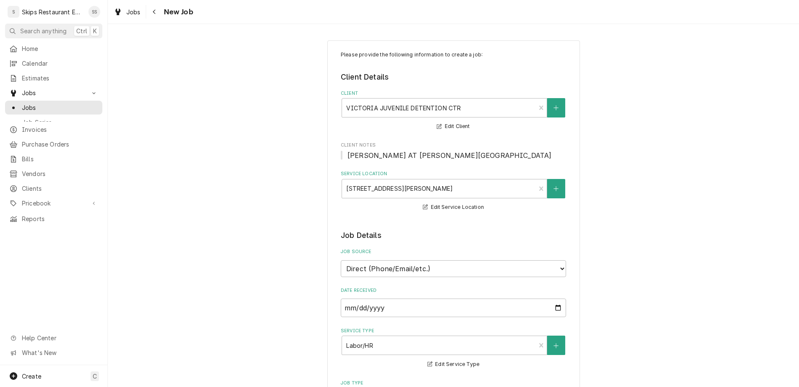
type textarea "x"
type textarea "Belt keeps coming off kitchen exhaust fa"
type textarea "x"
type textarea "Belt keeps coming off kitchen exhaust fan"
type textarea "x"
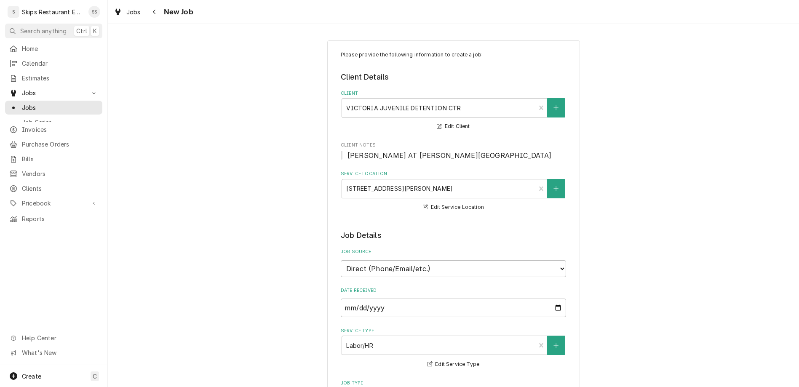
type textarea "Belt keeps coming off kitchen exhaust fan."
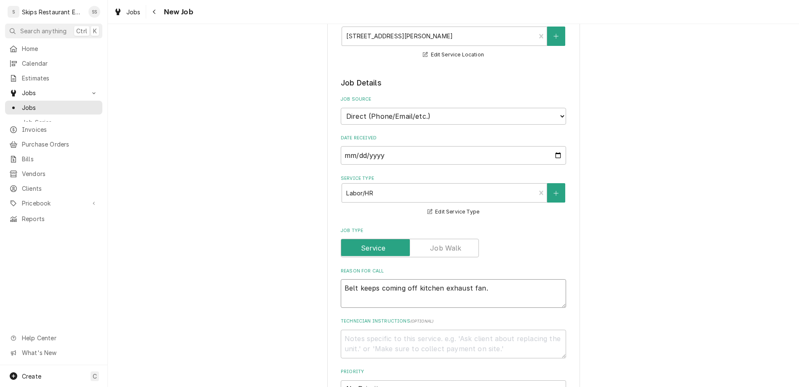
scroll to position [164, 0]
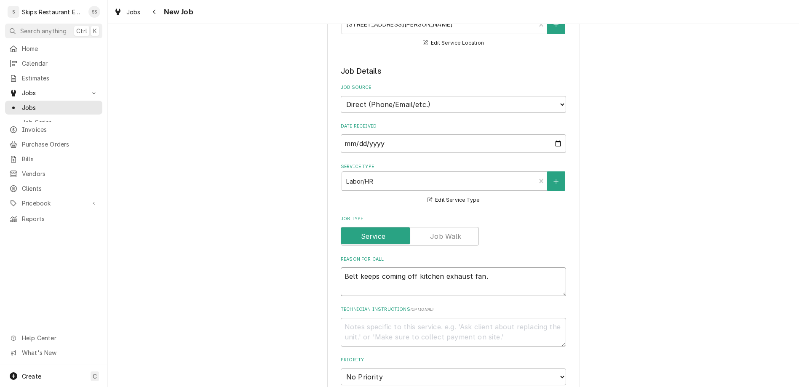
type textarea "x"
type textarea "Belt keeps coming off kitchen exhaust fan."
type textarea "x"
type textarea "Belt keeps coming off kitchen exhaust fan. J"
type textarea "x"
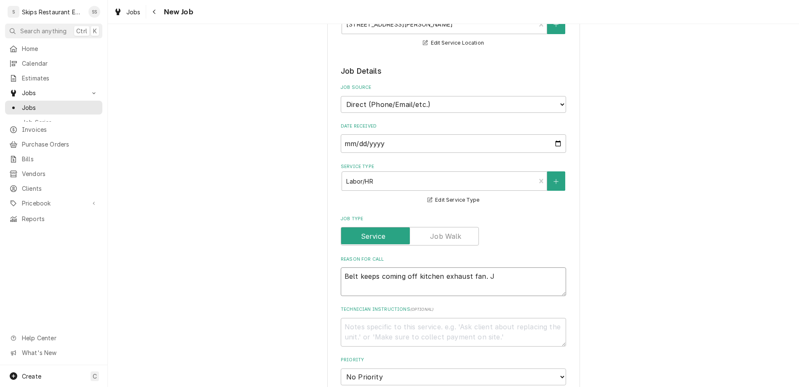
type textarea "Belt keeps coming off kitchen exhaust fan. Jo"
type textarea "x"
type textarea "Belt keeps coming off kitchen exhaust fan. Joh"
type textarea "x"
type textarea "Belt keeps coming off kitchen exhaust fan. John"
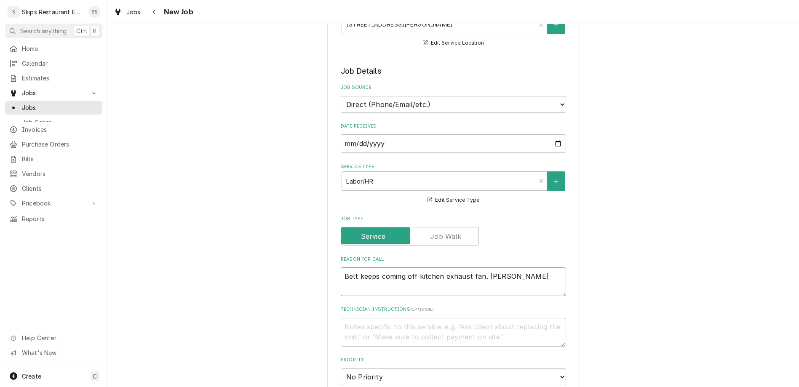
type textarea "x"
type textarea "Belt keeps coming off kitchen exhaust fan. John w"
type textarea "x"
type textarea "Belt keeps coming off kitchen exhaust fan. John wi"
type textarea "x"
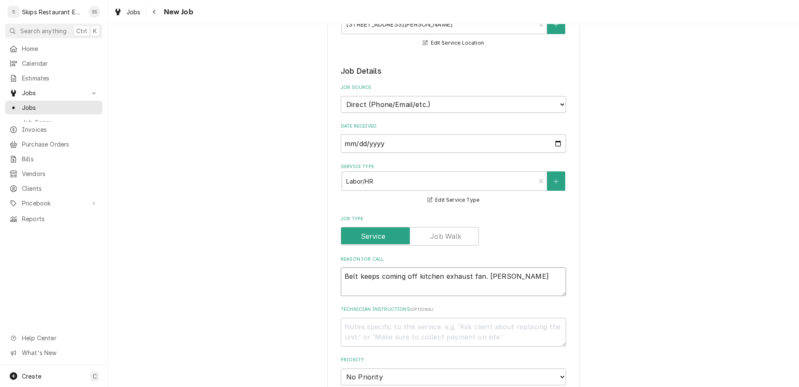
type textarea "Belt keeps coming off kitchen exhaust fan. John wil"
type textarea "x"
type textarea "Belt keeps coming off kitchen exhaust fan. John will"
type textarea "x"
type textarea "Belt keeps coming off kitchen exhaust fan. John will"
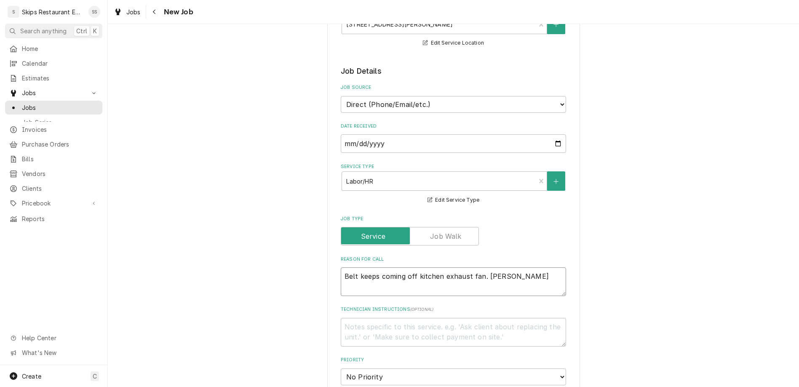
type textarea "x"
type textarea "Belt keeps coming off kitchen exhaust fan. John will b"
type textarea "x"
type textarea "Belt keeps coming off kitchen exhaust fan. John will be"
type textarea "x"
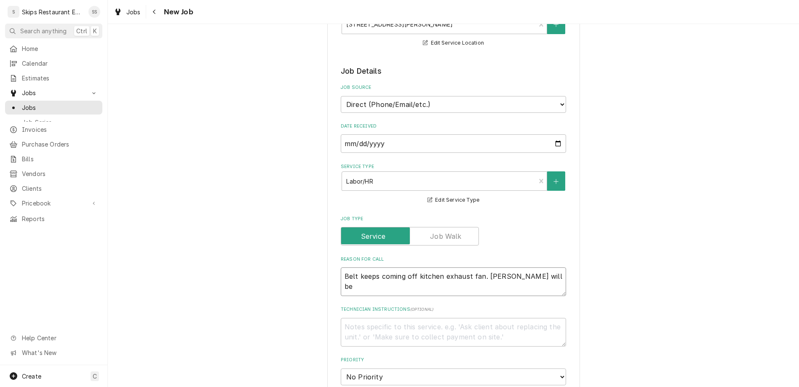
type textarea "Belt keeps coming off kitchen exhaust fan. John will be"
type textarea "x"
type textarea "Belt keeps coming off kitchen exhaust fan. John will be o"
type textarea "x"
type textarea "Belt keeps coming off kitchen exhaust fan. John will be ou"
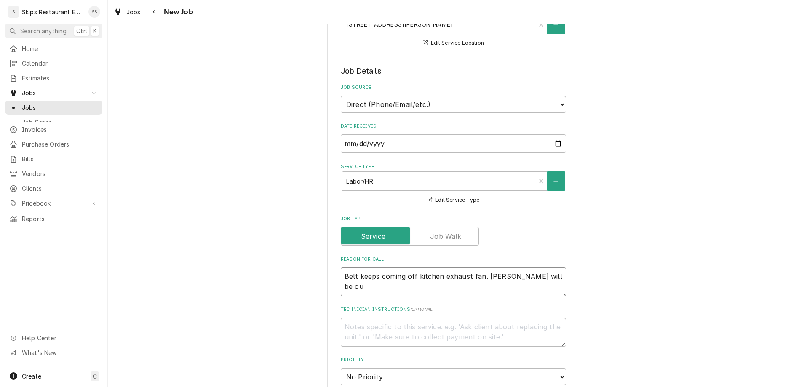
type textarea "x"
type textarea "Belt keeps coming off kitchen exhaust fan. John will be out"
type textarea "x"
type textarea "Belt keeps coming off kitchen exhaust fan. John will be out"
type textarea "x"
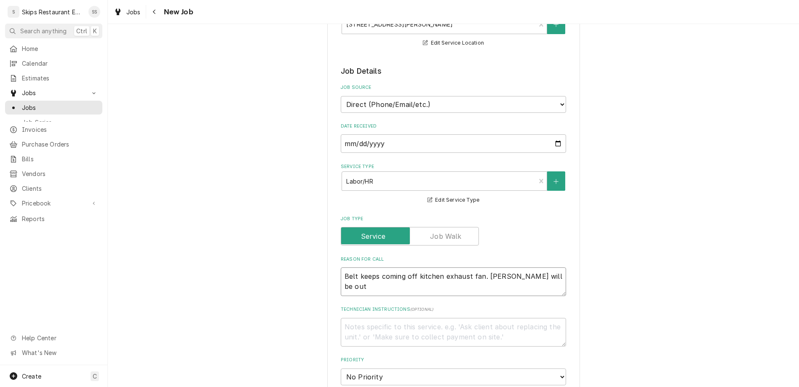
type textarea "Belt keeps coming off kitchen exhaust fan. John will be out W"
type textarea "x"
type textarea "Belt keeps coming off kitchen exhaust fan. John will be out We"
type textarea "x"
type textarea "Belt keeps coming off kitchen exhaust fan. John will be out Wed"
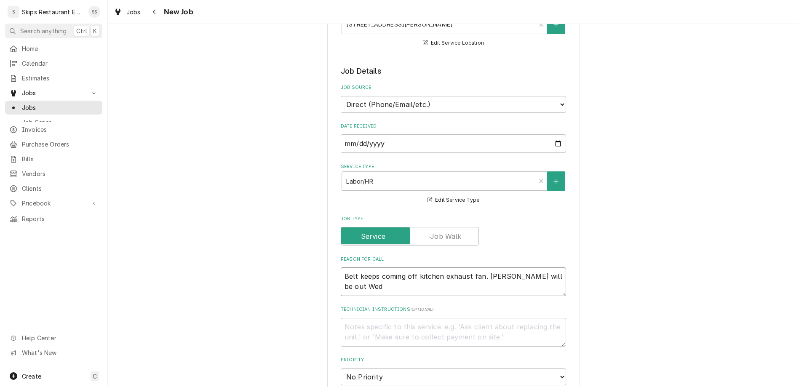
type textarea "x"
type textarea "Belt keeps coming off kitchen exhaust fan. John will be out Wedn"
type textarea "x"
type textarea "Belt keeps coming off kitchen exhaust fan. John will be out Wedne"
type textarea "x"
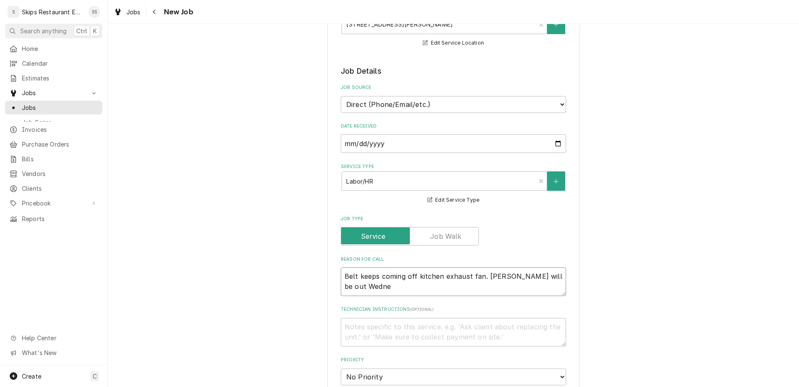
type textarea "Belt keeps coming off kitchen exhaust fan. John will be out Wednes"
type textarea "x"
type textarea "Belt keeps coming off kitchen exhaust fan. John will be out Wednesd"
type textarea "x"
type textarea "Belt keeps coming off kitchen exhaust fan. John will be out Wednesda"
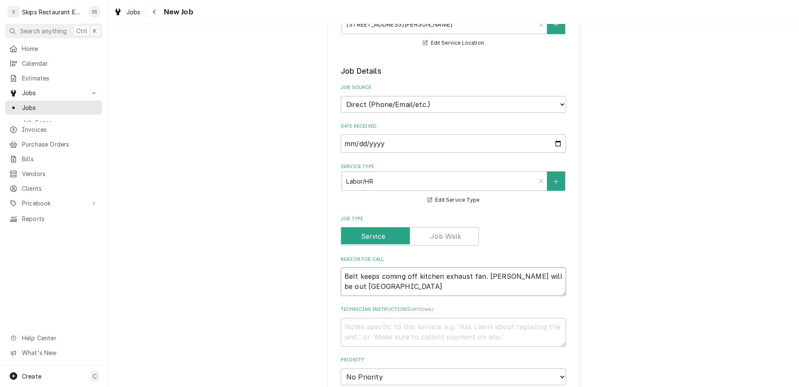
type textarea "x"
type textarea "Belt keeps coming off kitchen exhaust fan. John will be out Wednesday"
type textarea "x"
type textarea "Belt keeps coming off kitchen exhaust fan. John will be out Wednesday"
type textarea "x"
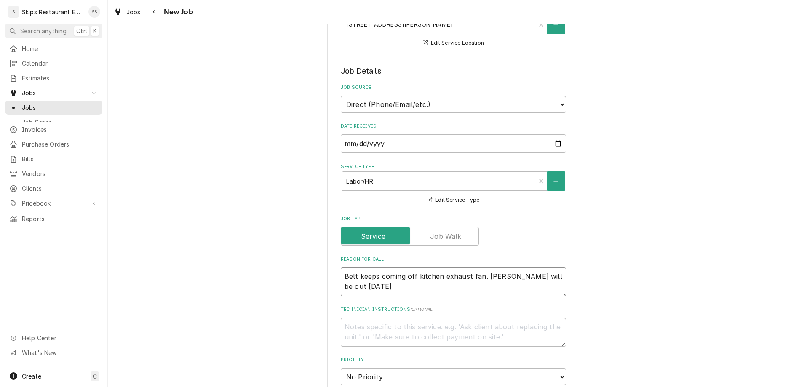
type textarea "Belt keeps coming off kitchen exhaust fan. John will be out Wednesday a"
type textarea "x"
type textarea "Belt keeps coming off kitchen exhaust fan. John will be out Wednesday af"
type textarea "x"
type textarea "Belt keeps coming off kitchen exhaust fan. John will be out Wednesday aft"
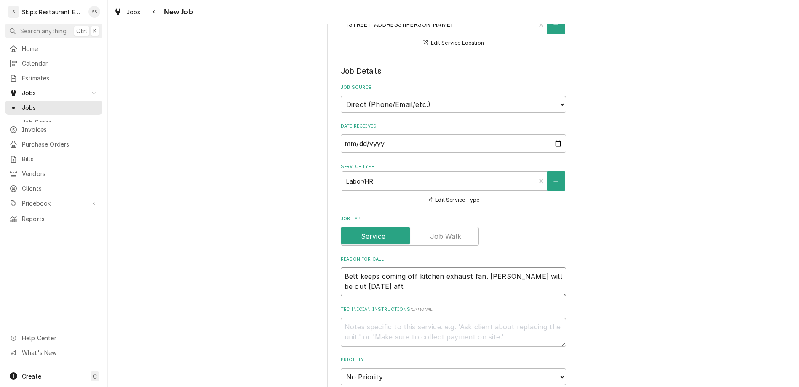
type textarea "x"
type textarea "Belt keeps coming off kitchen exhaust fan. John will be out Wednesday afte"
type textarea "x"
type textarea "Belt keeps coming off kitchen exhaust fan. John will be out Wednesday after"
type textarea "x"
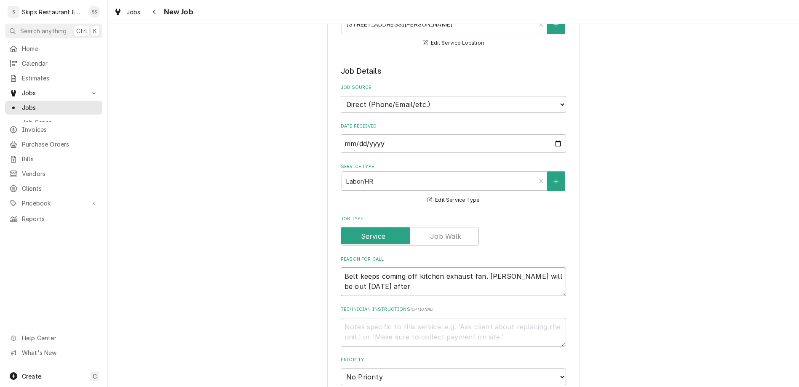
type textarea "Belt keeps coming off kitchen exhaust fan. John will be out Wednesday aftern"
type textarea "x"
type textarea "Belt keeps coming off kitchen exhaust fan. John will be out Wednesday afterno"
type textarea "x"
type textarea "Belt keeps coming off kitchen exhaust fan. John will be out Wednesday afternoo"
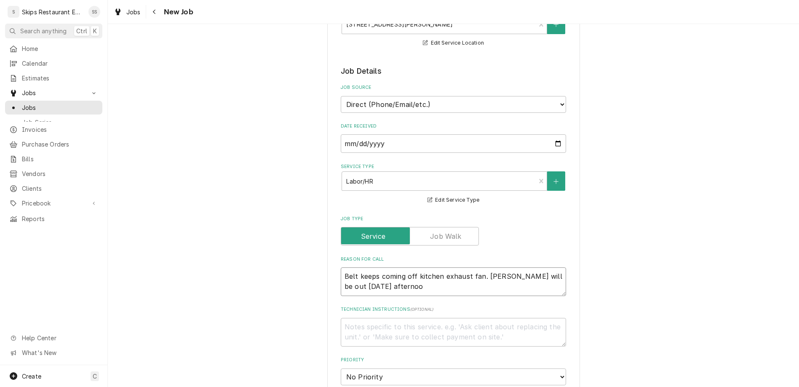
type textarea "x"
type textarea "Belt keeps coming off kitchen exhaust fan. John will be out Wednesday afternoon"
type textarea "x"
type textarea "Belt keeps coming off kitchen exhaust fan. John will be out Wednesday afternoon"
type textarea "x"
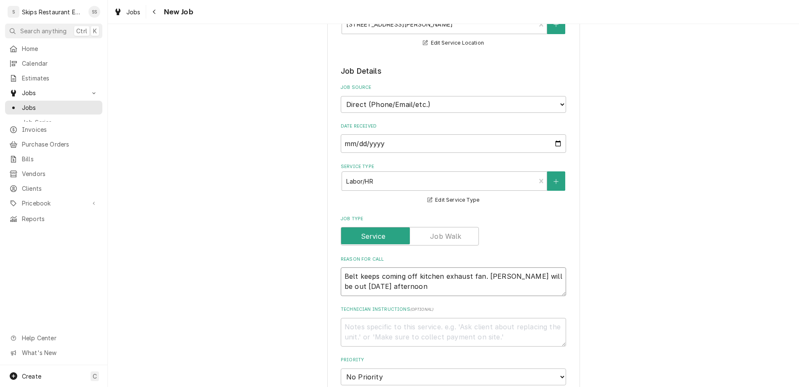
type textarea "Belt keeps coming off kitchen exhaust fan. John will be out Wednesday afternoon…"
type textarea "x"
type textarea "Belt keeps coming off kitchen exhaust fan. John will be out Wednesday afternoon…"
type textarea "x"
type textarea "Belt keeps coming off kitchen exhaust fan. John will be out Wednesday afternoon…"
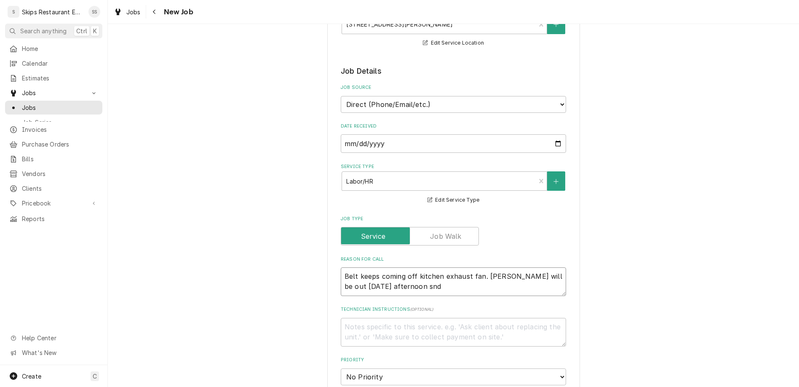
type textarea "x"
type textarea "Belt keeps coming off kitchen exhaust fan. John will be out Wednesday afternoon…"
type textarea "x"
type textarea "Belt keeps coming off kitchen exhaust fan. John will be out Wednesday afternoon…"
type textarea "x"
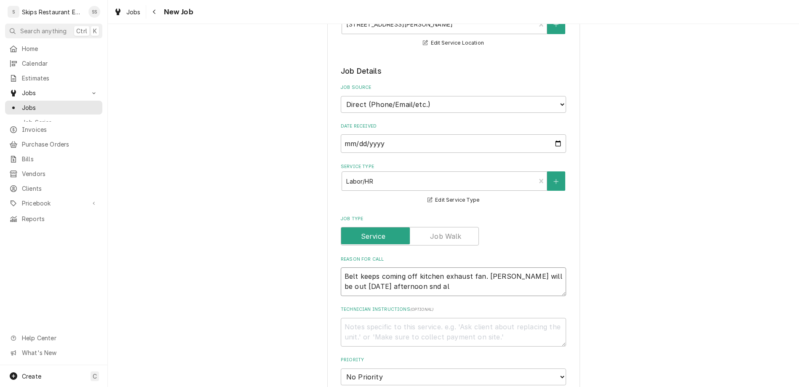
type textarea "Belt keeps coming off kitchen exhaust fan. John will be out Wednesday afternoon…"
type textarea "x"
type textarea "Belt keeps coming off kitchen exhaust fan. John will be out Wednesday afternoon…"
type textarea "x"
type textarea "Belt keeps coming off kitchen exhaust fan. John will be out Wednesday afternoon…"
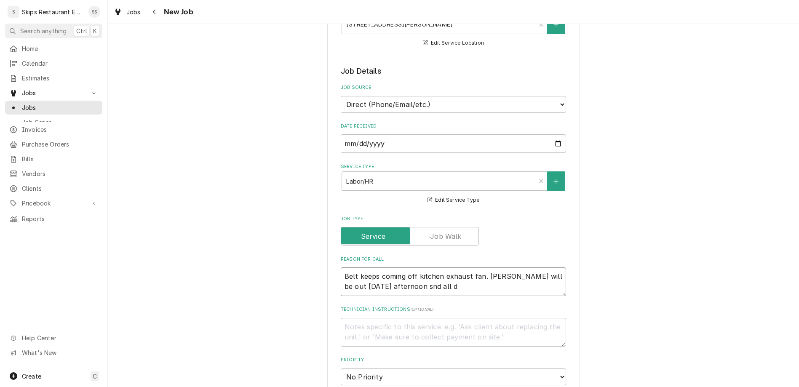
type textarea "x"
type textarea "Belt keeps coming off kitchen exhaust fan. John will be out Wednesday afternoon…"
type textarea "x"
type textarea "Belt keeps coming off kitchen exhaust fan. John will be out Wednesday afternoon…"
type textarea "x"
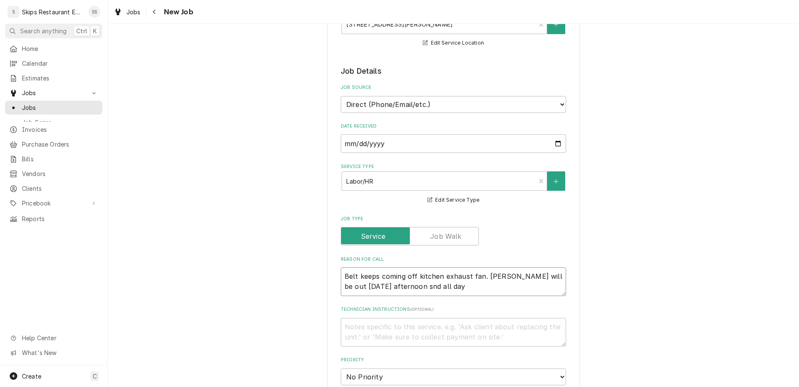
type textarea "Belt keeps coming off kitchen exhaust fan. John will be out Wednesday afternoon…"
type textarea "x"
type textarea "Belt keeps coming off kitchen exhaust fan. John will be out Wednesday afternoon…"
type textarea "x"
type textarea "Belt keeps coming off kitchen exhaust fan. John will be out Wednesday afternoon…"
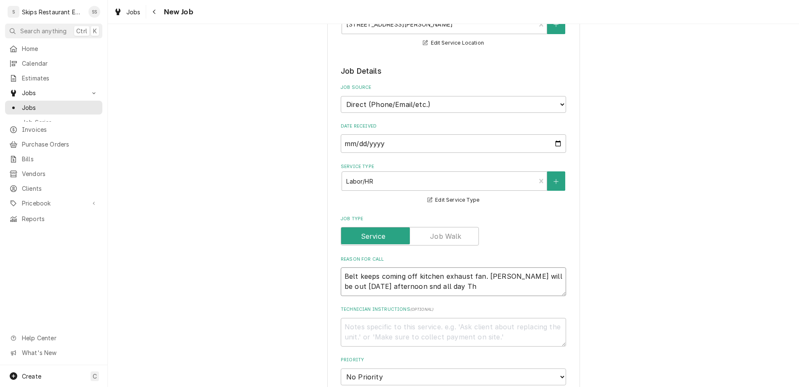
type textarea "x"
type textarea "Belt keeps coming off kitchen exhaust fan. John will be out Wednesday afternoon…"
type textarea "x"
type textarea "Belt keeps coming off kitchen exhaust fan. John will be out Wednesday afternoon…"
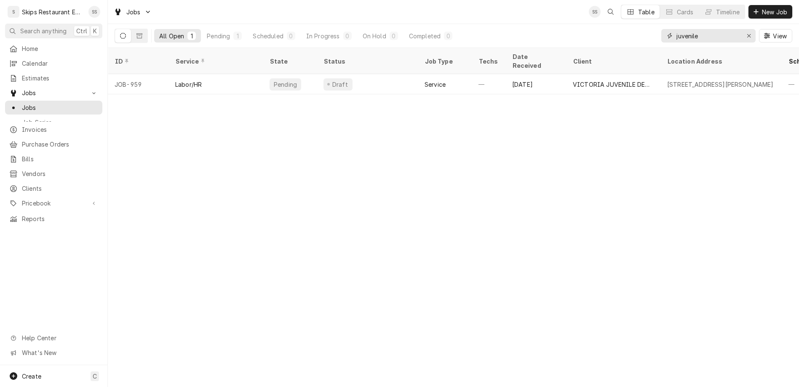
drag, startPoint x: 732, startPoint y: 27, endPoint x: 667, endPoint y: 29, distance: 65.3
click at [676, 29] on input "juvenile" at bounding box center [707, 35] width 63 height 13
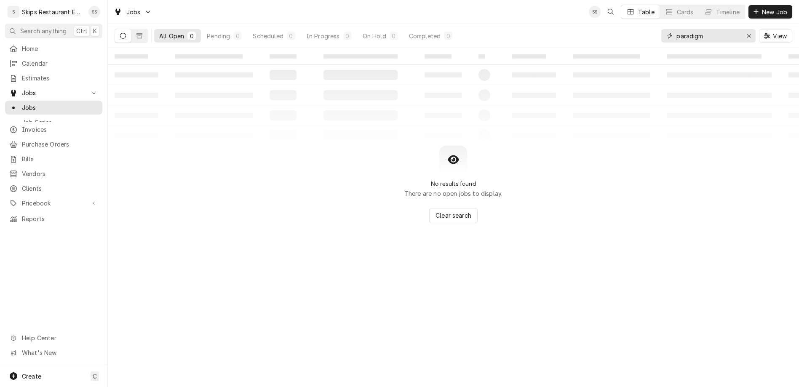
type input "paradigm"
click at [725, 29] on input "paradigm" at bounding box center [707, 35] width 63 height 13
drag, startPoint x: 737, startPoint y: 29, endPoint x: 692, endPoint y: 26, distance: 44.3
click at [693, 29] on input "paradigm" at bounding box center [707, 35] width 63 height 13
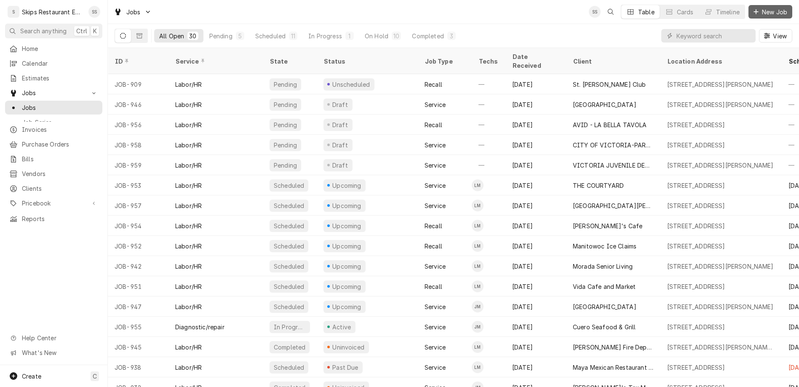
click at [760, 8] on div "Dynamic Content Wrapper" at bounding box center [756, 12] width 8 height 8
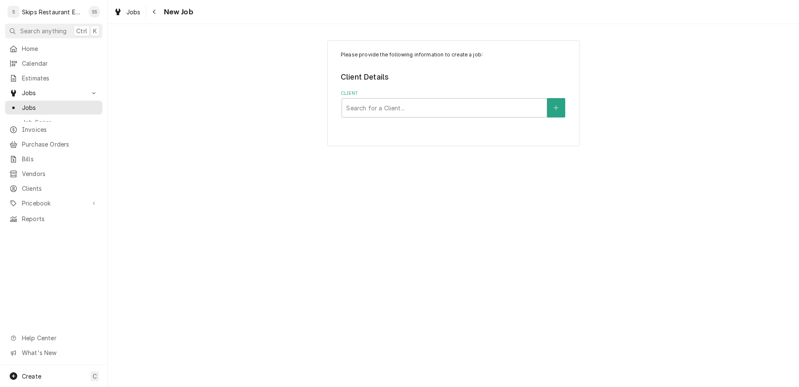
click at [418, 100] on div "Client" at bounding box center [444, 107] width 196 height 15
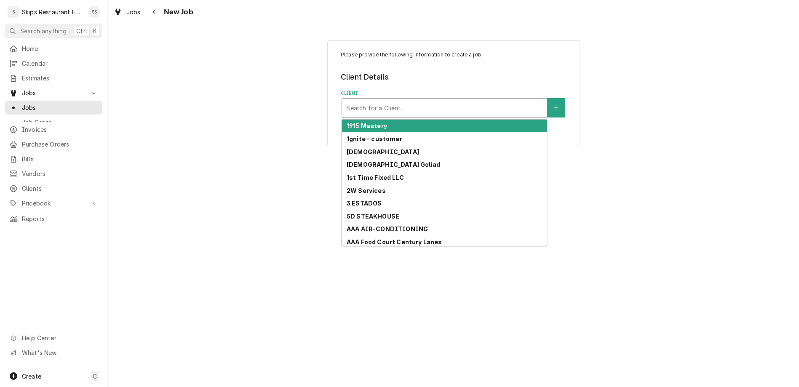
click at [366, 100] on div "Client" at bounding box center [444, 107] width 196 height 15
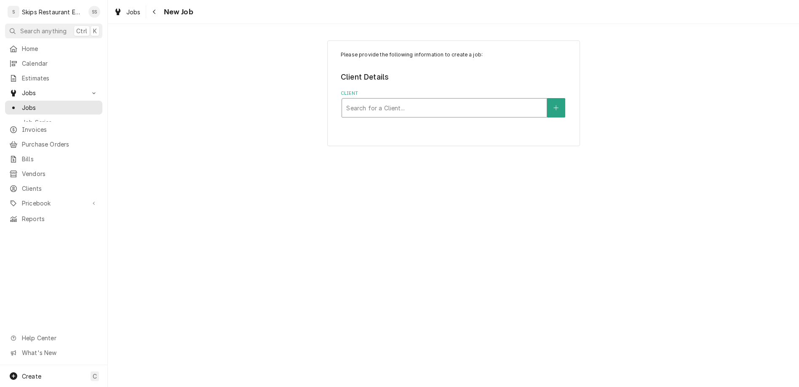
click at [366, 100] on div "Client" at bounding box center [444, 107] width 196 height 15
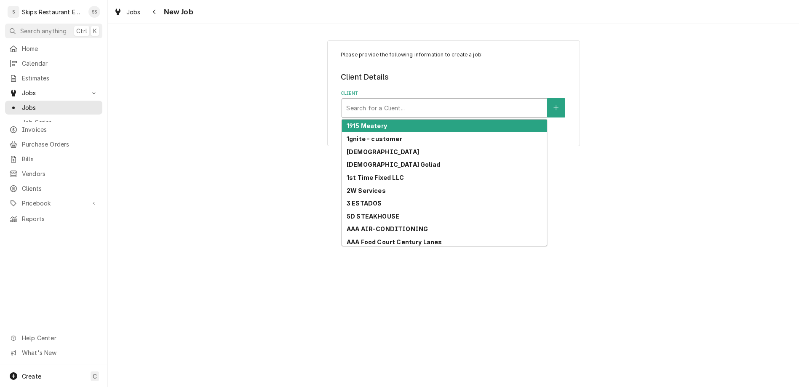
click at [366, 100] on div "Client" at bounding box center [444, 107] width 196 height 15
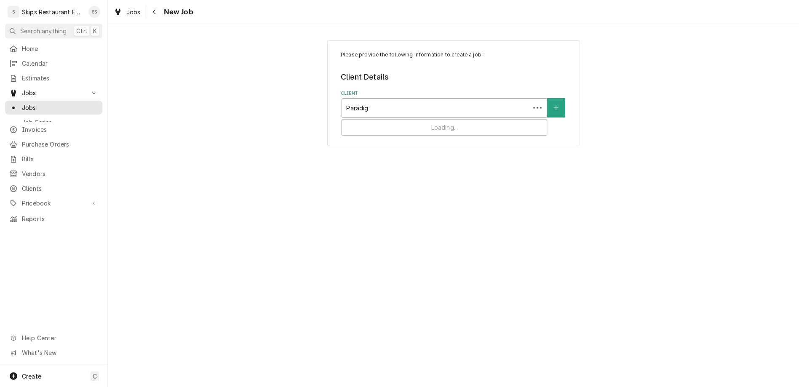
type input "Paradigm"
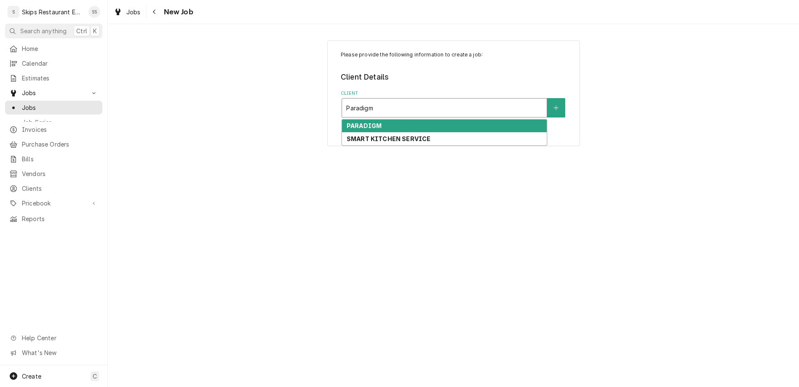
click at [368, 122] on strong "PARADIGM" at bounding box center [364, 125] width 35 height 7
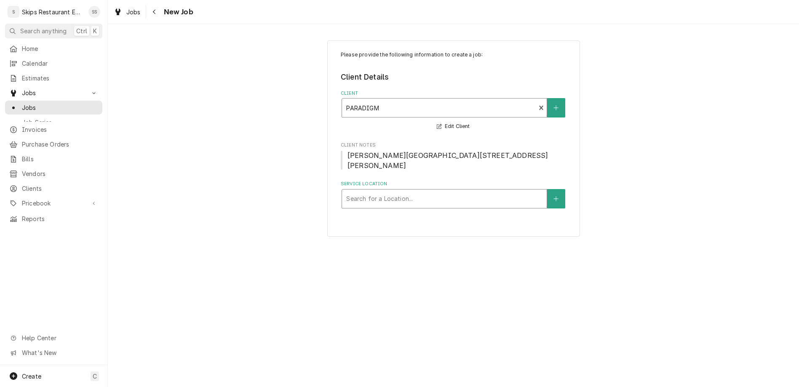
click at [382, 191] on div "Service Location" at bounding box center [444, 198] width 196 height 15
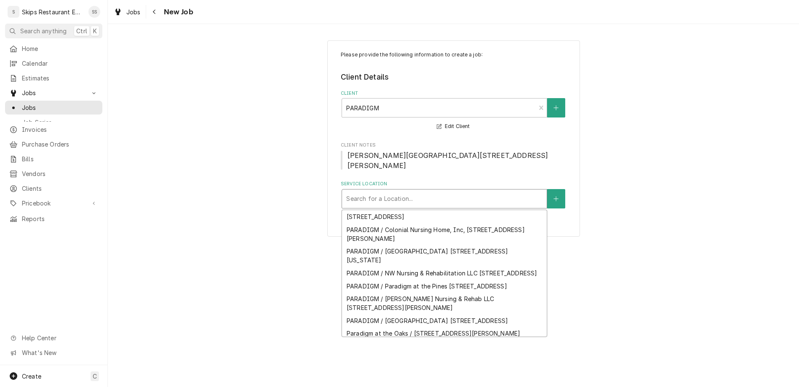
click at [393, 340] on div "Paradigm at the Prairie / [STREET_ADDRESS]" at bounding box center [444, 346] width 205 height 13
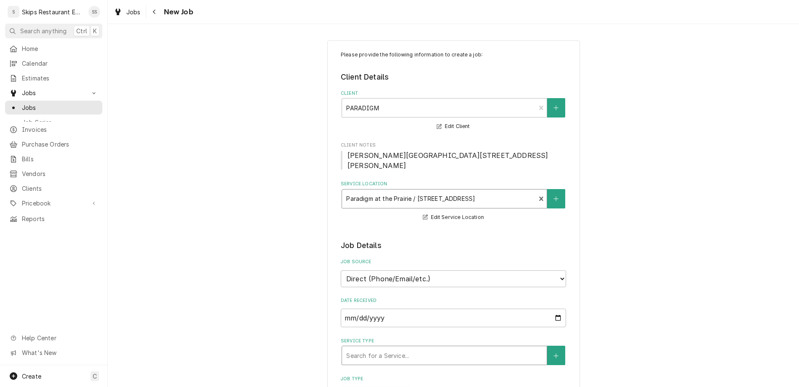
click at [403, 348] on div "Service Type" at bounding box center [444, 355] width 196 height 15
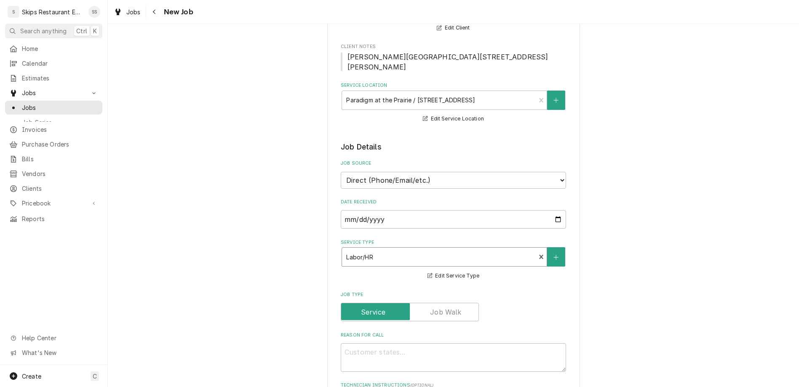
scroll to position [164, 0]
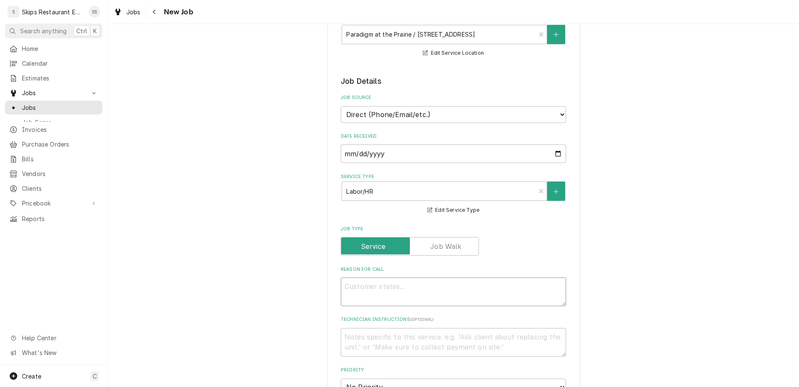
click at [384, 278] on textarea "Reason For Call" at bounding box center [453, 292] width 225 height 29
type textarea "x"
type textarea "P"
type textarea "x"
type textarea "Pi"
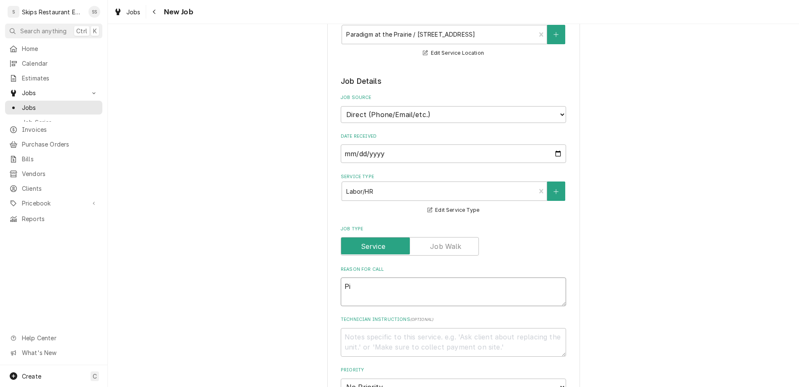
type textarea "x"
type textarea "Pil"
type textarea "x"
type textarea "Pilo"
type textarea "x"
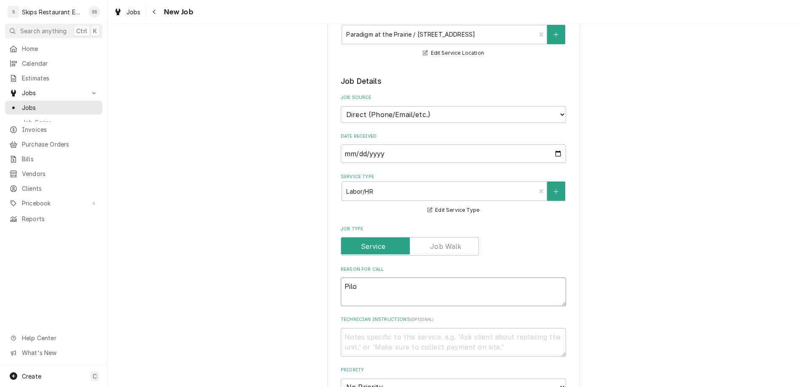
type textarea "Pilot"
type textarea "x"
type textarea "Pilot"
type textarea "x"
type textarea "Pilot w"
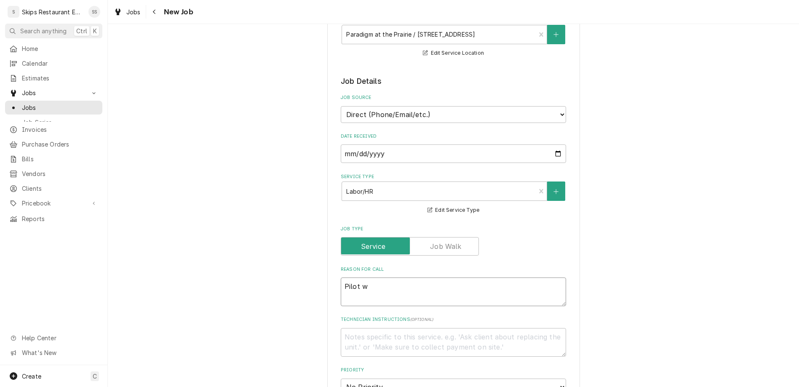
type textarea "x"
type textarea "Pilot wo"
type textarea "x"
type textarea "Pilot won"
type textarea "x"
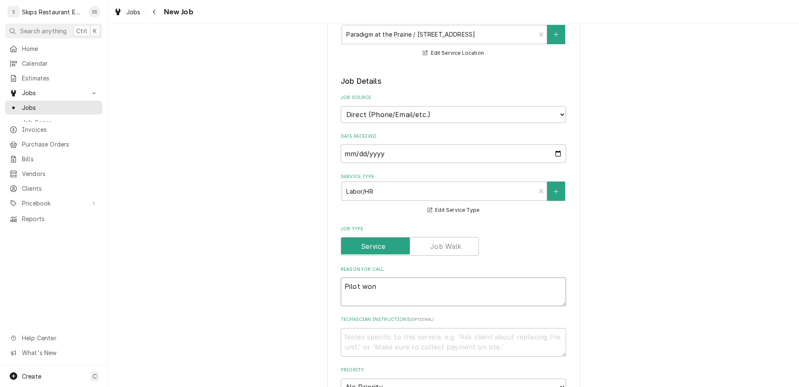
type textarea "Pilot won'"
type textarea "x"
type textarea "Pilot won't"
type textarea "x"
type textarea "Pilot won't"
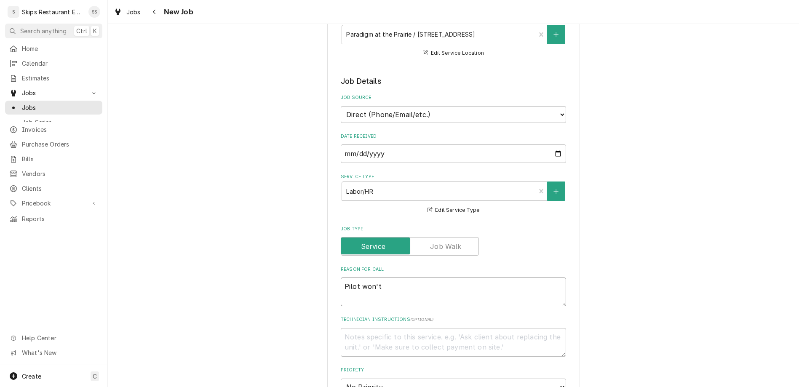
type textarea "x"
type textarea "Pilot won't s"
type textarea "x"
type textarea "Pilot won't sta"
type textarea "x"
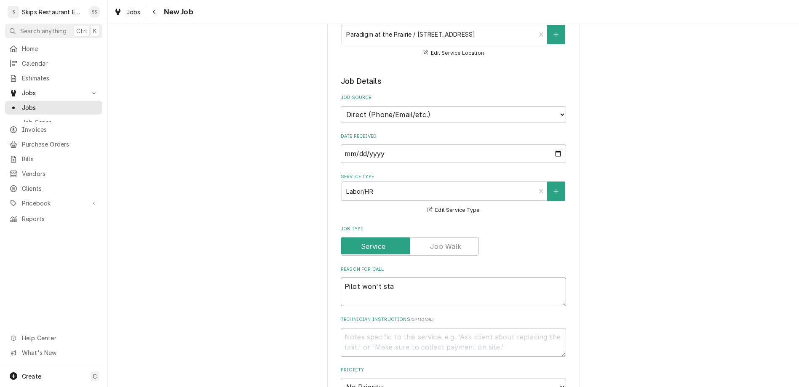
type textarea "Pilot won't stay"
type textarea "x"
type textarea "Pilot won't stay"
type textarea "x"
type textarea "Pilot won't stay o"
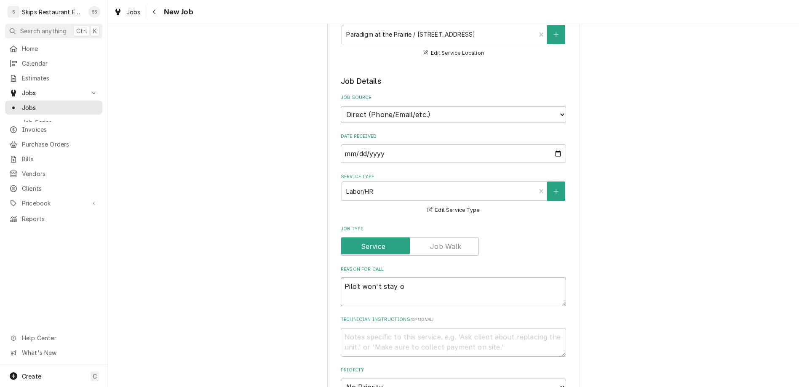
type textarea "x"
type textarea "Pilot won't stay on"
type textarea "x"
type textarea "Pilot won't stay on"
type textarea "x"
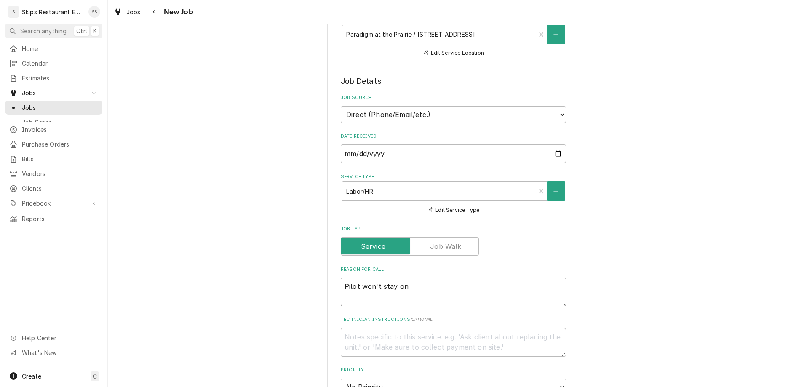
type textarea "Pilot won't stay on i"
type textarea "x"
type textarea "Pilot won't stay on in"
type textarea "x"
type textarea "Pilot won't stay on in"
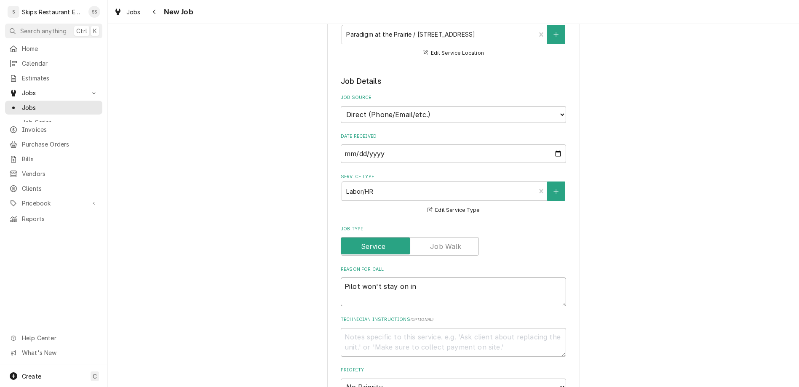
type textarea "x"
type textarea "Pilot won't stay on in ov"
type textarea "x"
type textarea "Pilot won't stay on in ove"
type textarea "x"
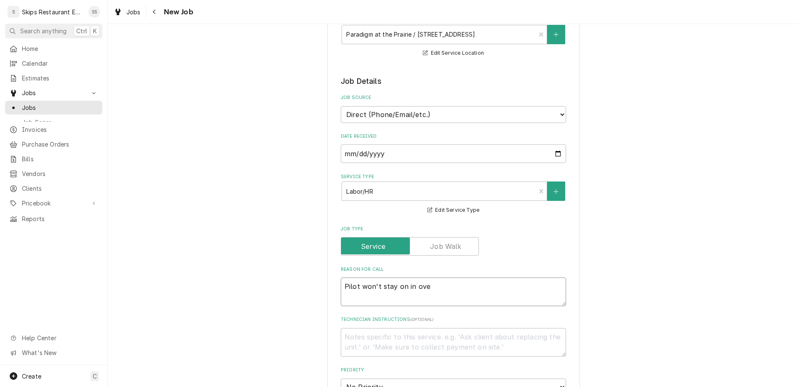
type textarea "Pilot won't stay on in oven"
type textarea "x"
type textarea "Pilot won't stay on in oven."
type textarea "x"
type textarea "Pilot won't stay on in oven."
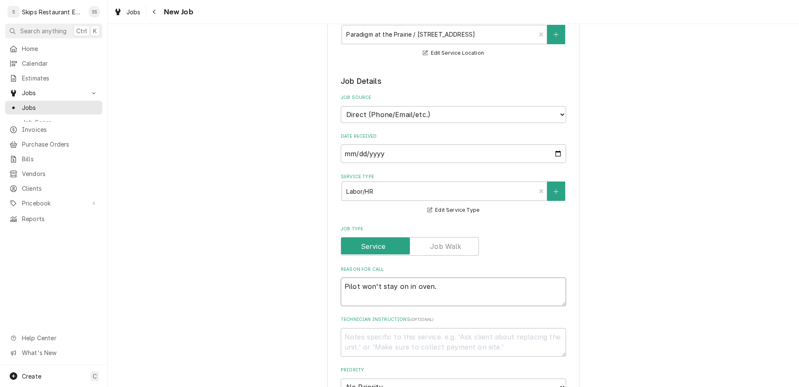
type textarea "x"
type textarea "Pilot won't stay on in oven."
type textarea "x"
type textarea "Pilot won't stay on in oven. S"
type textarea "x"
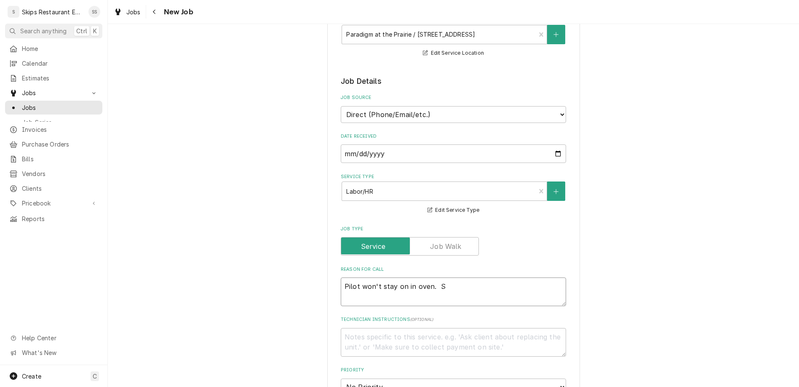
type textarea "Pilot won't stay on in oven. So"
type textarea "x"
type textarea "Pilot won't stay on in oven. Som"
type textarea "x"
type textarea "Pilot won't stay on in oven. Some"
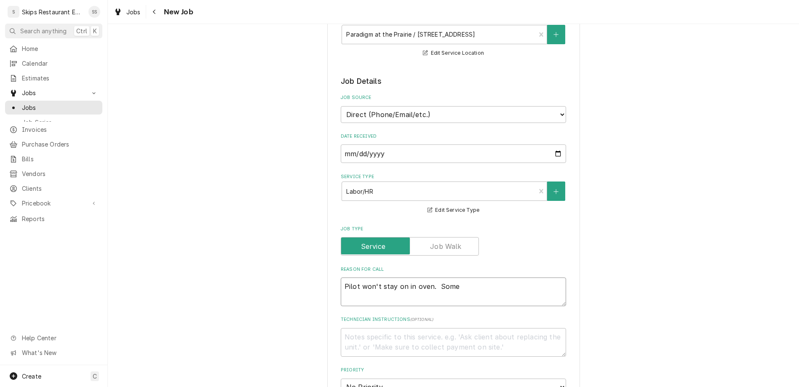
type textarea "x"
type textarea "Pilot won't stay on in oven. Some"
type textarea "x"
type textarea "Pilot won't stay on in oven. Some p"
type textarea "x"
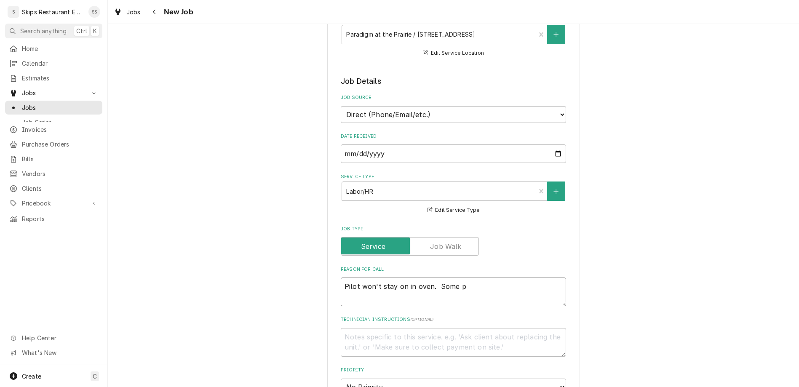
type textarea "Pilot won't stay on in oven. Some pi"
type textarea "x"
type textarea "Pilot won't stay on in oven. Some pil"
type textarea "x"
type textarea "Pilot won't stay on in oven. Some pilot"
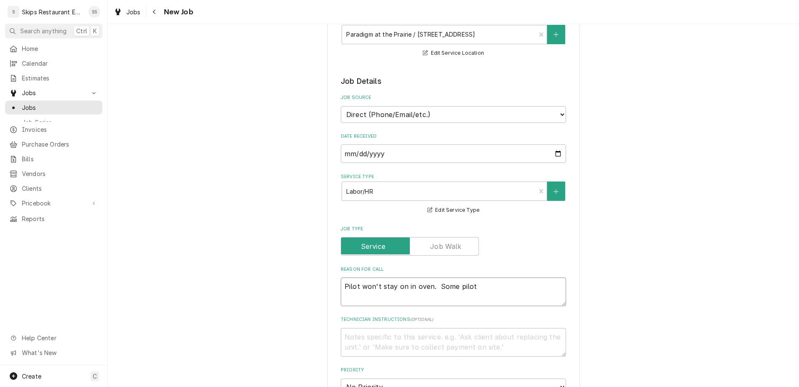
type textarea "x"
type textarea "Pilot won't stay on in oven. Some pilots"
type textarea "x"
type textarea "Pilot won't stay on in oven. Some pilots"
type textarea "x"
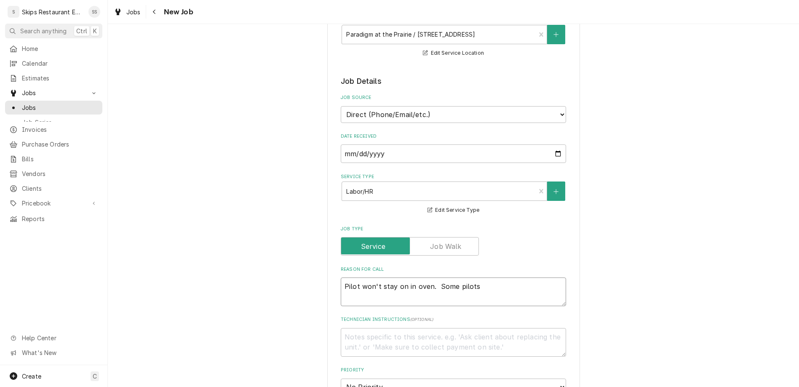
type textarea "Pilot won't stay on in oven. Some pilots o"
type textarea "x"
type textarea "Pilot won't stay on in oven. Some pilots on"
type textarea "x"
type textarea "Pilot won't stay on in oven. Some pilots on"
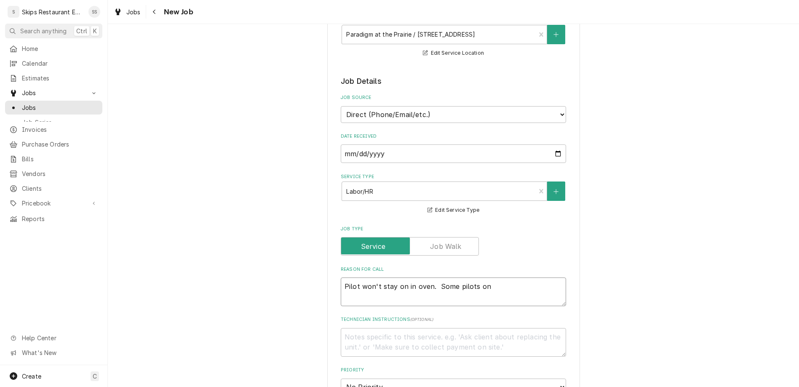
type textarea "x"
type textarea "Pilot won't stay on in oven. Some pilots on t"
type textarea "x"
type textarea "Pilot won't stay on in oven. Some pilots on to"
type textarea "x"
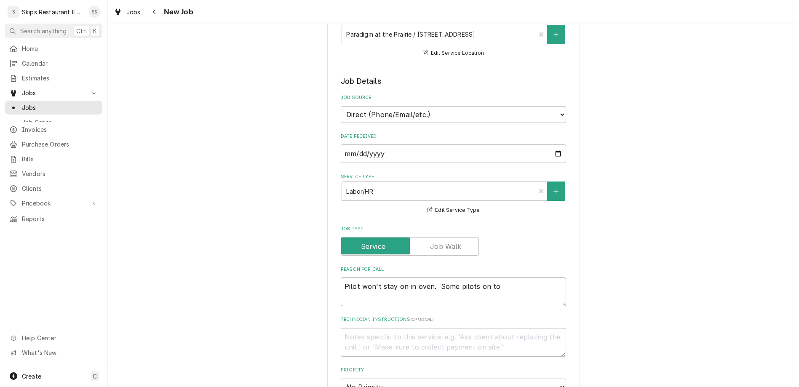
type textarea "Pilot won't stay on in oven. Some pilots on top"
type textarea "x"
type textarea "Pilot won't stay on in oven. Some pilots on top"
type textarea "x"
type textarea "Pilot won't stay on in oven. Some pilots on top c"
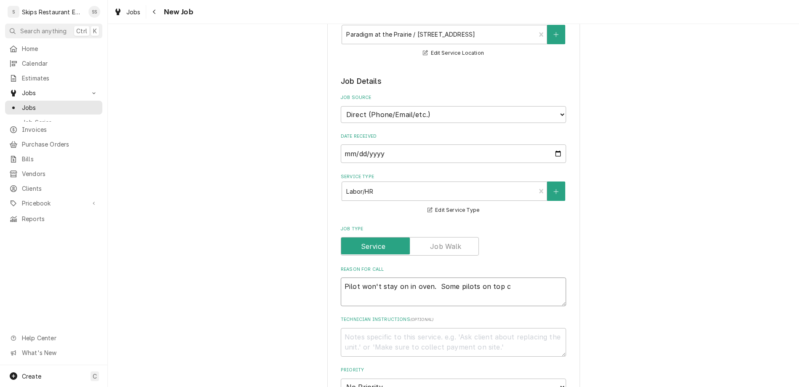
type textarea "x"
type textarea "Pilot won't stay on in oven. Some pilots on top cl"
type textarea "x"
type textarea "Pilot won't stay on in oven. Some pilots on top clo"
type textarea "x"
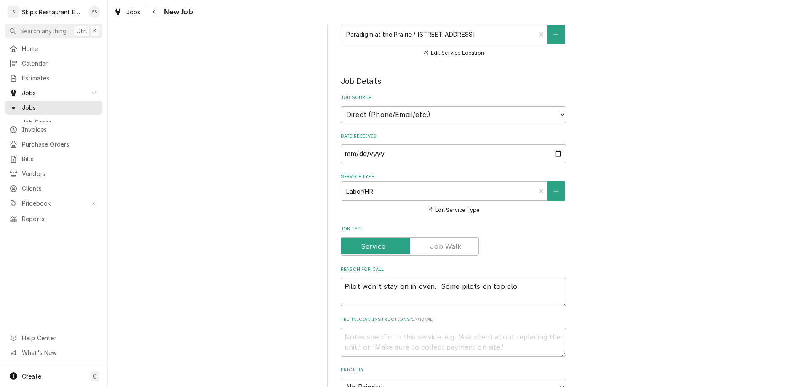
type textarea "Pilot won't stay on in oven. Some pilots on top clog"
type textarea "x"
type textarea "Pilot won't stay on in oven. Some pilots on top clogg"
type textarea "x"
type textarea "Pilot won't stay on in oven. Some pilots on top clogge"
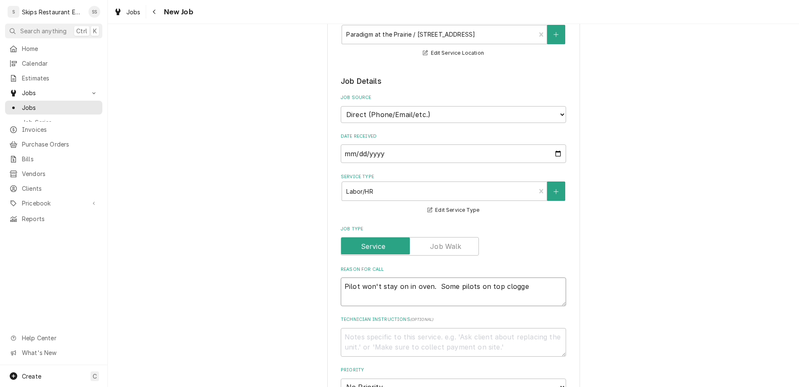
type textarea "x"
type textarea "Pilot won't stay on in oven. Some pilots on top clogged"
type textarea "x"
type textarea "Pilot won't stay on in oven. Some pilots on top clogged."
type textarea "x"
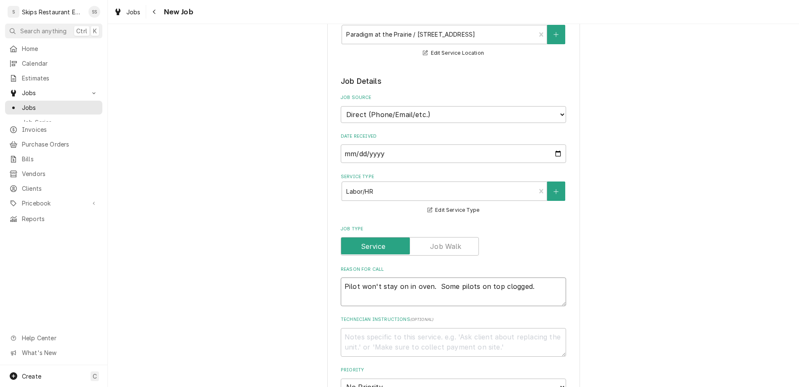
scroll to position [346, 0]
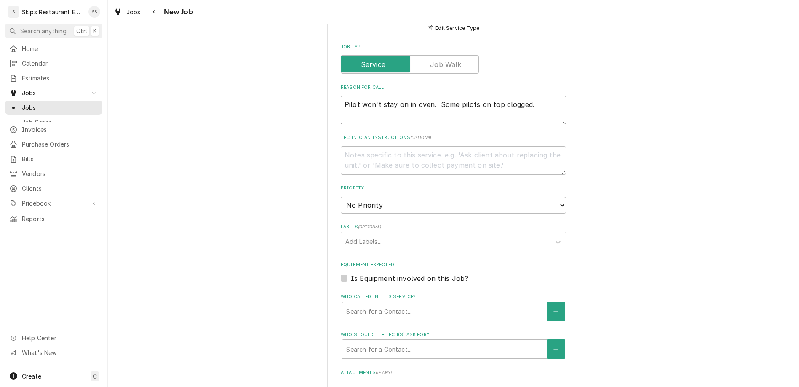
type textarea "Pilot won't stay on in oven. Some pilots on top clogged."
click at [354, 273] on label "Is Equipment involved on this Job?" at bounding box center [409, 278] width 117 height 10
click at [354, 273] on input "Equipment Expected" at bounding box center [463, 282] width 225 height 19
checkbox input "true"
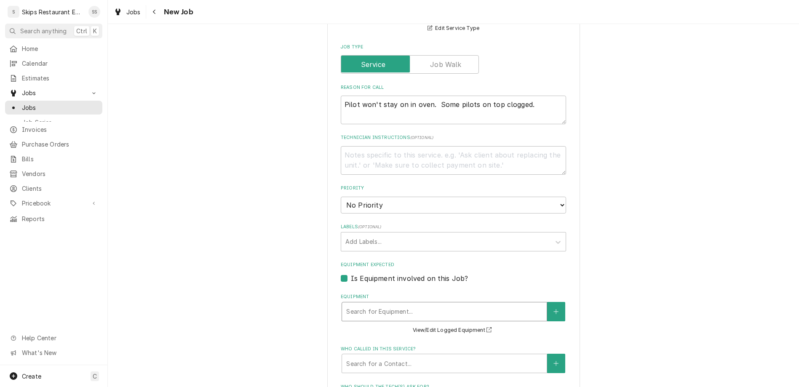
click at [375, 304] on div "Equipment" at bounding box center [444, 311] width 196 height 15
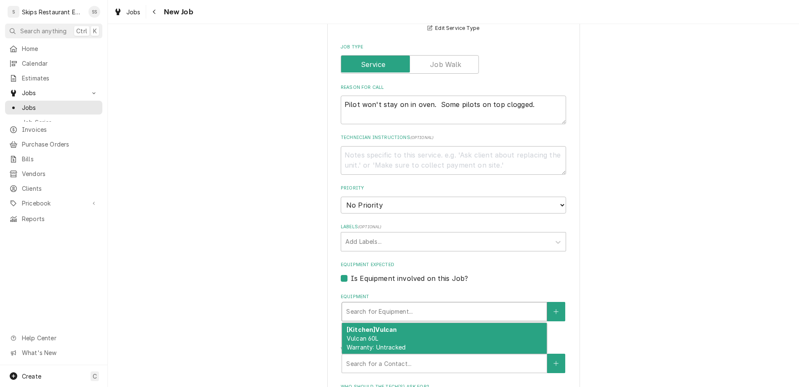
click at [366, 323] on div "[Kitchen] Vulcan Vulcan 60L Warranty: Untracked" at bounding box center [444, 338] width 205 height 31
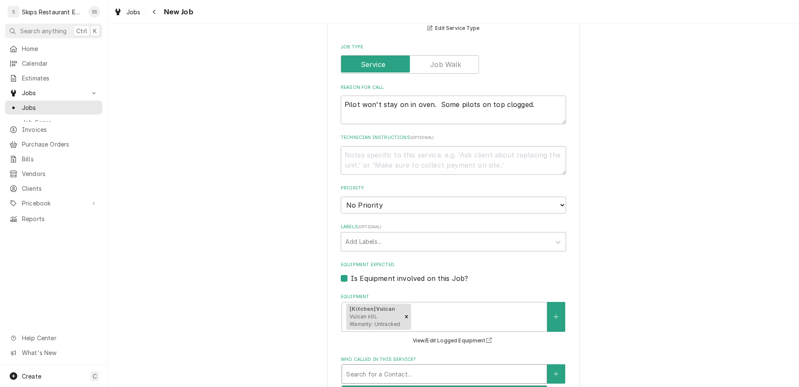
click at [378, 366] on div "Who called in this service?" at bounding box center [444, 373] width 196 height 15
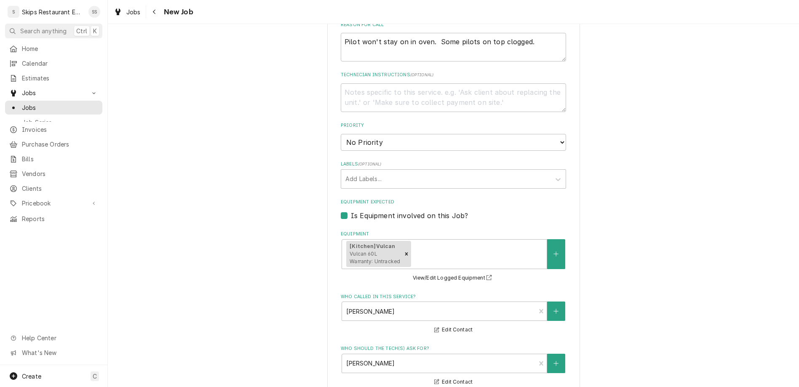
type textarea "x"
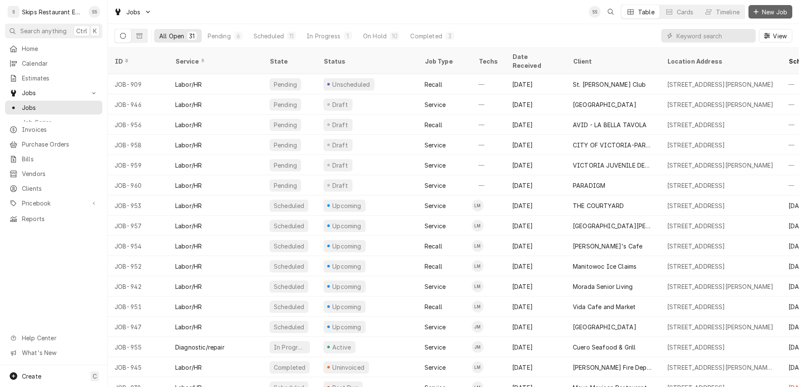
click at [776, 9] on span "New Job" at bounding box center [774, 12] width 29 height 9
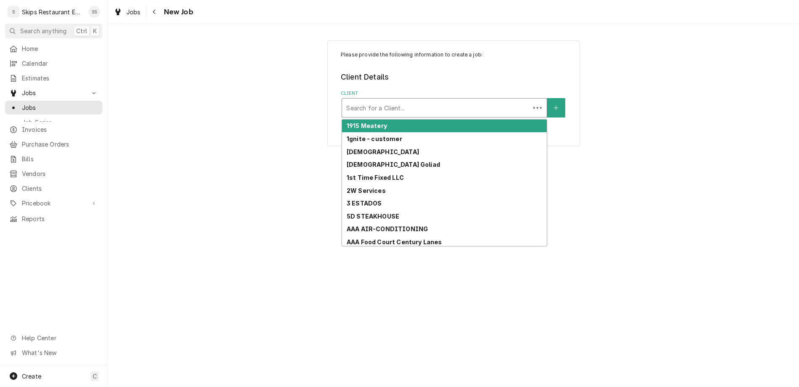
click at [426, 100] on div "Client" at bounding box center [435, 107] width 179 height 15
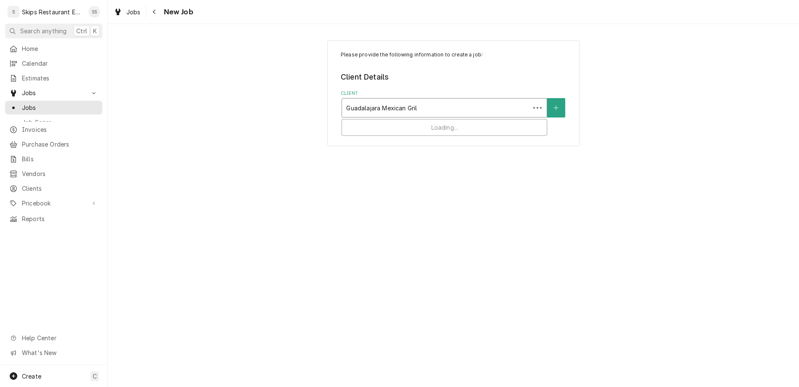
type input "Guadalajara Mexican Grill"
click at [426, 100] on div "Client" at bounding box center [444, 107] width 196 height 15
click at [553, 105] on icon "Create New Client" at bounding box center [555, 108] width 5 height 6
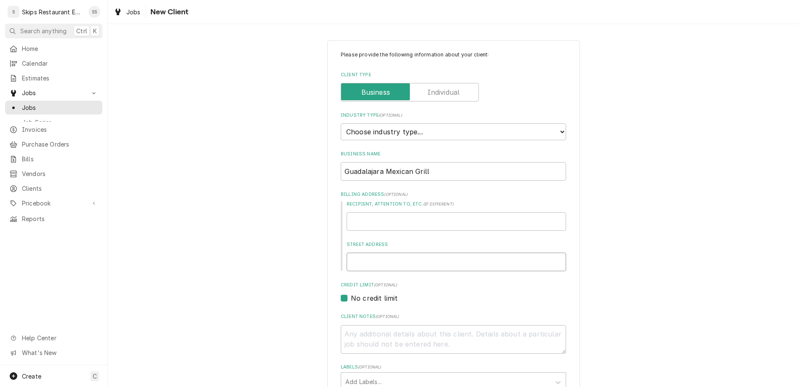
click at [381, 253] on input "Street Address" at bounding box center [456, 262] width 219 height 19
type textarea "x"
type input "2"
type textarea "x"
type input "23"
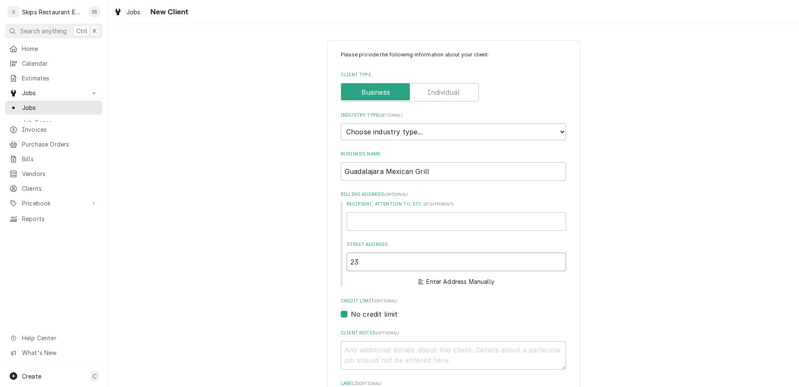
type textarea "x"
type input "230"
type textarea "x"
type input "2301"
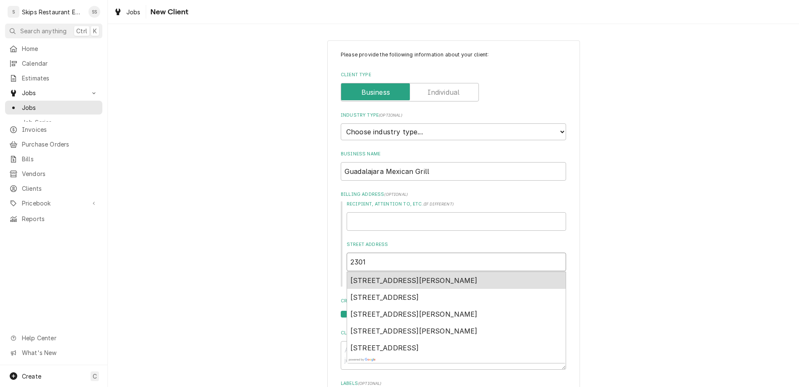
type textarea "x"
type input "2301"
type textarea "x"
type input "2301 N"
type textarea "x"
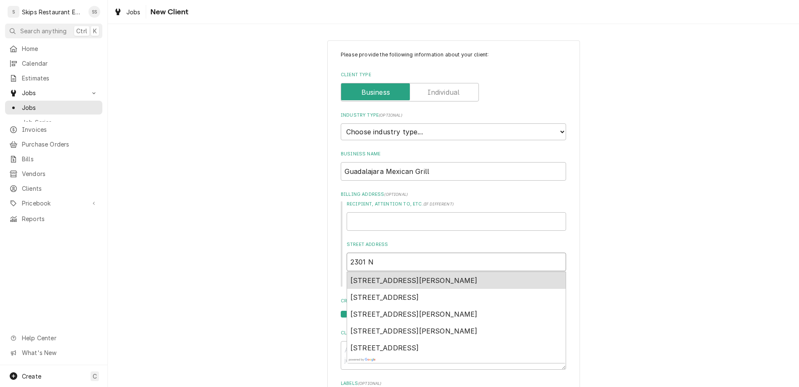
type input "2301 N"
type textarea "x"
type input "2301 N B"
type textarea "x"
type input "2301 N Be"
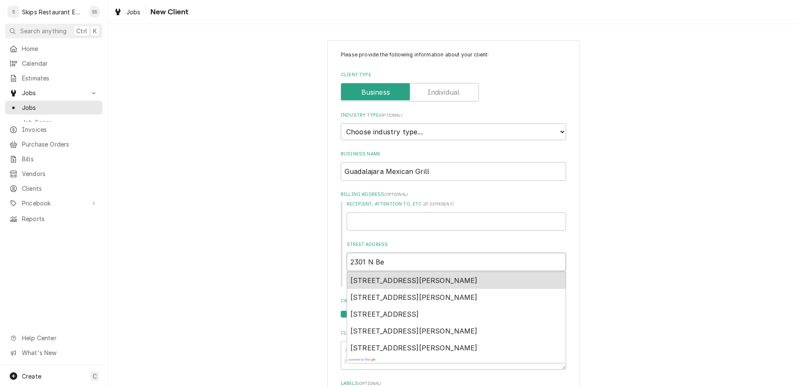
type textarea "x"
type input "2301 N Ben"
type textarea "x"
type input "2301 N Ben"
type textarea "x"
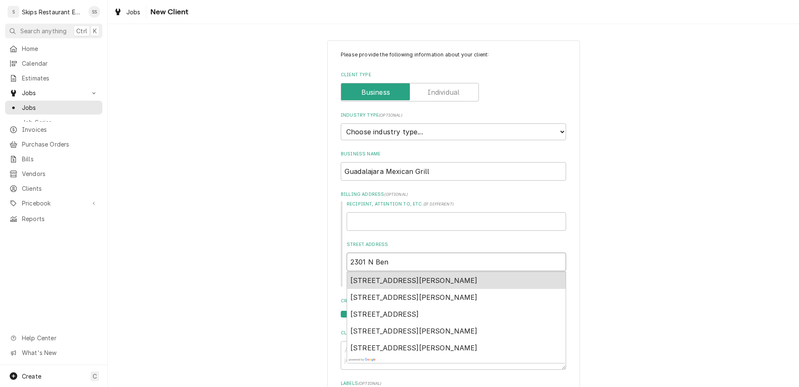
type input "2301 N [PERSON_NAME]"
type textarea "x"
type input "2301 N [PERSON_NAME] [PERSON_NAME]"
type textarea "x"
type input "2301 N [PERSON_NAME]"
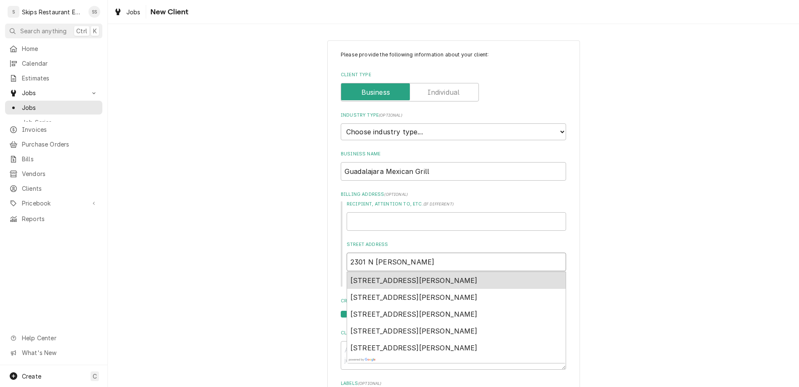
type textarea "x"
type input "[STREET_ADDRESS][PERSON_NAME]"
type textarea "x"
type input "[STREET_ADDRESS][PERSON_NAME]"
type textarea "x"
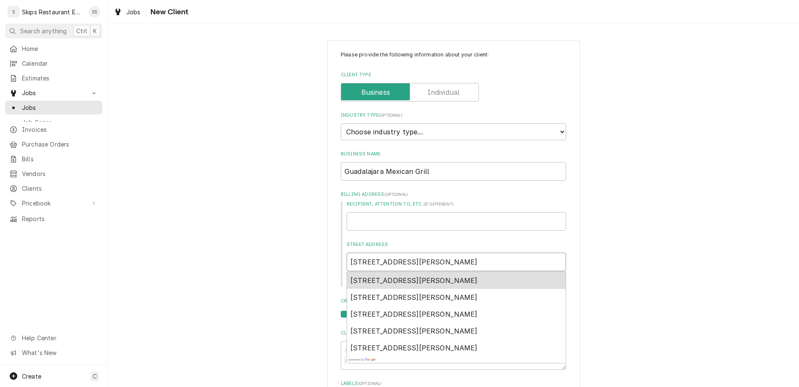
type input "2301 N [PERSON_NAME]"
click at [376, 276] on span "[STREET_ADDRESS][PERSON_NAME]" at bounding box center [413, 280] width 127 height 8
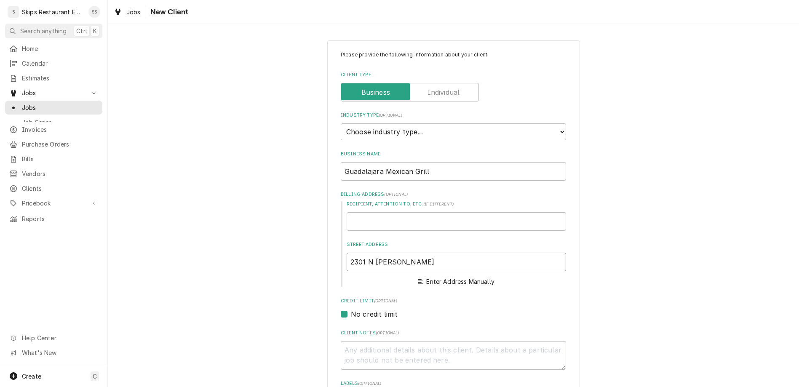
type textarea "x"
type input "[STREET_ADDRESS][PERSON_NAME]"
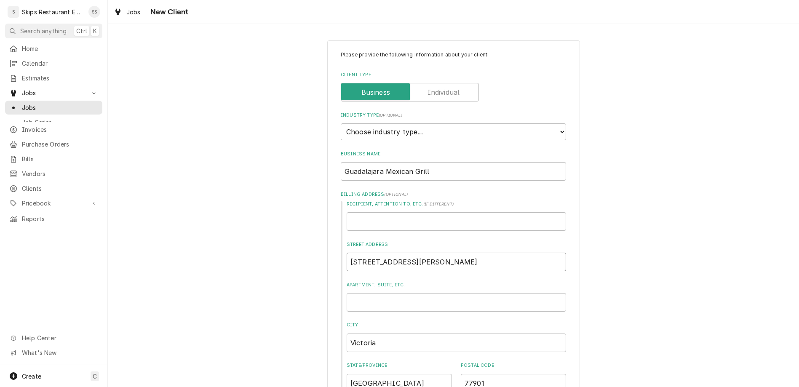
type textarea "x"
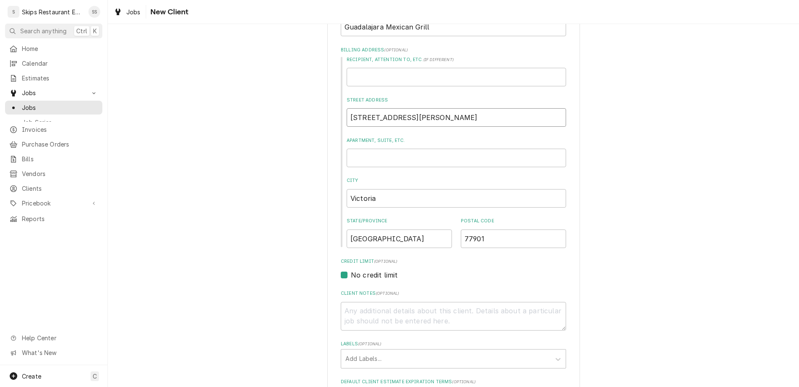
scroll to position [145, 0]
type input "[STREET_ADDRESS][PERSON_NAME]"
type textarea "x"
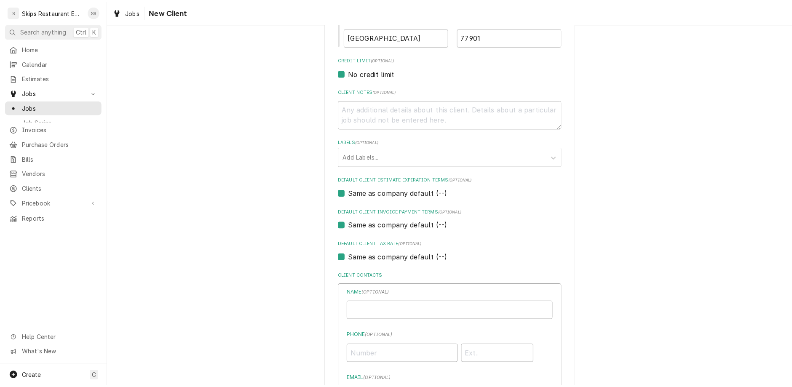
scroll to position [358, 0]
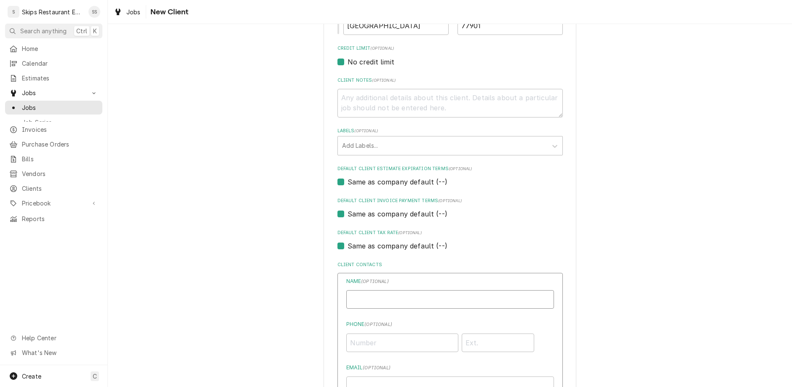
click at [391, 290] on input "Business Name" at bounding box center [450, 299] width 208 height 19
click at [388, 334] on input "Phone ( optional )" at bounding box center [402, 343] width 112 height 19
type input "[PHONE_NUMBER]"
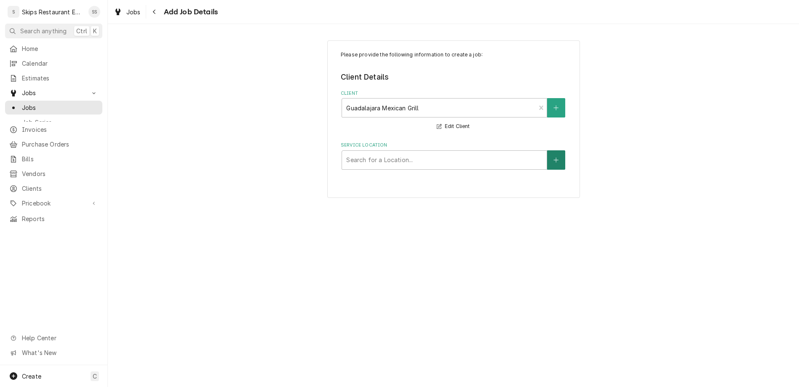
click at [553, 157] on icon "Create New Location" at bounding box center [555, 160] width 5 height 6
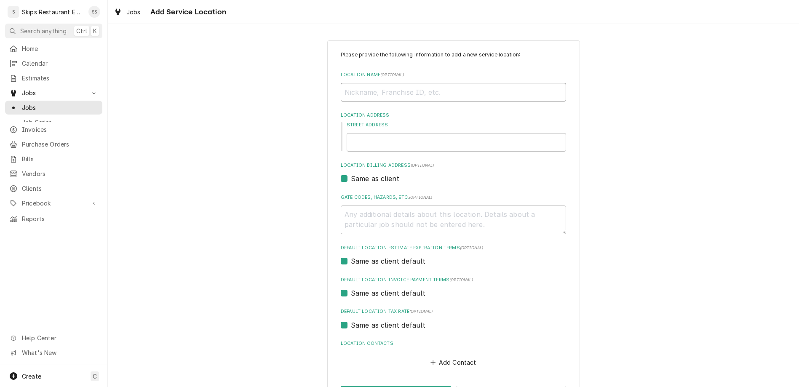
click at [388, 83] on input "Location Name ( optional )" at bounding box center [453, 92] width 225 height 19
type textarea "x"
type input "I"
type textarea "x"
type input "In"
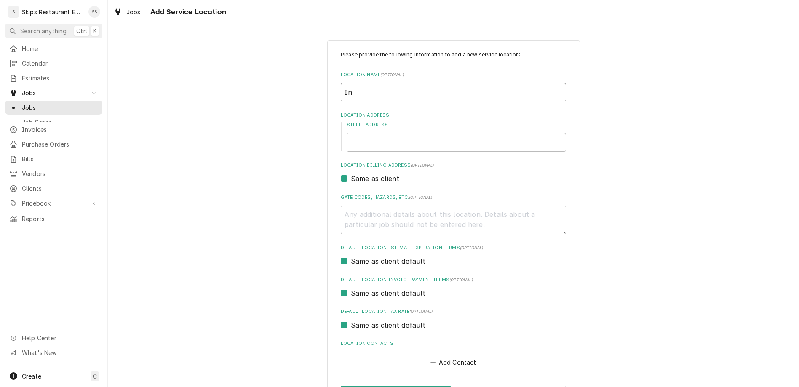
type textarea "x"
type input "In"
type textarea "x"
type input "In S"
type textarea "x"
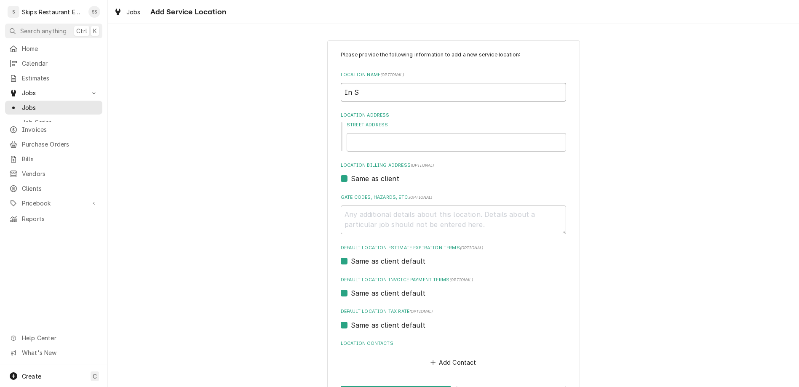
type input "In Sh"
type textarea "x"
type input "In Sho"
type textarea "x"
type input "In Shop"
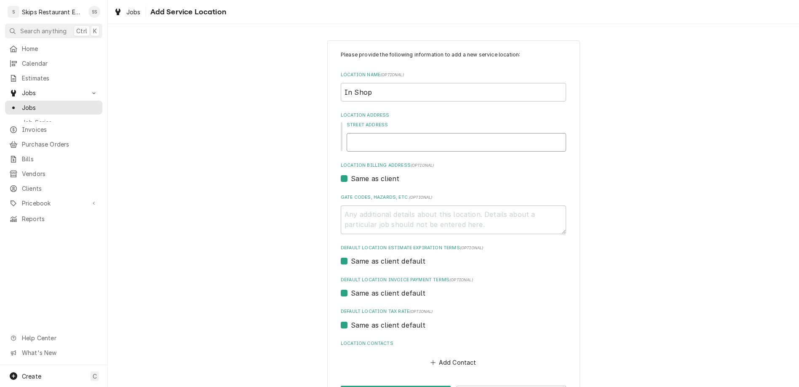
type textarea "x"
type input "1"
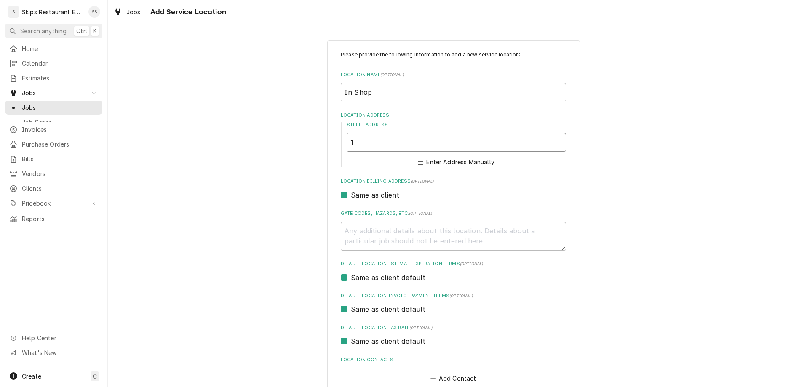
type textarea "x"
type input "16"
type textarea "x"
type input "160"
type textarea "x"
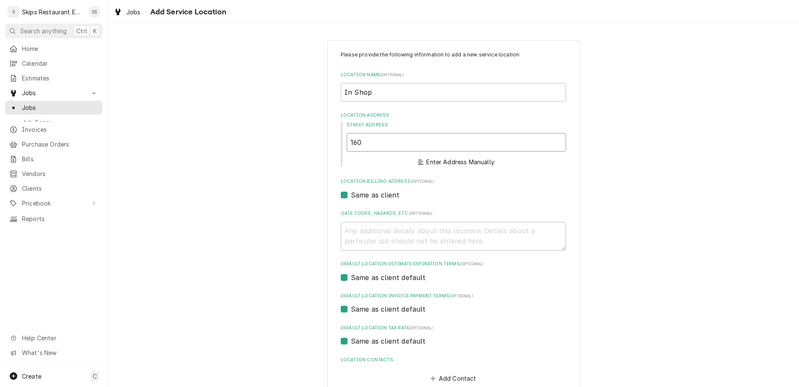
type input "1604"
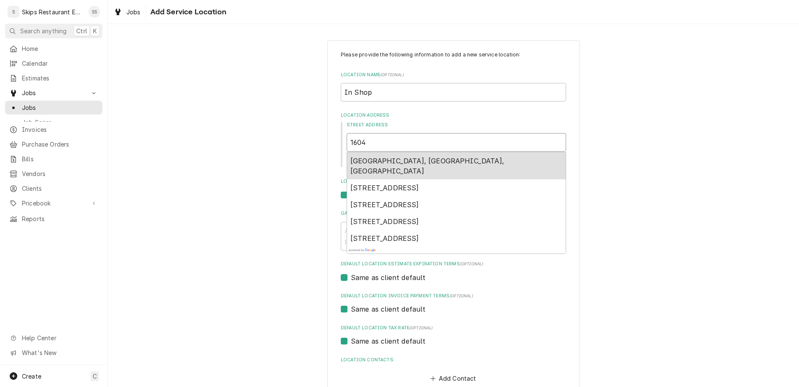
type textarea "x"
type input "1604"
type textarea "x"
type input "1604 H"
type textarea "x"
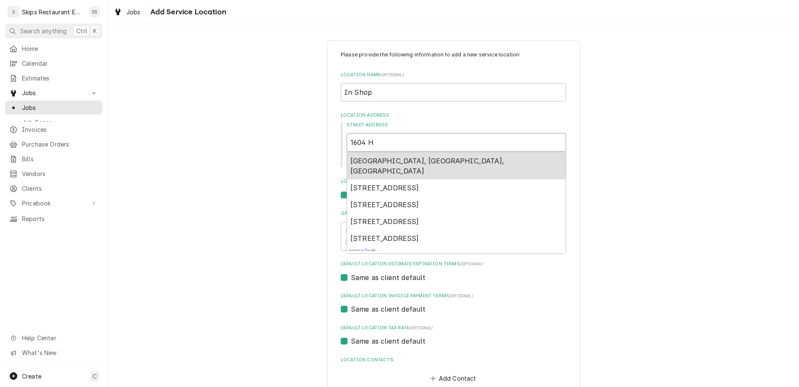
type input "1604 Ho"
type textarea "x"
type input "1604 Hou"
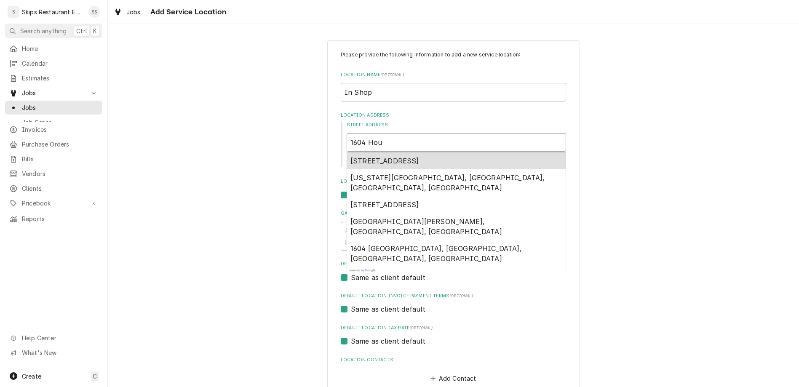
type textarea "x"
type input "1604 Hous"
type textarea "x"
type input "1604 Houst"
type textarea "x"
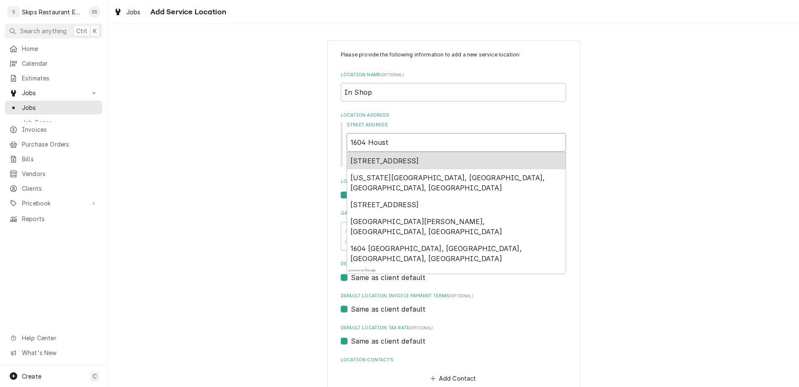
type input "1604 Housto"
type textarea "x"
type input "1604 Houston"
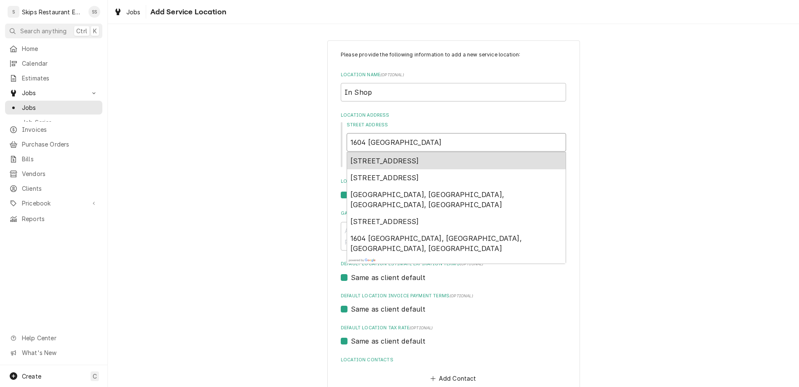
click at [389, 157] on span "1604 Houston Highway, Victoria, TX, USA" at bounding box center [384, 161] width 69 height 8
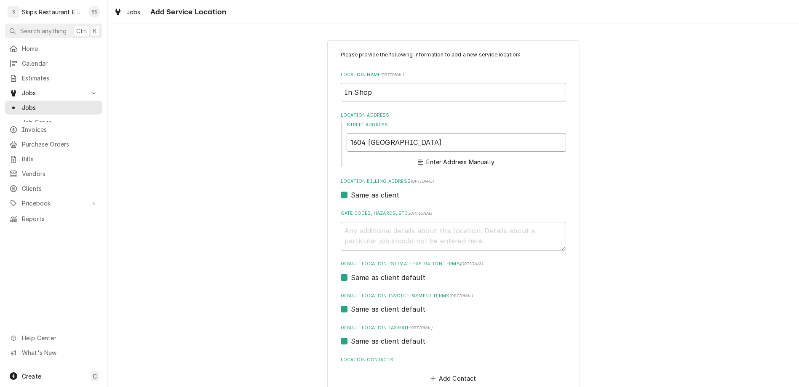
type textarea "x"
type input "1604 Houston Hwy"
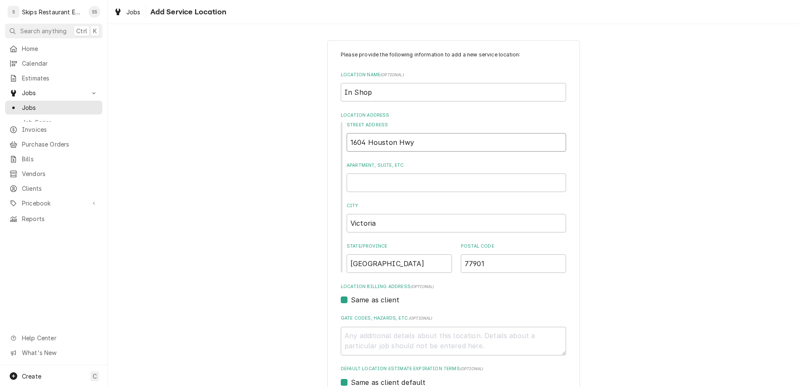
type textarea "x"
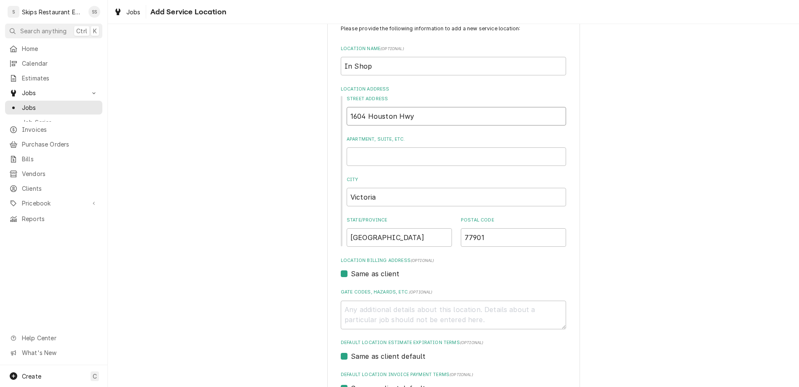
type input "1604 Houston Hwy"
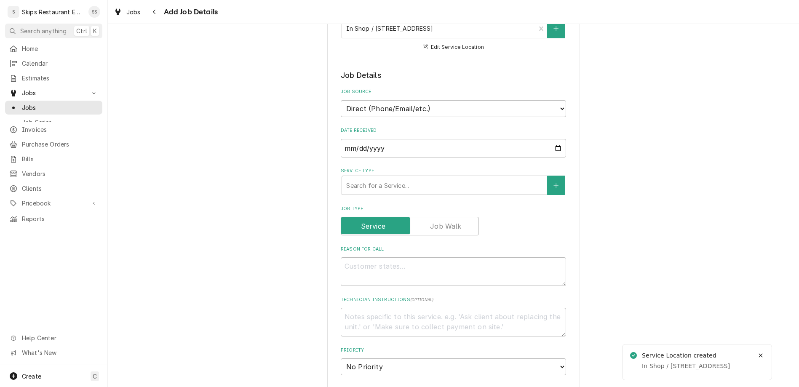
scroll to position [197, 0]
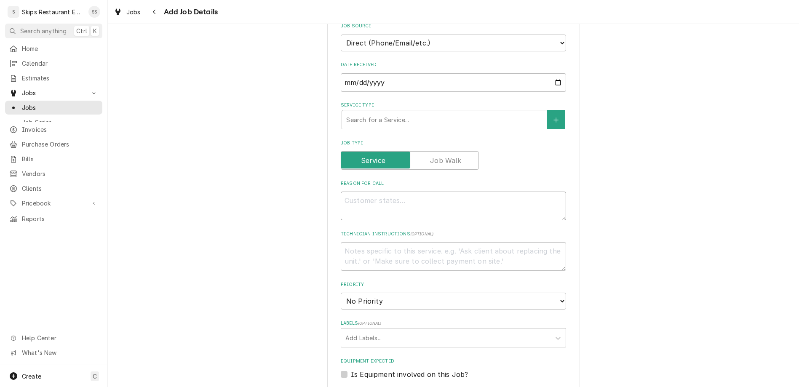
click at [386, 192] on textarea "Reason For Call" at bounding box center [453, 206] width 225 height 29
type textarea "x"
type textarea "D"
type textarea "x"
type textarea "Do"
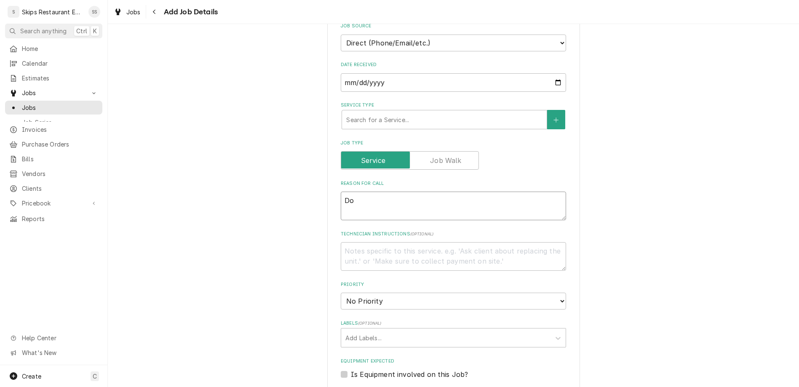
type textarea "x"
type textarea "Don"
type textarea "x"
type textarea "Done"
type textarea "x"
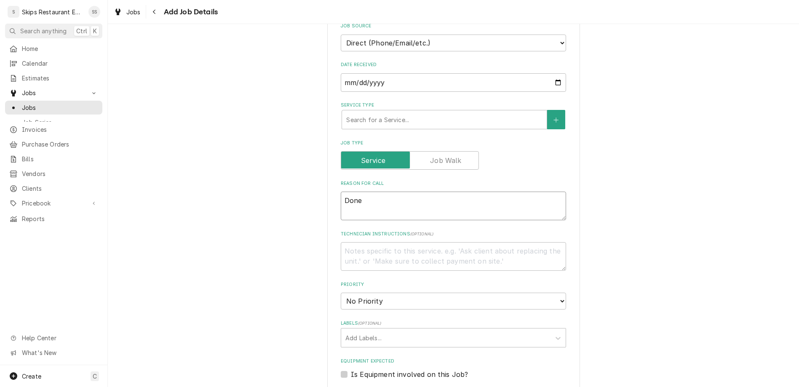
type textarea "Dones"
type textarea "x"
type textarea "Dones"
type textarea "x"
type textarea "Dones n"
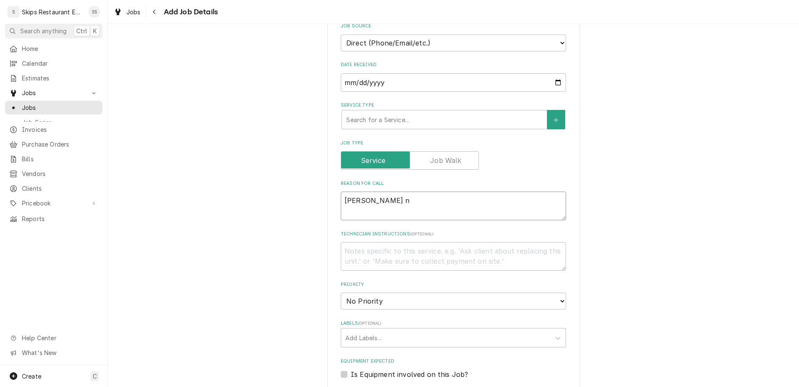
type textarea "x"
type textarea "Dones no"
type textarea "x"
type textarea "Dones not"
type textarea "x"
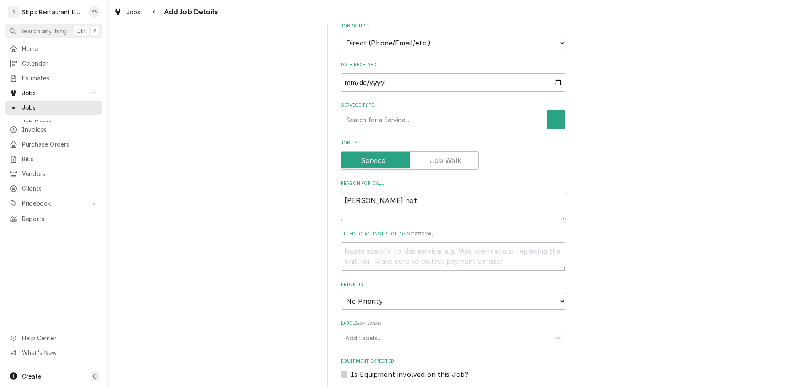
type textarea "Dones not"
type textarea "x"
type textarea "Dones not c"
type textarea "x"
type textarea "Dones not co"
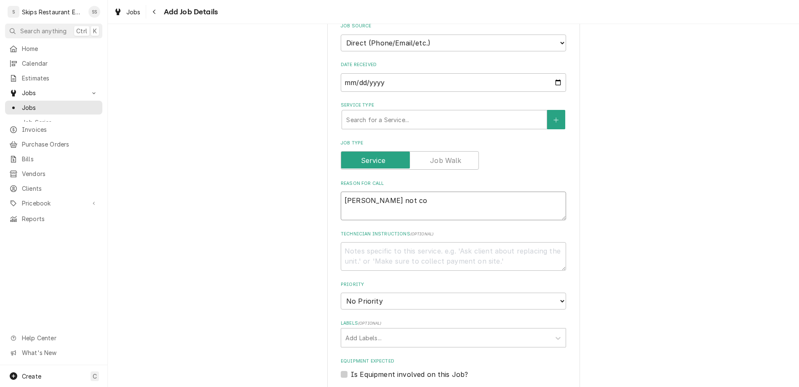
type textarea "x"
type textarea "Dones not com"
type textarea "x"
type textarea "Dones not come"
type textarea "x"
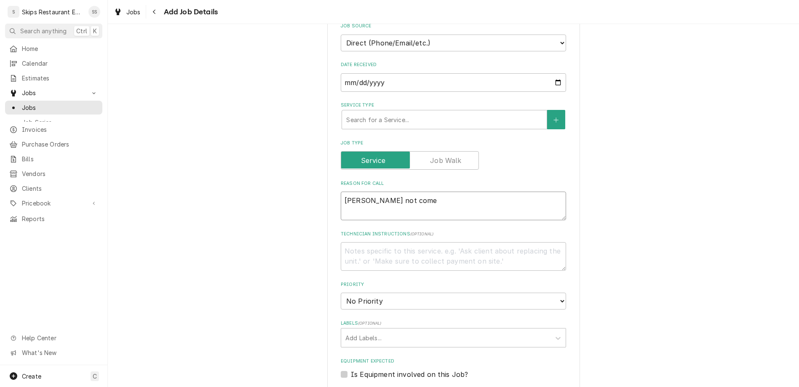
type textarea "Dones not come"
type textarea "x"
type textarea "Dones not come o"
type textarea "x"
type textarea "Dones not come on"
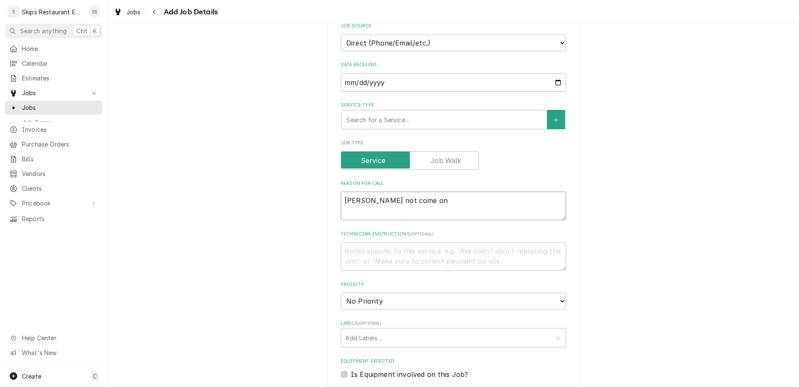
type textarea "x"
type textarea "Dones not come on."
click at [365, 192] on textarea "Dones not come on." at bounding box center [453, 206] width 225 height 29
type textarea "x"
type textarea "Does not come on."
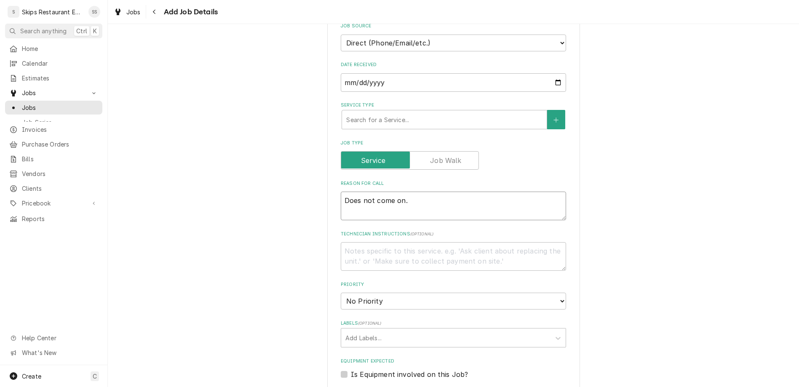
type textarea "x"
type textarea "Does not come on."
click at [387, 242] on textarea "Technician Instructions ( optional )" at bounding box center [453, 256] width 225 height 29
type textarea "x"
type textarea "N"
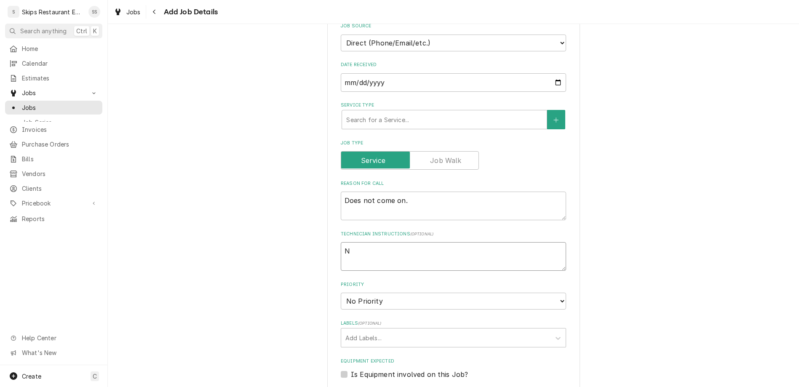
type textarea "x"
type textarea "No"
type textarea "x"
type textarea "No"
type textarea "x"
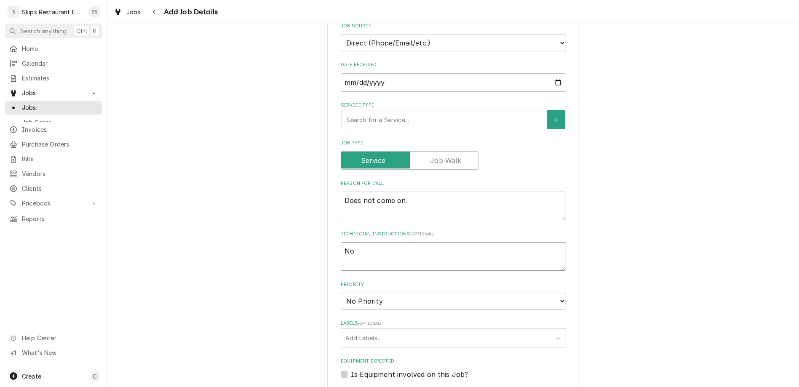
type textarea "No g"
type textarea "x"
type textarea "No gr"
type textarea "x"
type textarea "No gra"
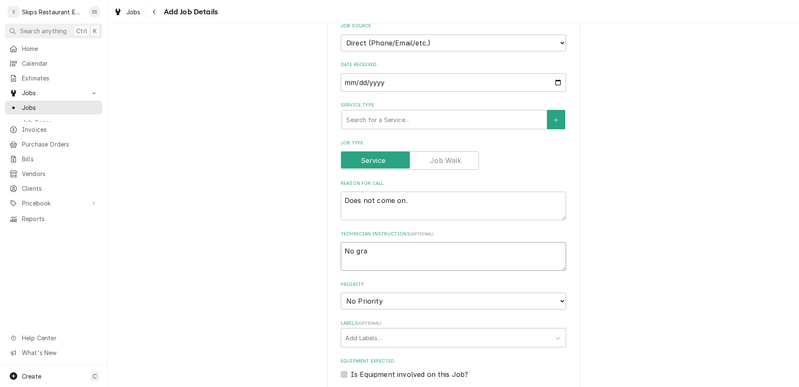
type textarea "x"
type textarea "No grat"
type textarea "x"
type textarea "No grate"
type textarea "x"
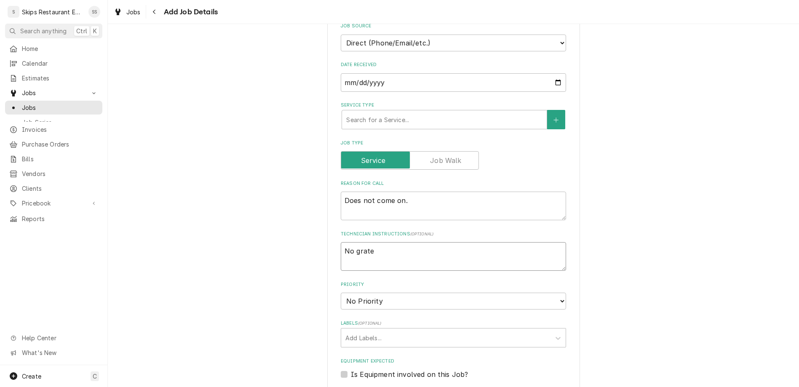
type textarea "No grate"
type textarea "x"
type textarea "No grate o"
type textarea "x"
type textarea "No grate or"
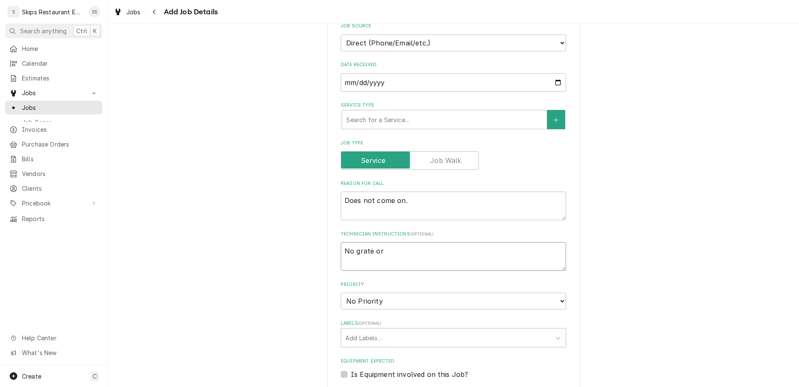
type textarea "x"
type textarea "No grate or"
type textarea "x"
type textarea "No grate or b"
type textarea "x"
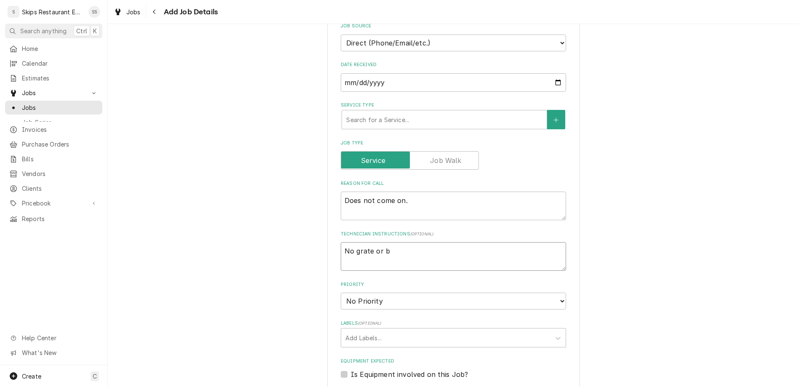
type textarea "No grate or ba"
type textarea "x"
type textarea "No grate or bas"
type textarea "x"
type textarea "No grate or bask"
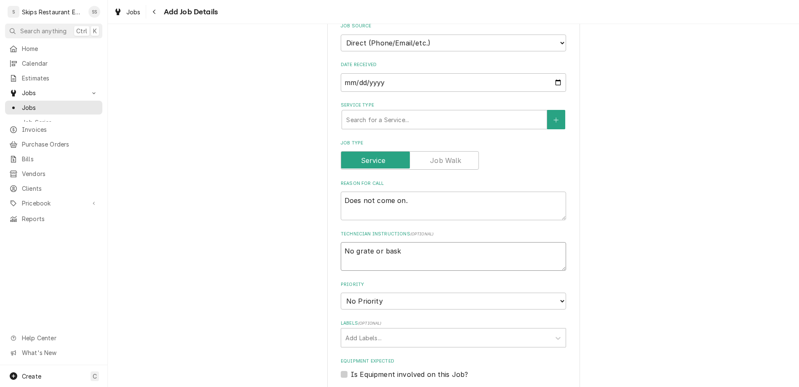
type textarea "x"
type textarea "No grate or baske"
type textarea "x"
type textarea "No grate or basket"
type textarea "x"
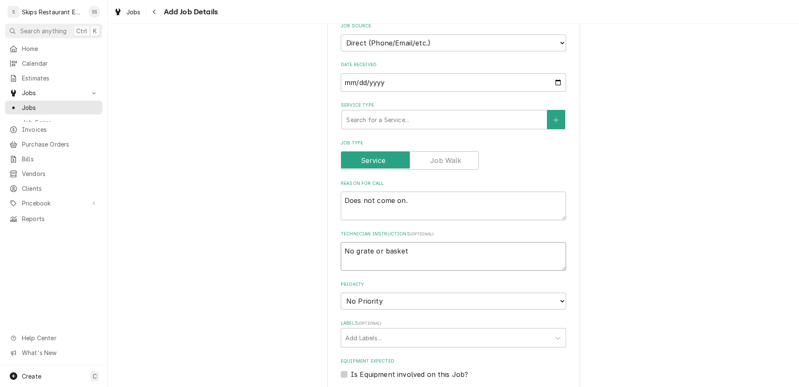
type textarea "No grate or baskets"
type textarea "x"
type textarea "No grate or baskets"
type textarea "x"
type textarea "No grate or baskets i"
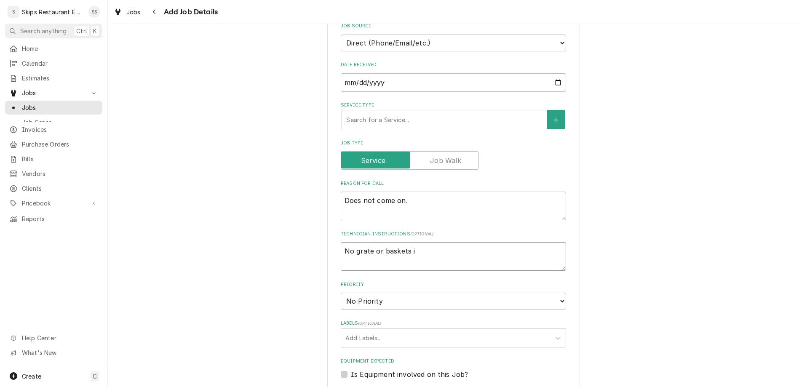
type textarea "x"
type textarea "No grate or baskets in"
type textarea "x"
type textarea "No grate or baskets inc"
type textarea "x"
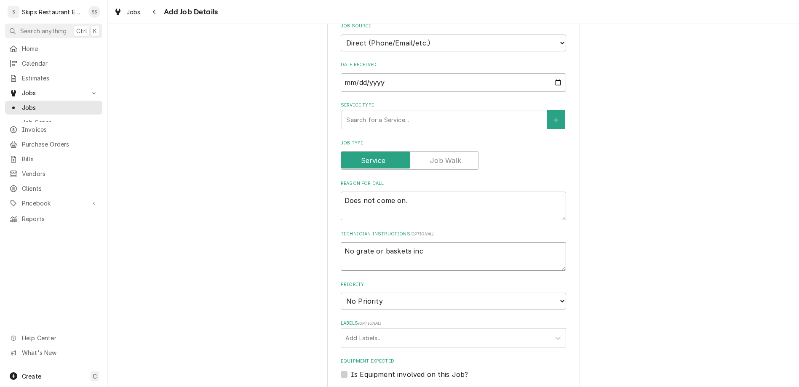
type textarea "No grate or baskets incl"
type textarea "x"
type textarea "No grate or baskets inclu"
type textarea "x"
type textarea "No grate or baskets includ"
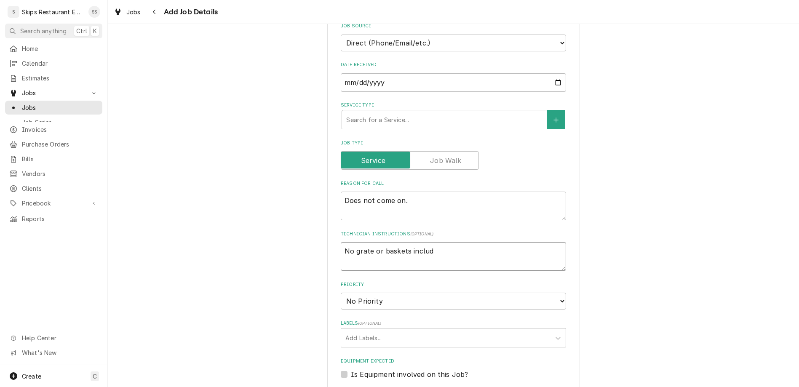
type textarea "x"
type textarea "No grate or baskets include"
type textarea "x"
type textarea "No grate or baskets included"
type textarea "x"
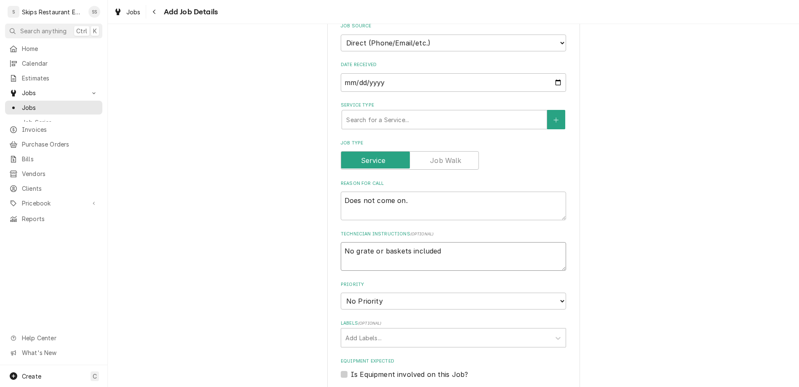
type textarea "No grate or baskets included"
type textarea "x"
type textarea "No grate or baskets included w"
type textarea "x"
type textarea "No grate or baskets included wh"
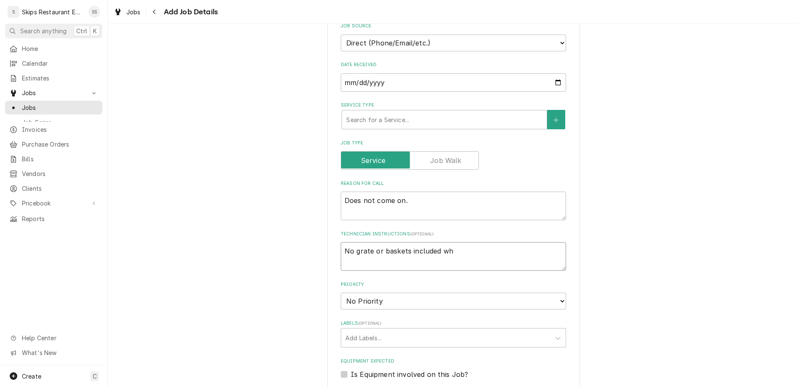
type textarea "x"
type textarea "No grate or baskets included whe"
type textarea "x"
type textarea "No grate or baskets included when"
type textarea "x"
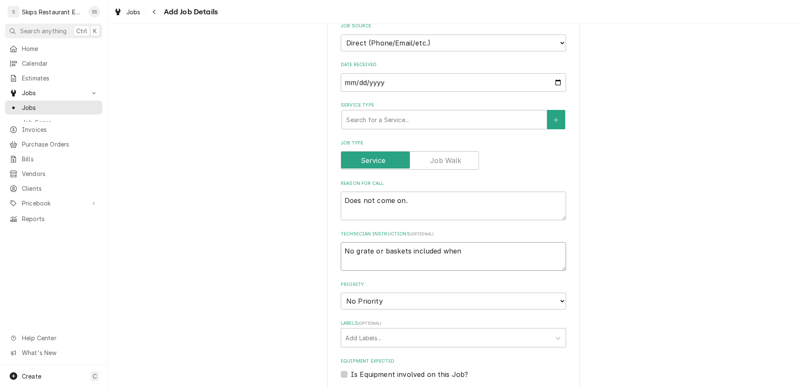
type textarea "No grate or baskets included when"
type textarea "x"
type textarea "No grate or baskets included when b"
type textarea "x"
type textarea "No grate or baskets included when br"
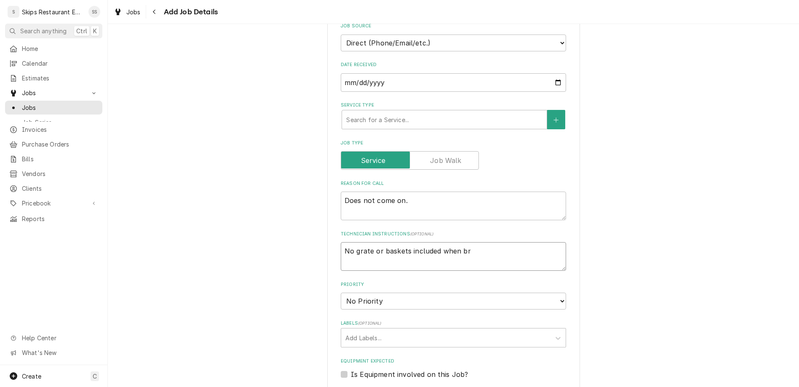
type textarea "x"
type textarea "No grate or baskets included when bro"
type textarea "x"
type textarea "No grate or baskets included when brou"
click at [353, 369] on label "Is Equipment involved on this Job?" at bounding box center [409, 374] width 117 height 10
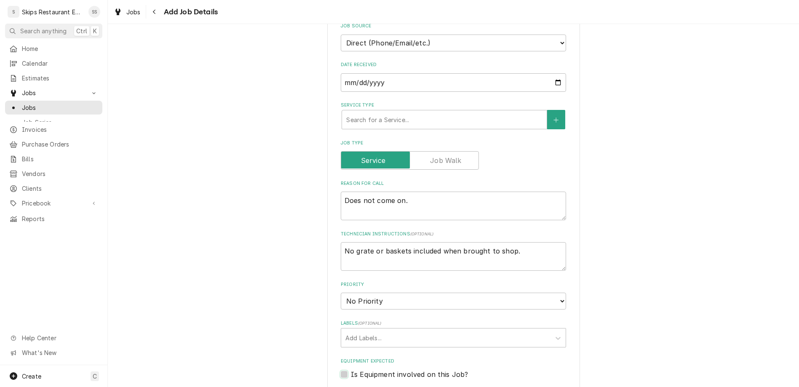
click at [353, 369] on input "Equipment Expected" at bounding box center [463, 378] width 225 height 19
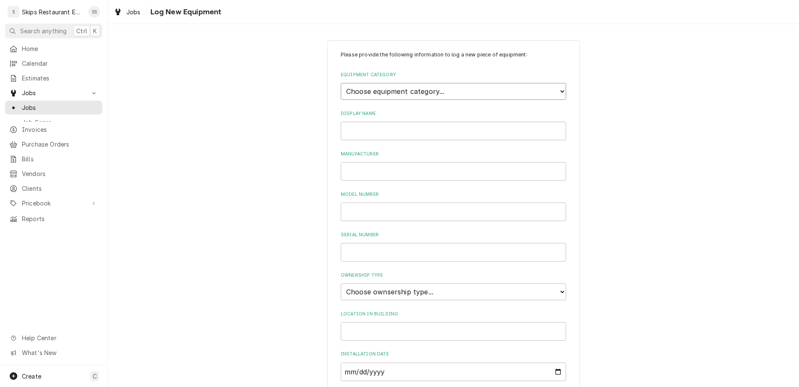
click at [341, 83] on select "Choose equipment category... Cooking Equipment Fryers Ice Machines Ovens and Ra…" at bounding box center [453, 91] width 225 height 17
click option "Fryers" at bounding box center [0, 0] width 0 height 0
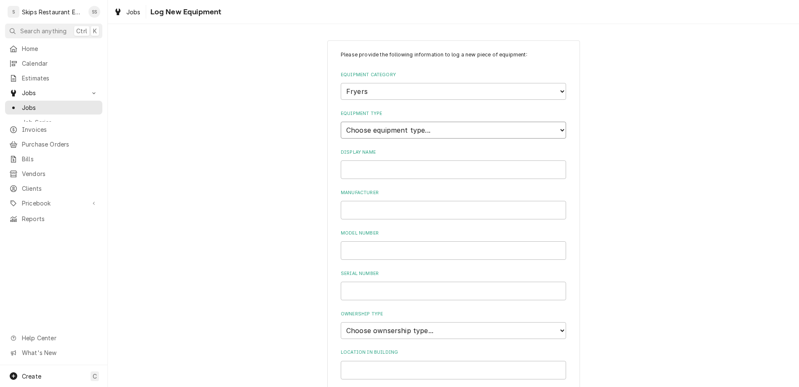
click at [341, 122] on select "Choose equipment type... Electric Fryer Fryer Filtration Equipment Gas Fryer" at bounding box center [453, 130] width 225 height 17
click option "Gas Fryer" at bounding box center [0, 0] width 0 height 0
click at [23, 88] on span "Jobs" at bounding box center [54, 92] width 64 height 9
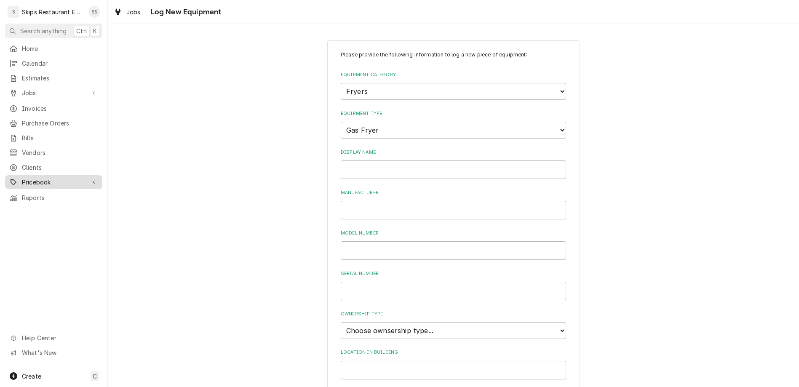
click at [22, 178] on span "Pricebook" at bounding box center [54, 182] width 64 height 9
click at [24, 192] on span "Services" at bounding box center [60, 196] width 76 height 9
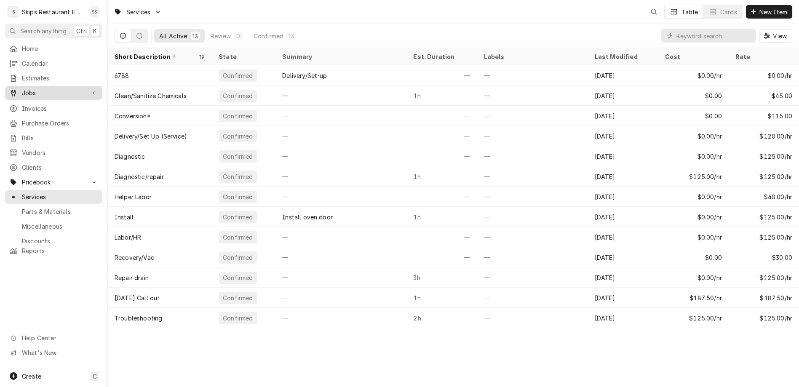
click at [22, 88] on span "Jobs" at bounding box center [54, 92] width 64 height 9
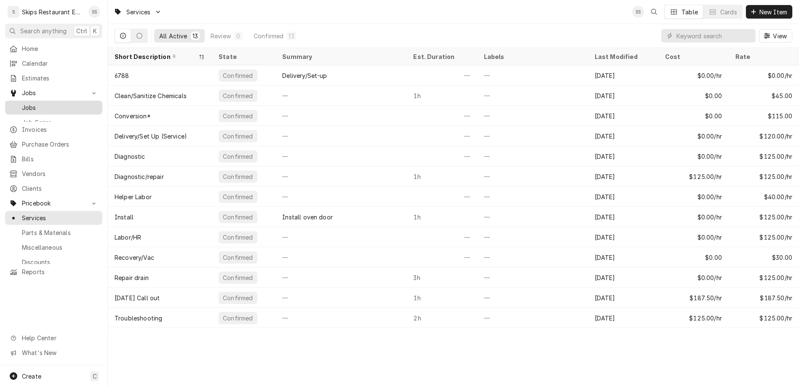
click at [22, 103] on span "Jobs" at bounding box center [60, 107] width 76 height 9
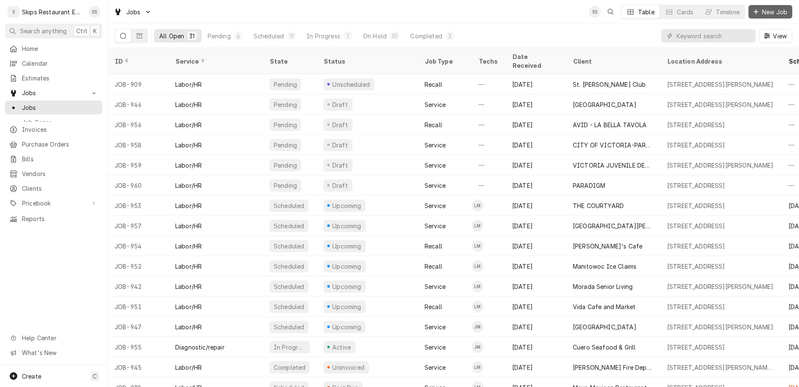
click at [775, 8] on span "New Job" at bounding box center [774, 12] width 29 height 9
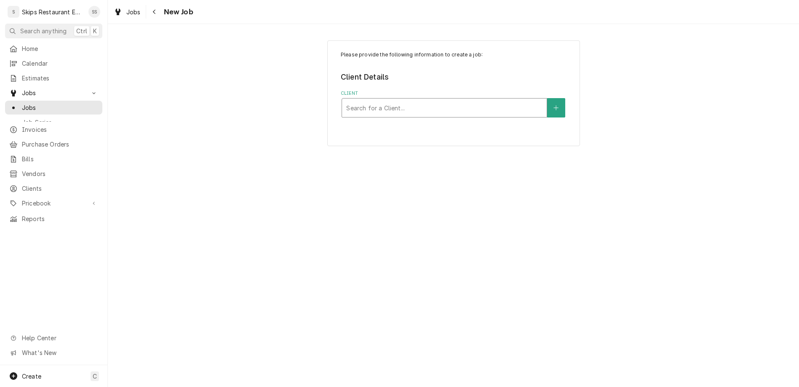
click at [421, 100] on div "Client" at bounding box center [444, 107] width 196 height 15
type input "taquer"
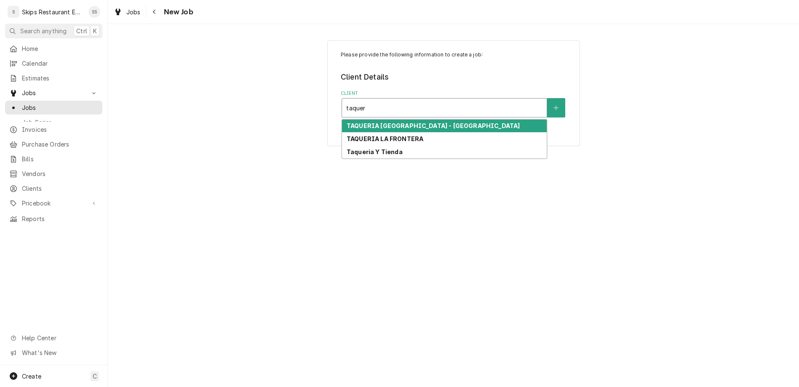
click at [411, 122] on strong "TAQUERIA [GEOGRAPHIC_DATA] - [GEOGRAPHIC_DATA]" at bounding box center [433, 125] width 173 height 7
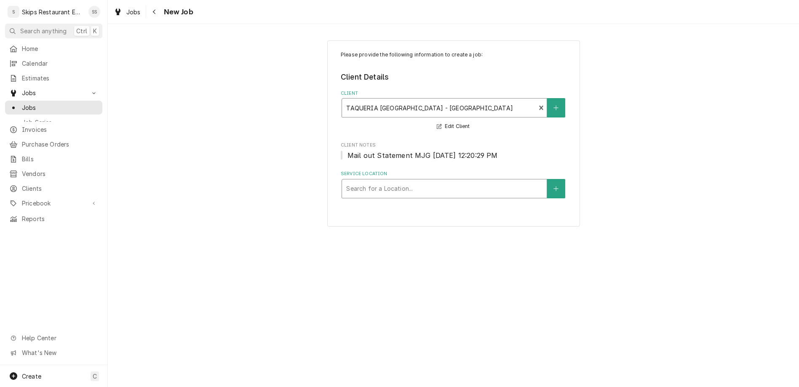
click at [455, 181] on div "Service Location" at bounding box center [444, 188] width 196 height 15
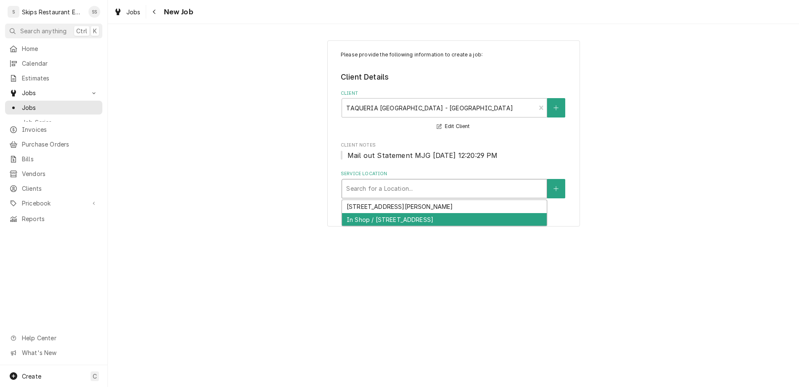
click at [440, 213] on div "In Shop / [STREET_ADDRESS]" at bounding box center [444, 219] width 205 height 13
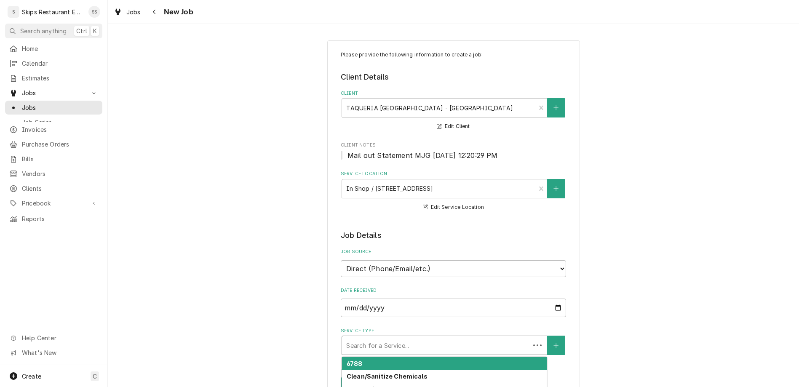
click at [415, 338] on div "Service Type" at bounding box center [435, 345] width 179 height 15
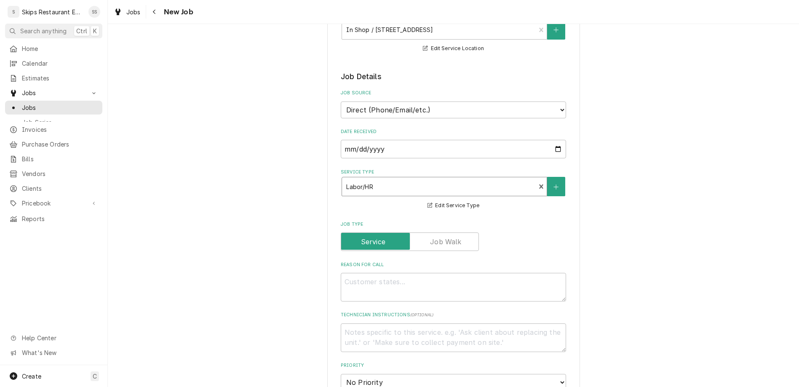
scroll to position [164, 0]
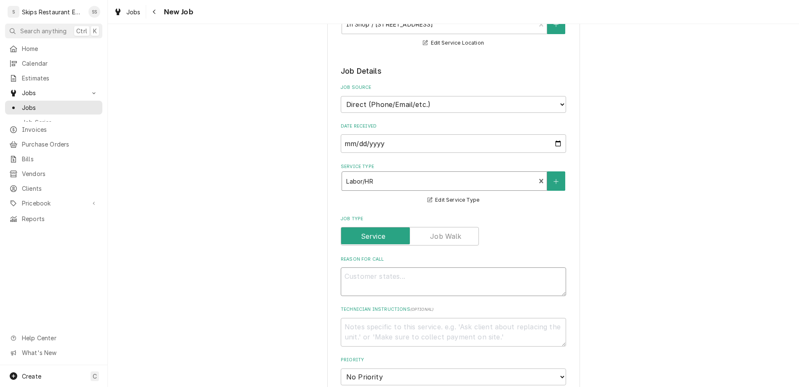
click at [390, 267] on textarea "Reason For Call" at bounding box center [453, 281] width 225 height 29
type textarea "x"
type textarea "D"
type textarea "x"
type textarea "Do"
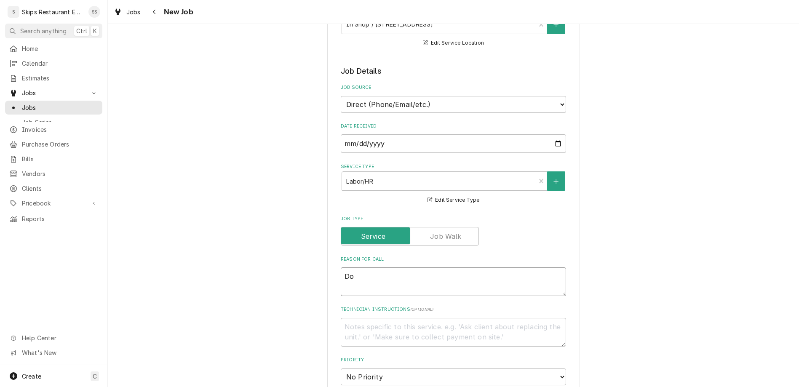
type textarea "x"
type textarea "Doe"
type textarea "x"
type textarea "Does"
type textarea "x"
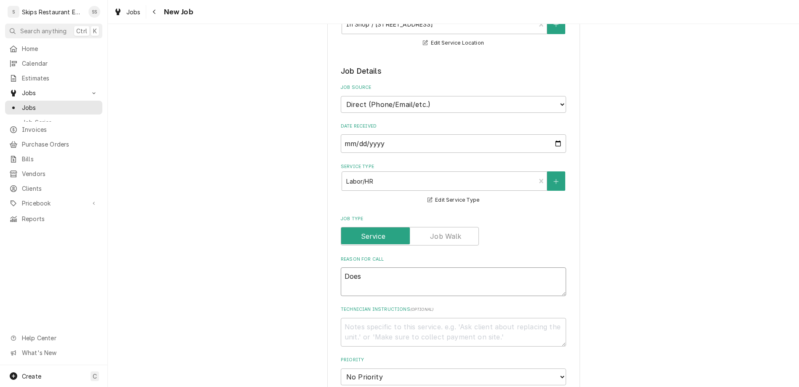
type textarea "Does n"
type textarea "x"
type textarea "Does no"
type textarea "x"
type textarea "Does not"
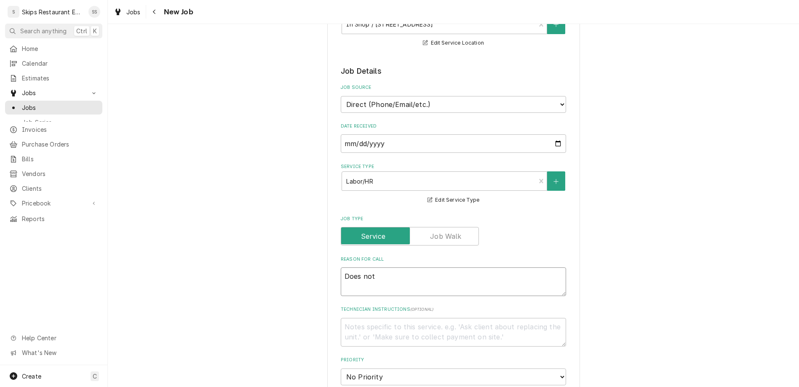
type textarea "x"
type textarea "Does not"
type textarea "x"
type textarea "Does not c"
type textarea "x"
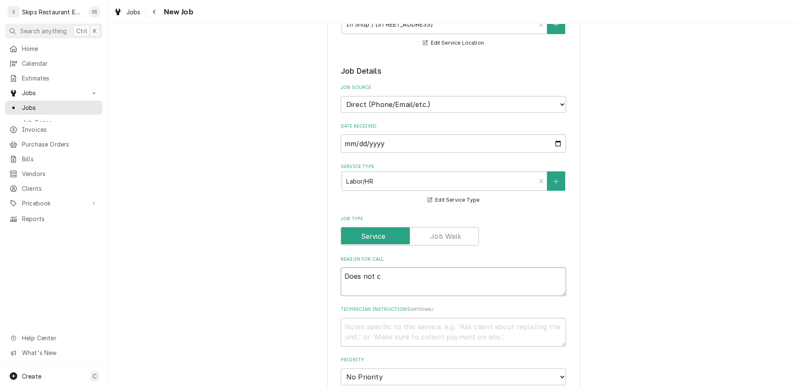
type textarea "Does not co"
type textarea "x"
type textarea "Does not com"
type textarea "x"
type textarea "Does not come"
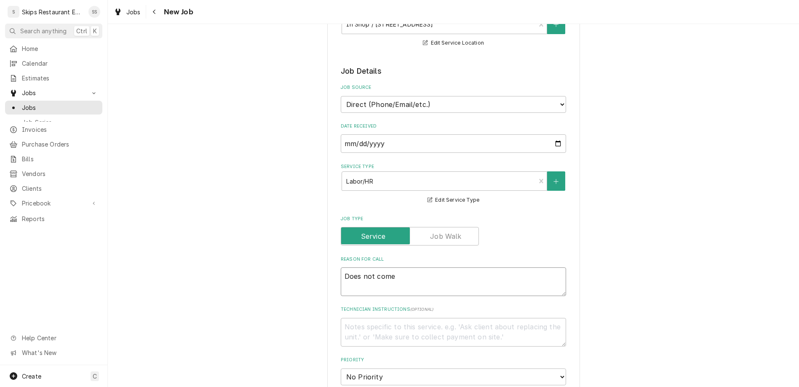
type textarea "x"
type textarea "Does not come"
type textarea "x"
type textarea "Does not come o"
type textarea "x"
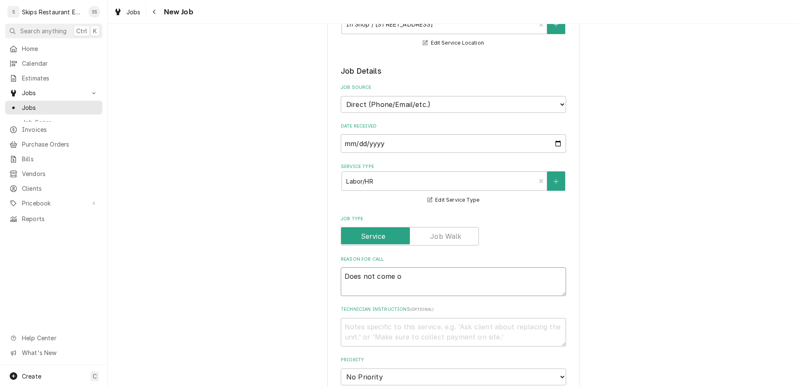
type textarea "Does not come on"
type textarea "x"
type textarea "Does not come on."
type textarea "x"
type textarea "Does not come on."
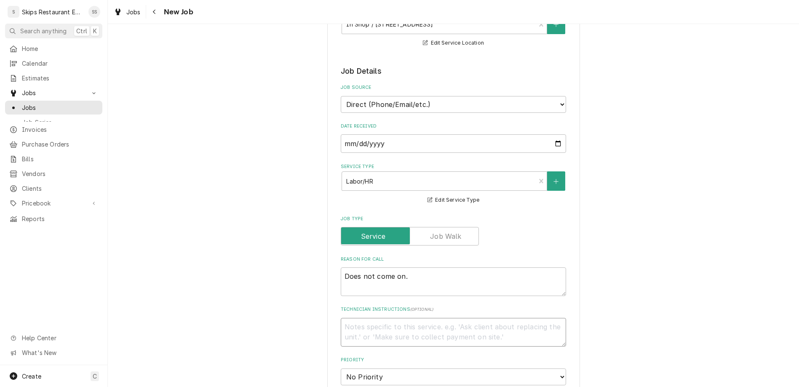
click at [369, 318] on textarea "Technician Instructions ( optional )" at bounding box center [453, 332] width 225 height 29
type textarea "x"
type textarea "B"
type textarea "x"
type textarea "Ba"
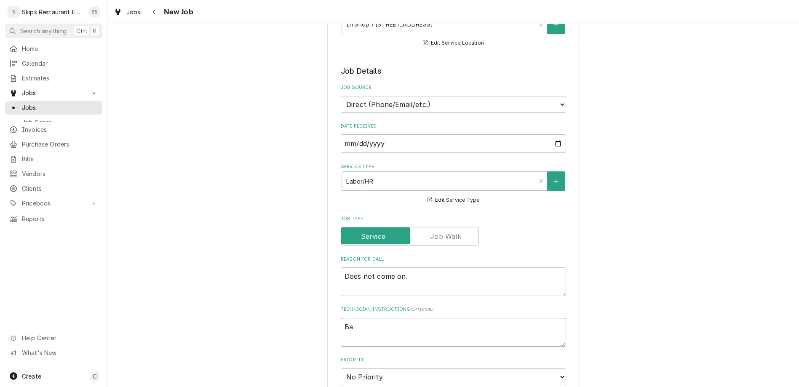
type textarea "x"
type textarea "Bas"
type textarea "x"
type textarea "Bask"
type textarea "x"
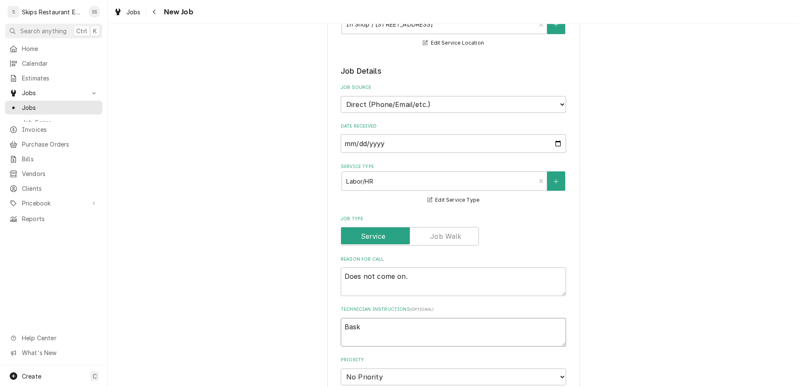
type textarea "Baske"
type textarea "x"
type textarea "Bask"
type textarea "x"
type textarea "Bas"
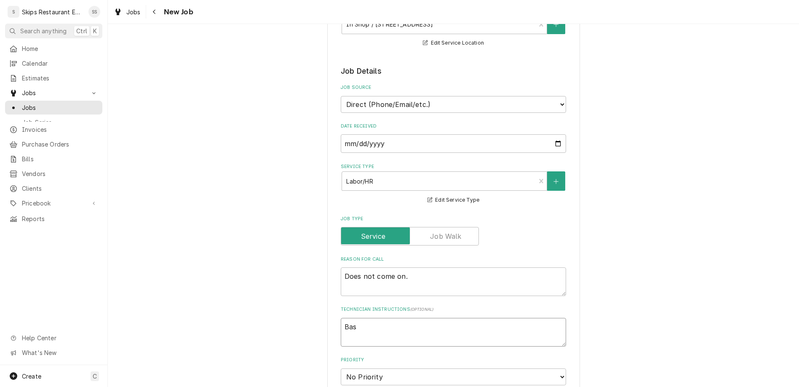
type textarea "x"
type textarea "Ba"
type textarea "x"
type textarea "B"
type textarea "x"
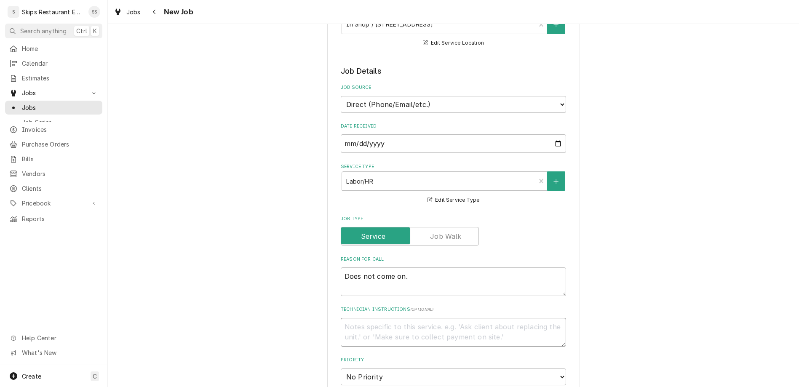
type textarea "x"
type textarea "N"
type textarea "x"
type textarea "No"
type textarea "x"
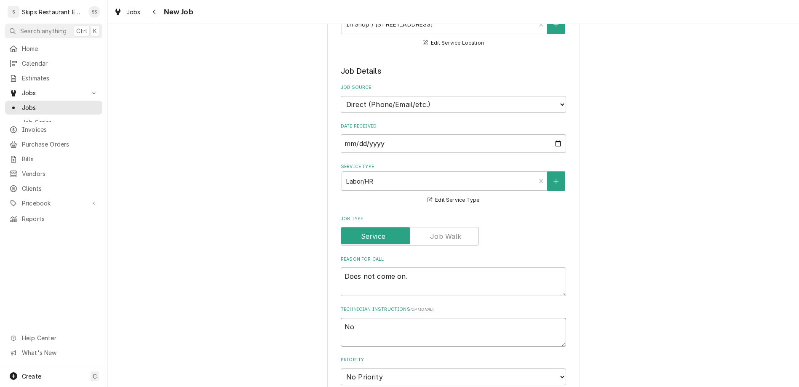
type textarea "No"
type textarea "x"
type textarea "No b"
type textarea "x"
type textarea "No ba"
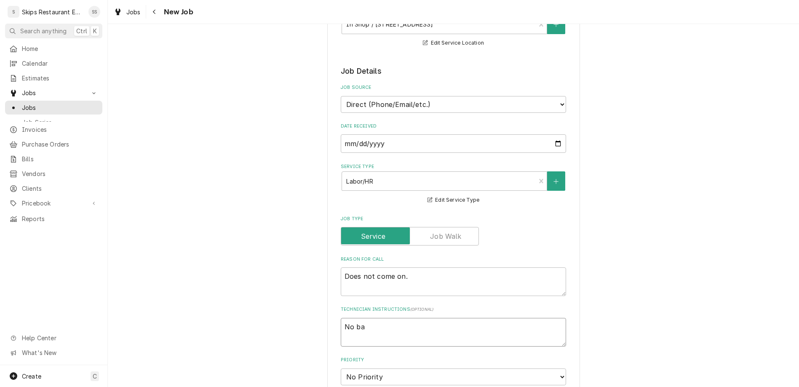
type textarea "x"
type textarea "No bak"
type textarea "x"
type textarea "No ba"
type textarea "x"
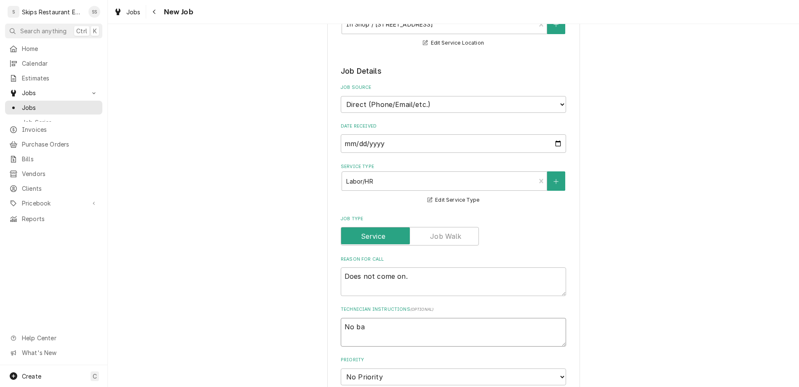
type textarea "No bas"
type textarea "x"
type textarea "No bask"
type textarea "x"
type textarea "No baske"
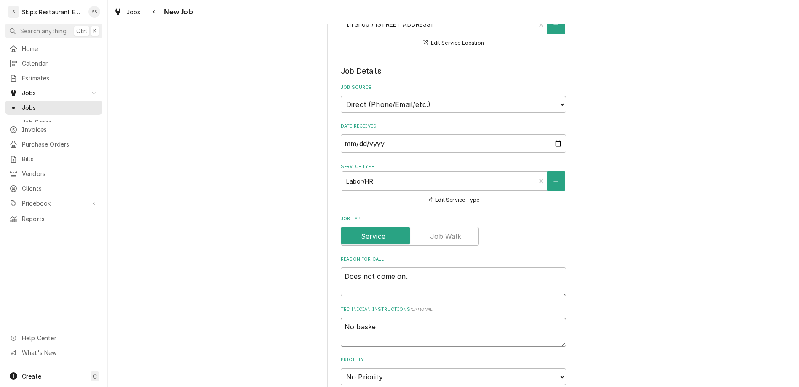
type textarea "x"
type textarea "No basket"
type textarea "x"
type textarea "No baskets"
type textarea "x"
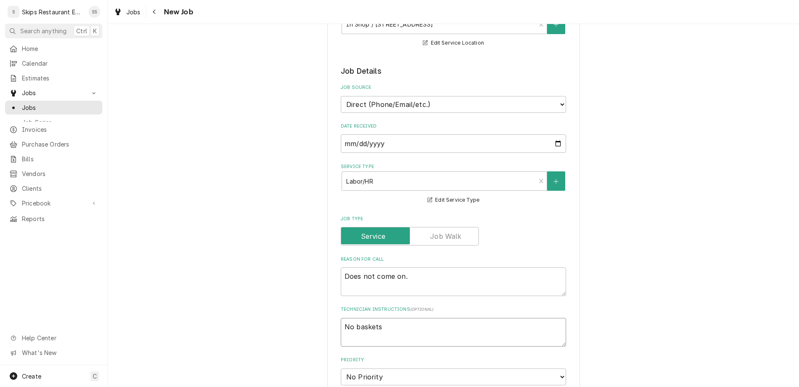
type textarea "No baskets"
type textarea "x"
type textarea "No baskets o"
type textarea "x"
type textarea "No baskets or"
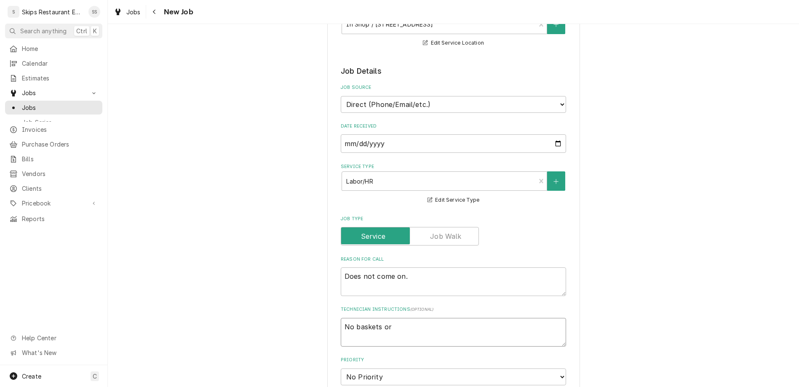
type textarea "x"
type textarea "No baskets or"
type textarea "x"
type textarea "No baskets or g"
type textarea "x"
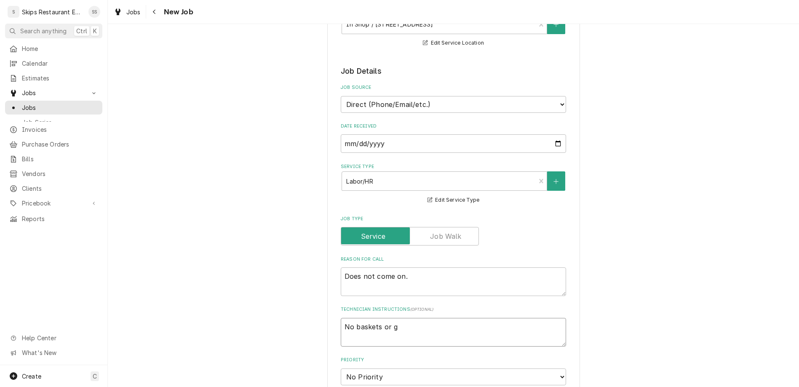
type textarea "No baskets or gr"
type textarea "x"
type textarea "No baskets or gra"
type textarea "x"
type textarea "No baskets or grat"
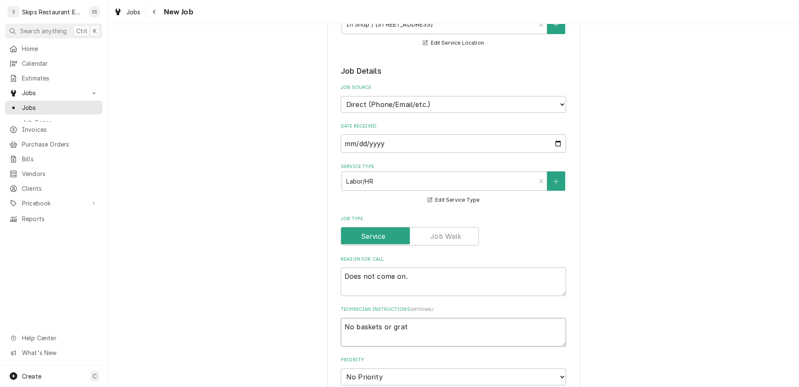
type textarea "x"
type textarea "No baskets or grate"
type textarea "x"
type textarea "No baskets or grates"
type textarea "x"
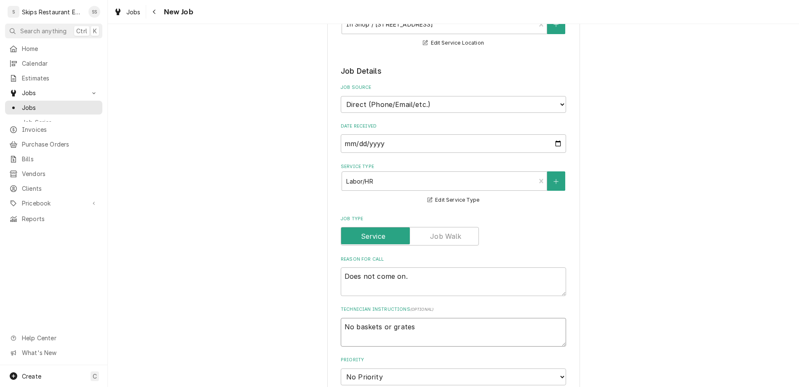
type textarea "No baskets or grates"
type textarea "x"
type textarea "No baskets or grates b"
type textarea "x"
type textarea "No baskets or grates br"
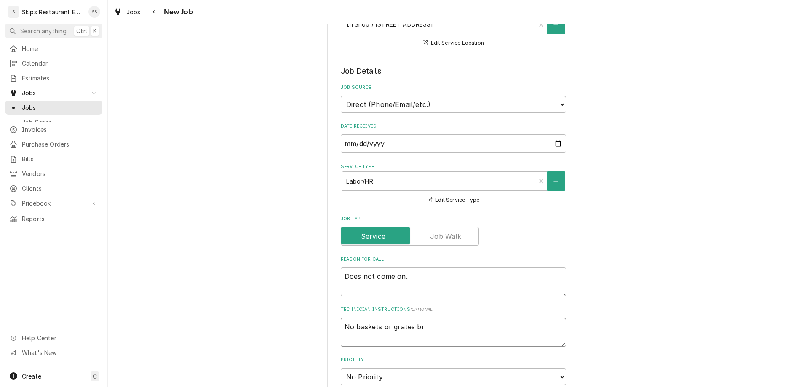
type textarea "x"
type textarea "No baskets or grates bro"
type textarea "x"
type textarea "No baskets or grates brou"
type textarea "x"
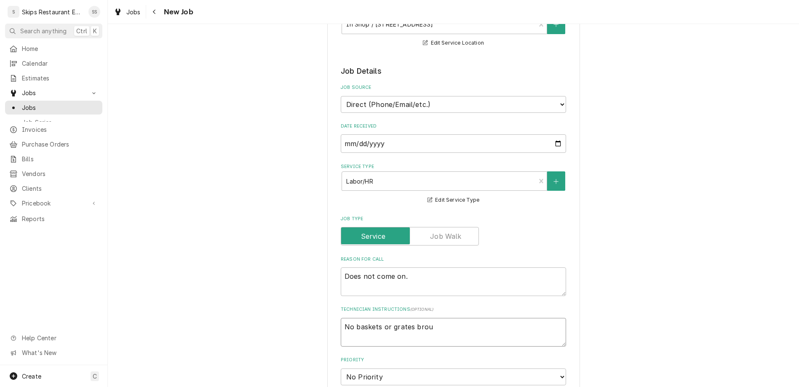
type textarea "No baskets or grates broug"
type textarea "x"
type textarea "No baskets or grates brough"
type textarea "x"
type textarea "No baskets or grates brought"
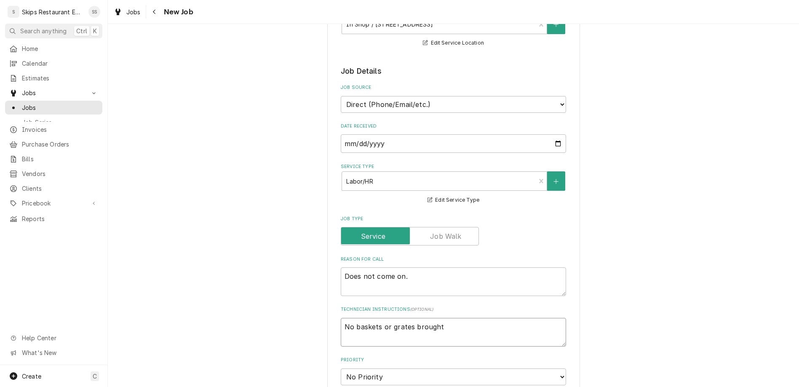
type textarea "x"
type textarea "No baskets or grates brought"
type textarea "x"
type textarea "No baskets or grates brought i"
type textarea "x"
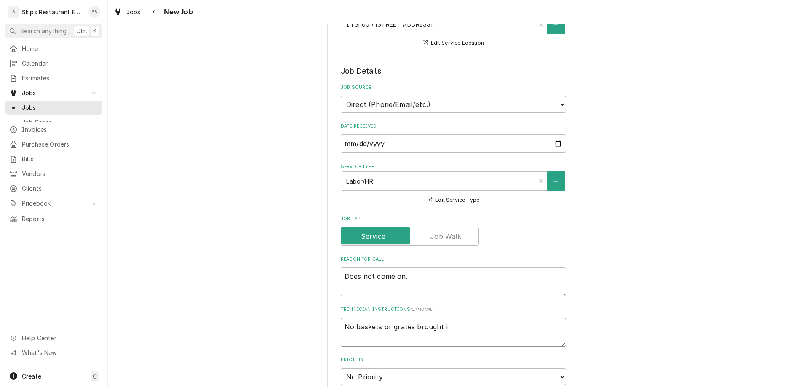
type textarea "No baskets or grates brought in"
type textarea "x"
type textarea "No baskets or grates brought int"
type textarea "x"
type textarea "No baskets or grates brought into"
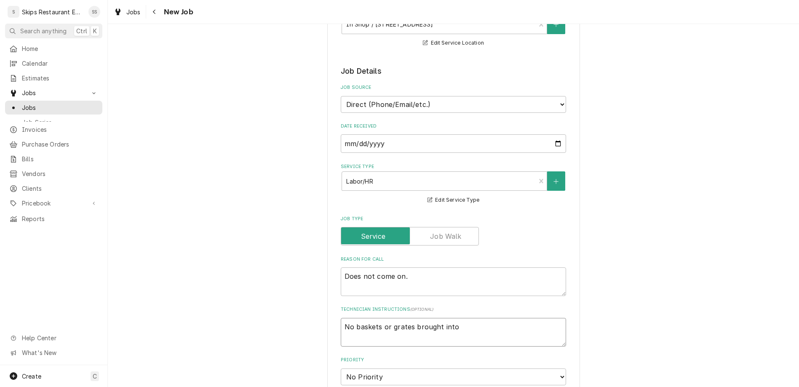
type textarea "x"
type textarea "No baskets or grates brought into"
type textarea "x"
type textarea "No baskets or grates brought into s"
type textarea "x"
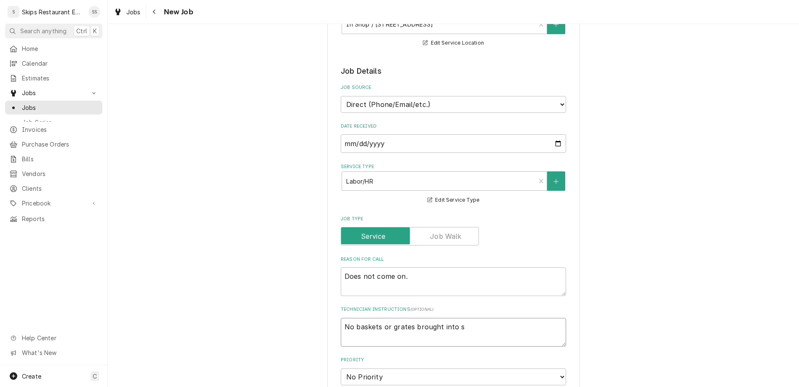
type textarea "No baskets or grates brought into sh"
type textarea "x"
type textarea "No baskets or grates brought into sho"
type textarea "x"
type textarea "No baskets or grates brought into shop"
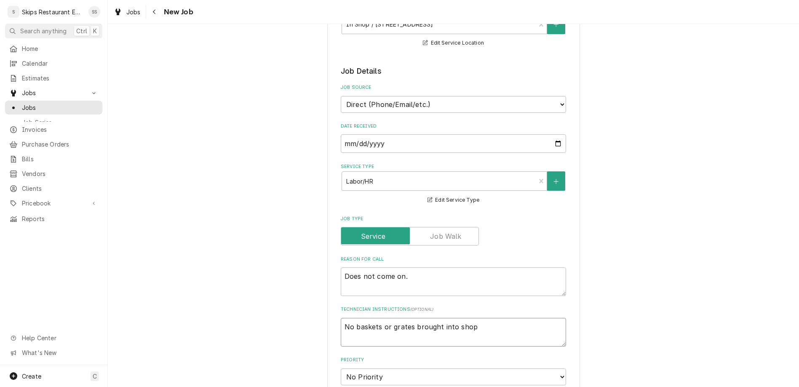
type textarea "x"
type textarea "No baskets or grates brought into shop."
type textarea "x"
type textarea "No baskets or grates brought into shop."
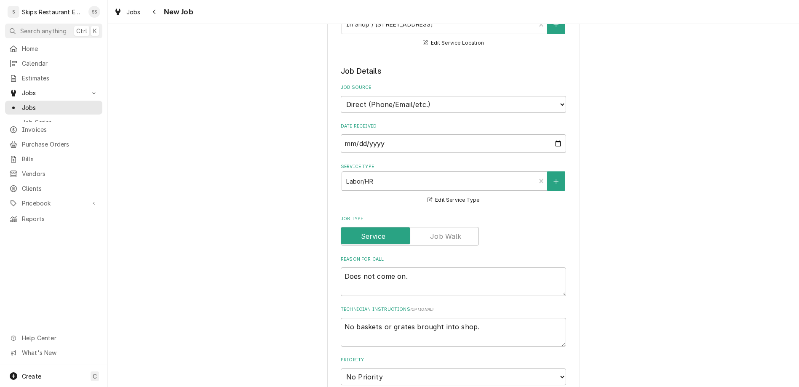
checkbox input "true"
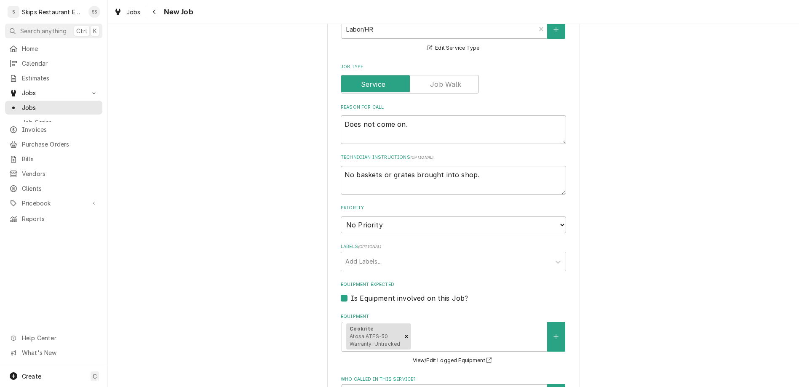
scroll to position [328, 0]
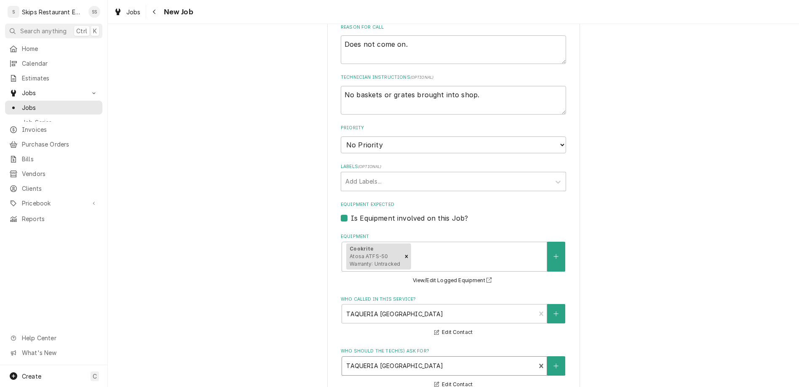
scroll to position [400, 0]
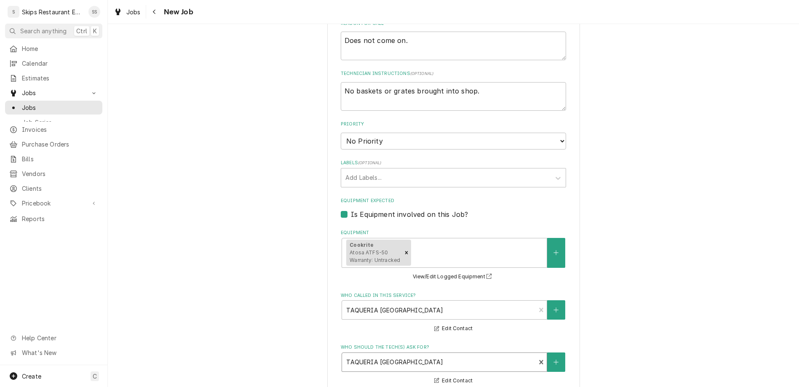
click at [501, 248] on fieldset "Job Details Job Source Direct (Phone/Email/etc.) Service Channel Other Date Rec…" at bounding box center [453, 186] width 225 height 713
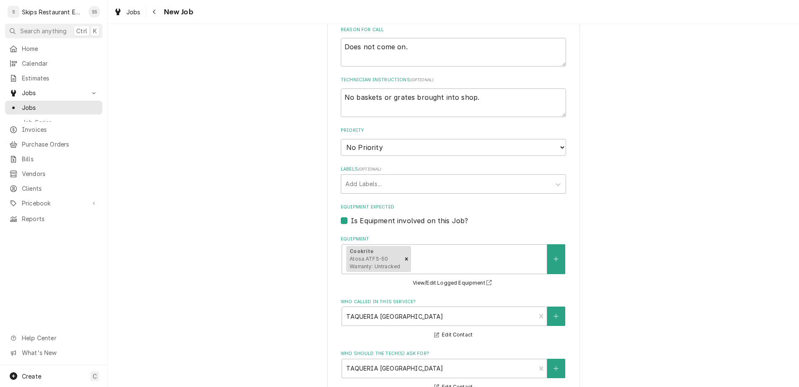
type textarea "x"
